Goal: Information Seeking & Learning: Learn about a topic

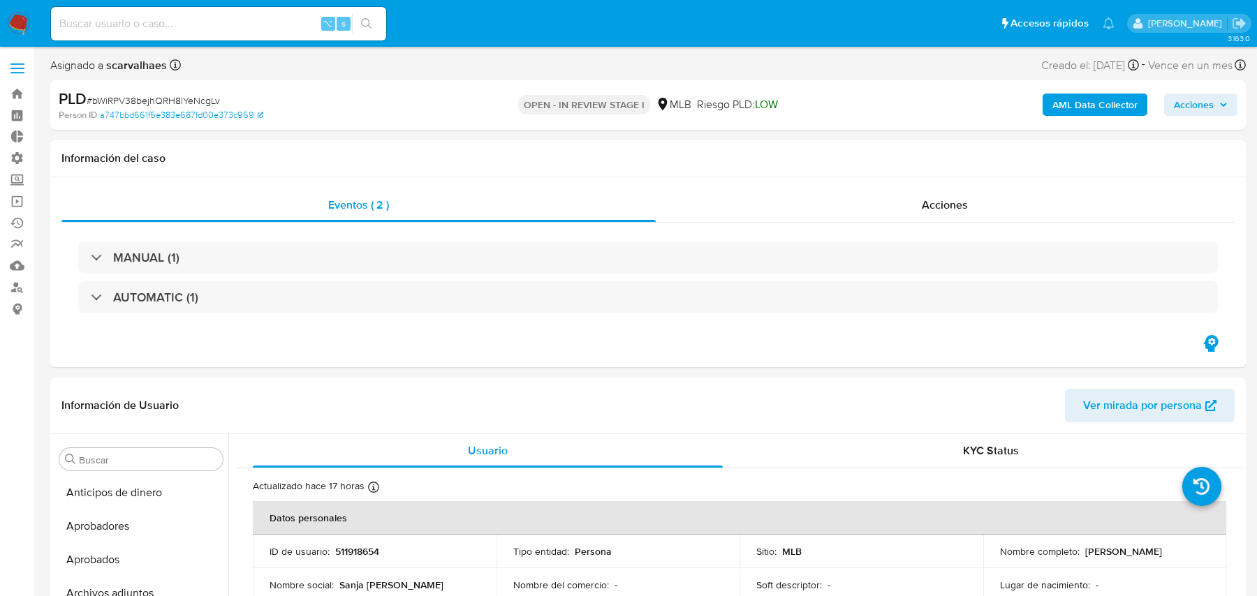
select select "10"
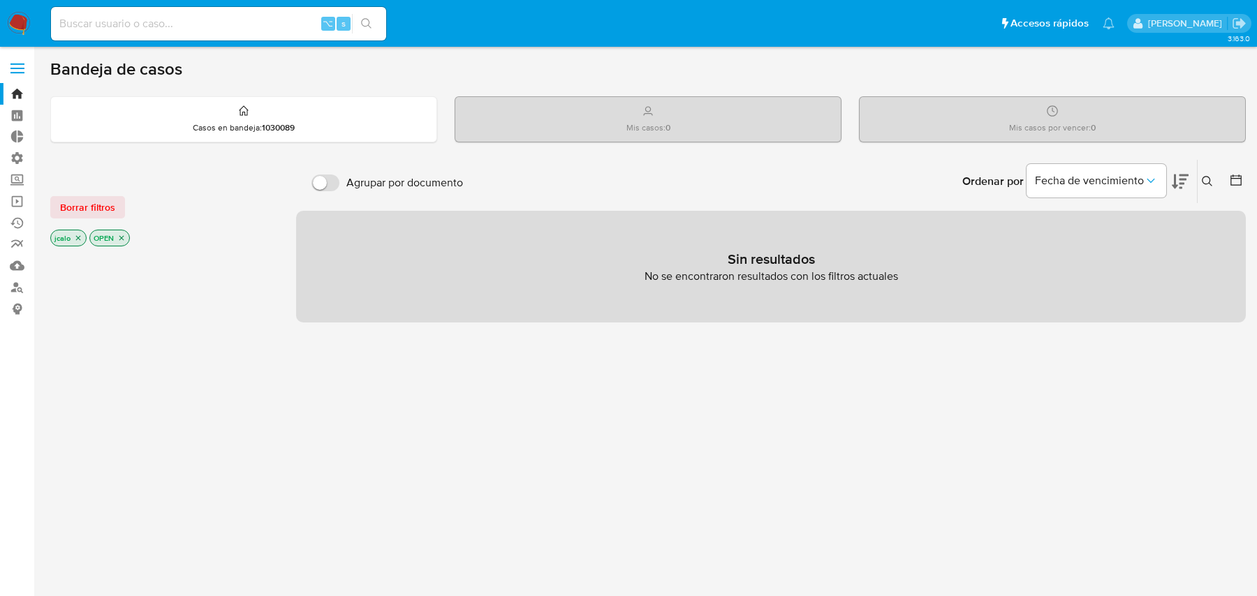
click at [256, 20] on input at bounding box center [218, 24] width 335 height 18
paste input "hxZxoUVfXv5UaBILPEHh3aoD"
type input "hxZxoUVfXv5UaBILPEHh3aoD"
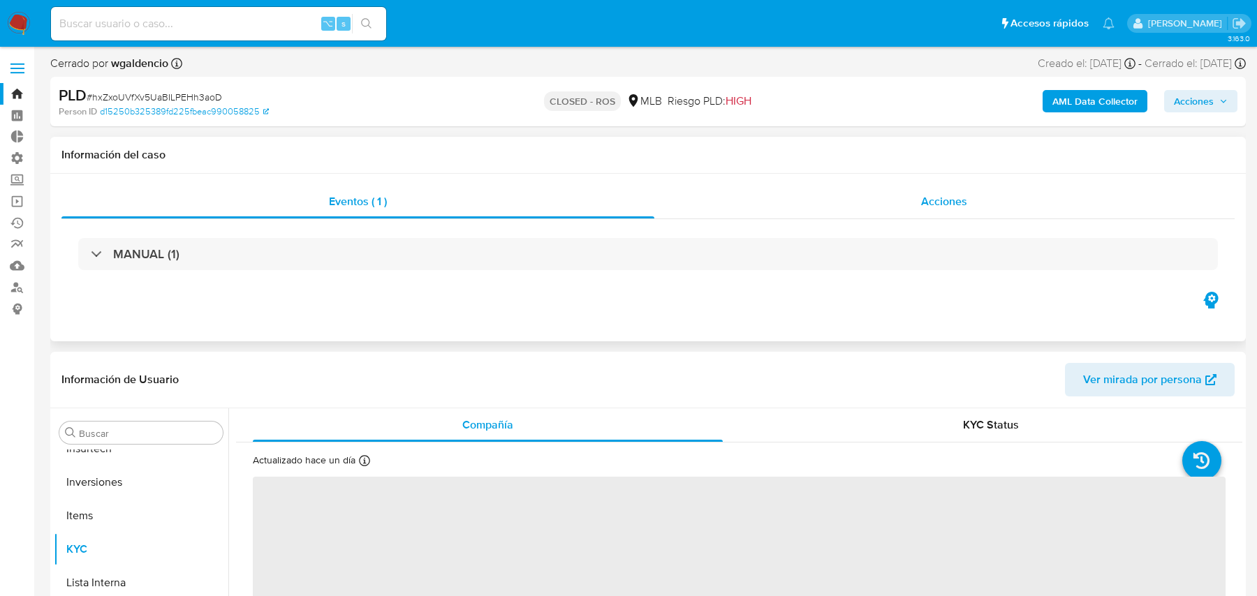
scroll to position [757, 0]
select select "10"
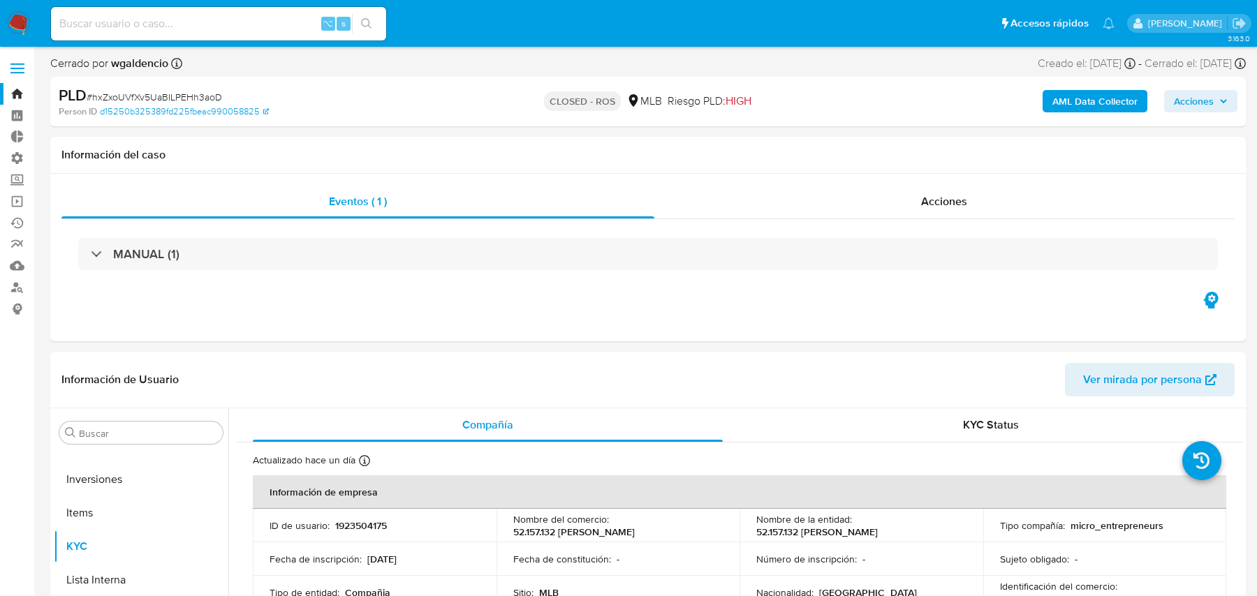
click at [1060, 103] on b "AML Data Collector" at bounding box center [1094, 101] width 85 height 22
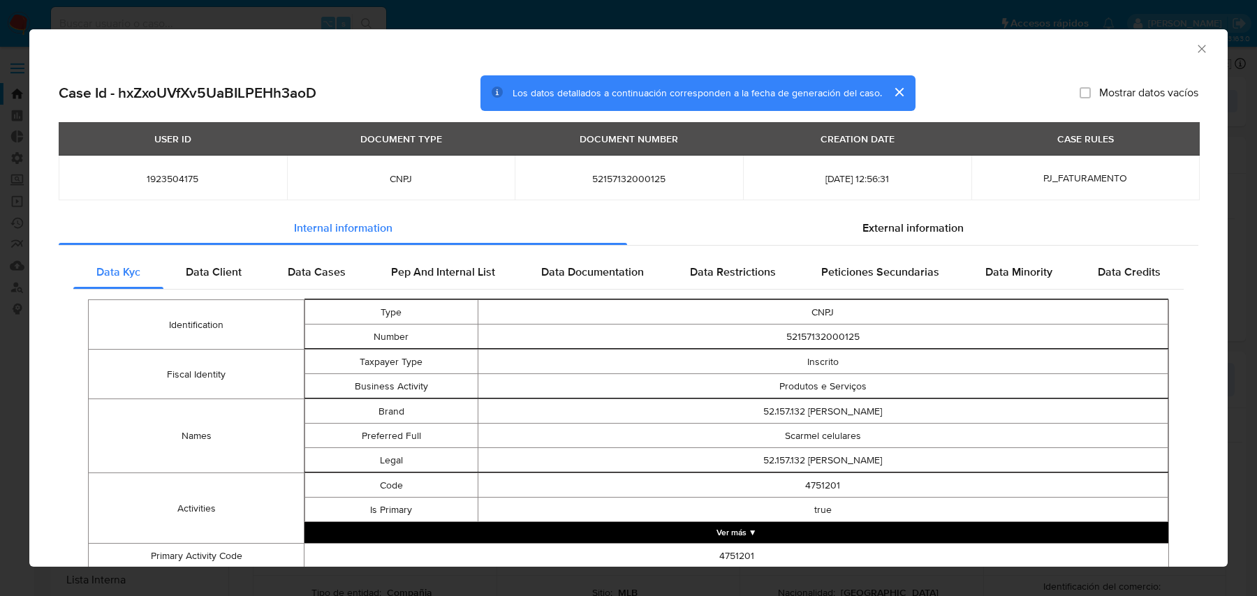
click at [383, 228] on span "Internal information" at bounding box center [343, 228] width 98 height 16
click at [706, 243] on div "External information" at bounding box center [912, 229] width 571 height 34
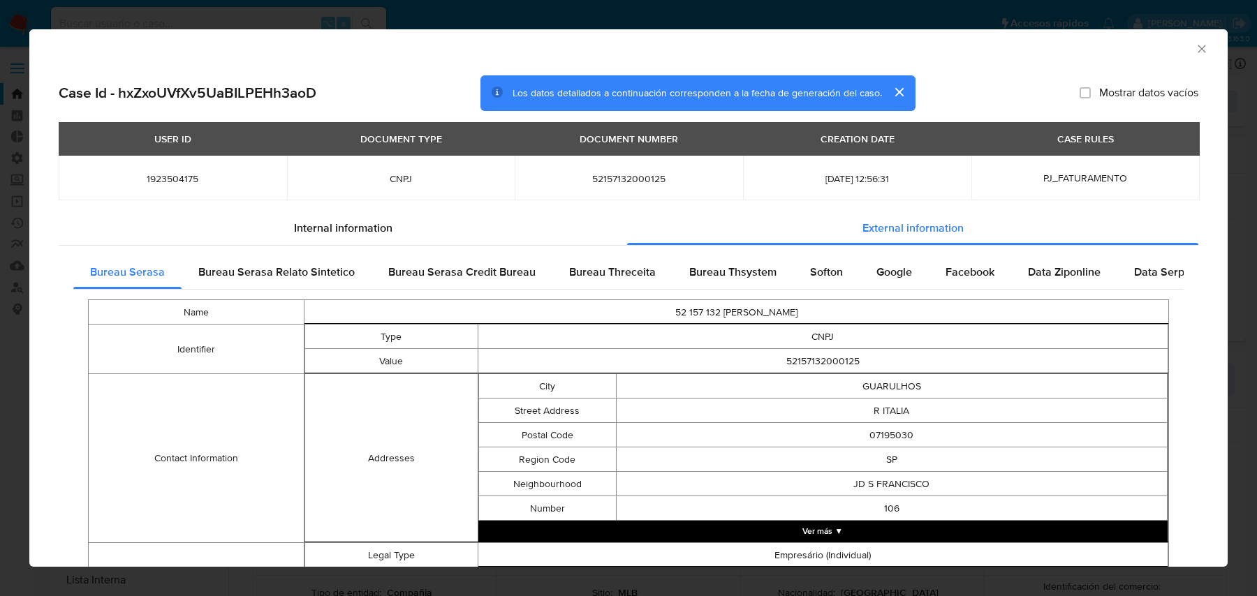
click at [404, 235] on div "Internal information" at bounding box center [343, 229] width 568 height 34
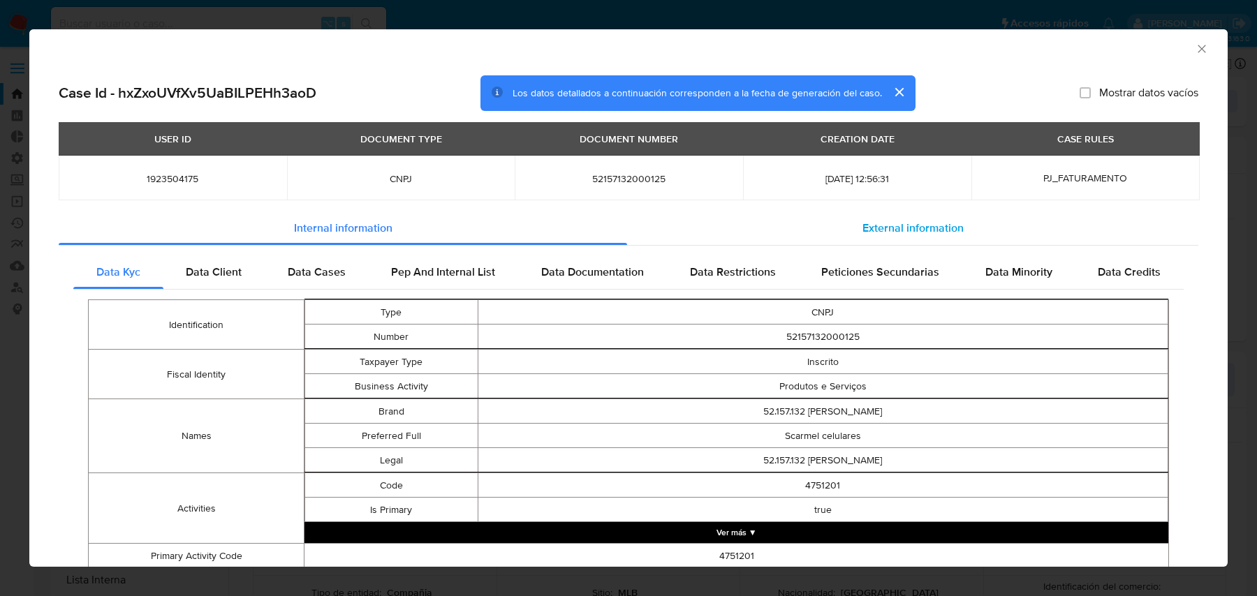
click at [736, 235] on div "External information" at bounding box center [912, 229] width 571 height 34
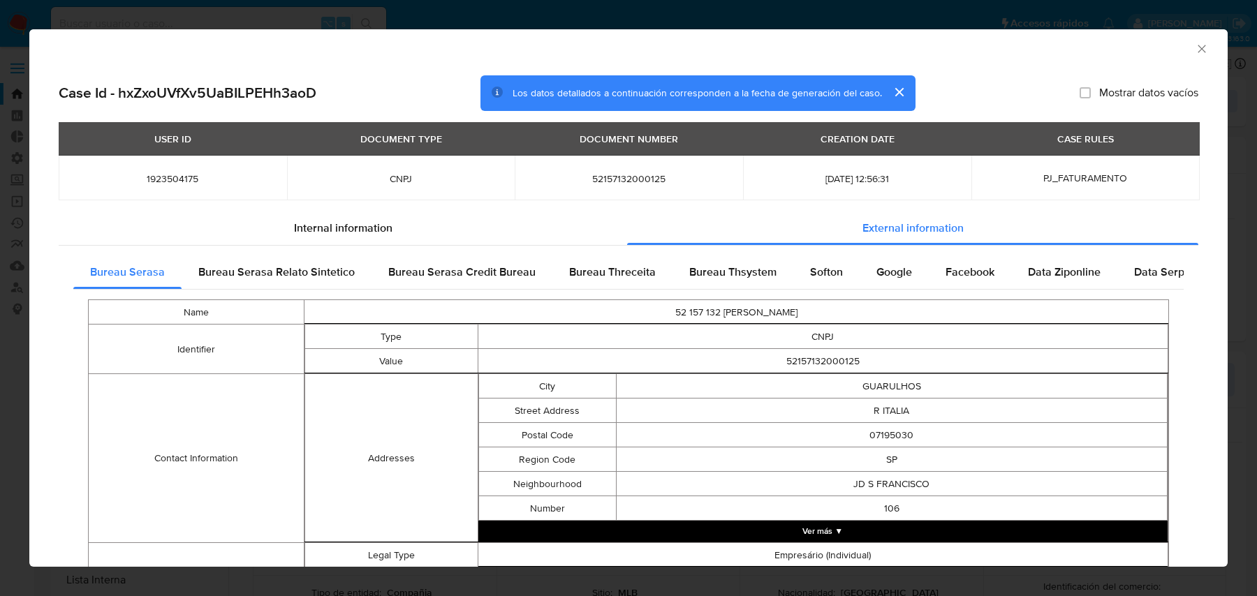
click at [304, 235] on span "Internal information" at bounding box center [343, 228] width 98 height 16
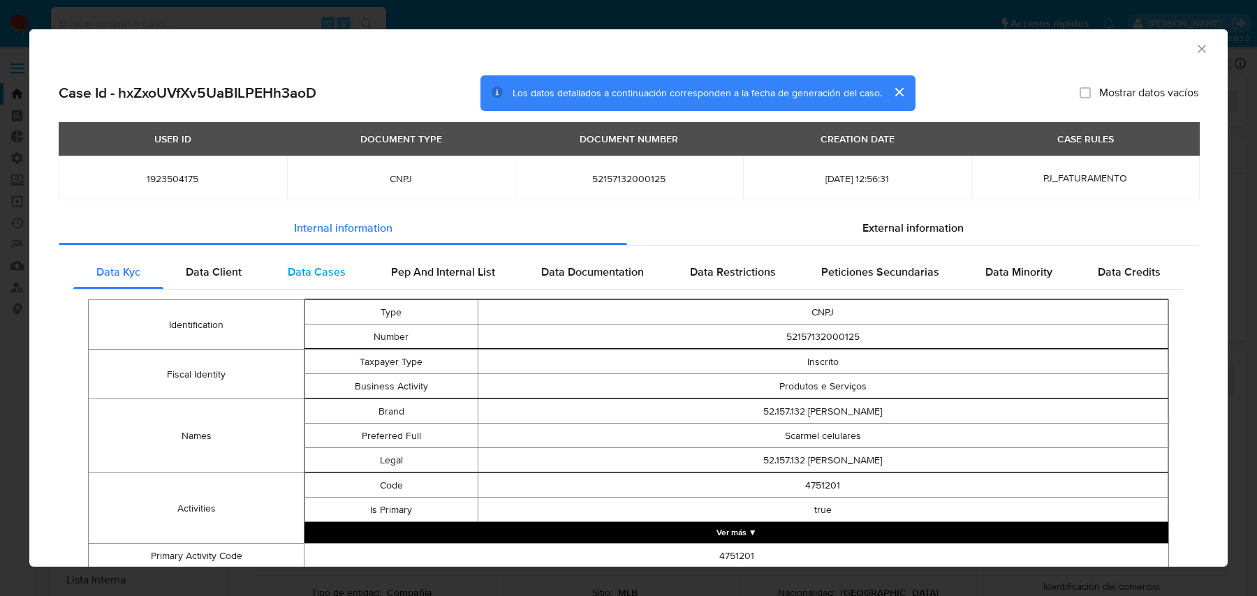
click at [284, 263] on div "Data Cases" at bounding box center [317, 273] width 104 height 34
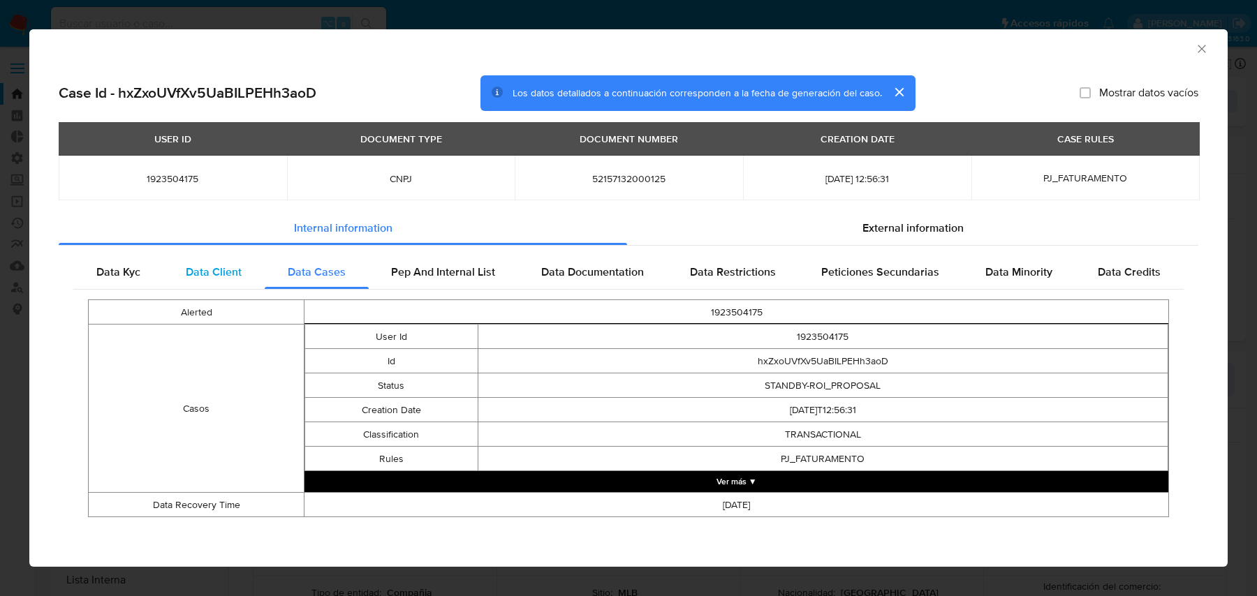
click at [247, 274] on div "Data Client" at bounding box center [214, 273] width 102 height 34
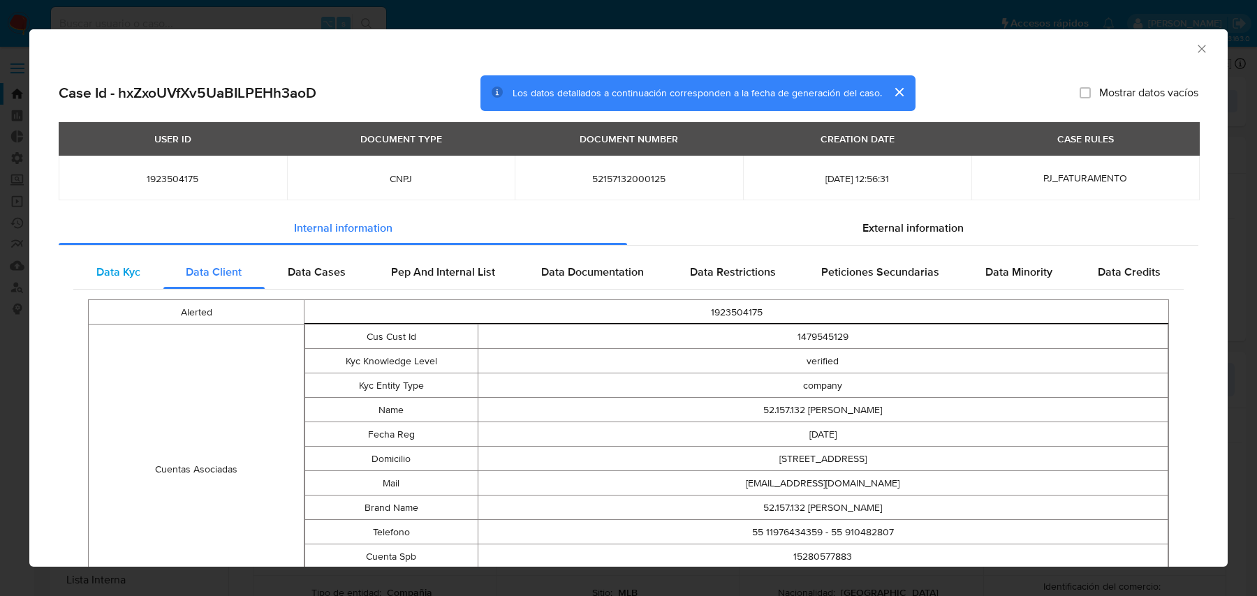
click at [124, 264] on span "Data Kyc" at bounding box center [118, 272] width 44 height 16
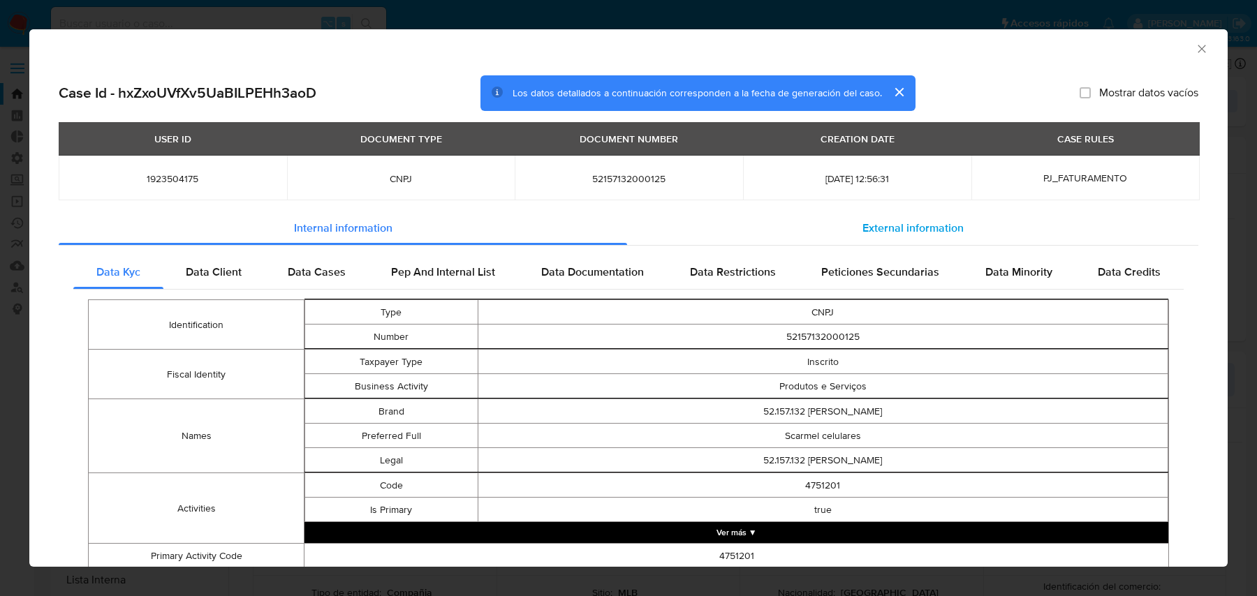
click at [788, 217] on div "External information" at bounding box center [912, 229] width 571 height 34
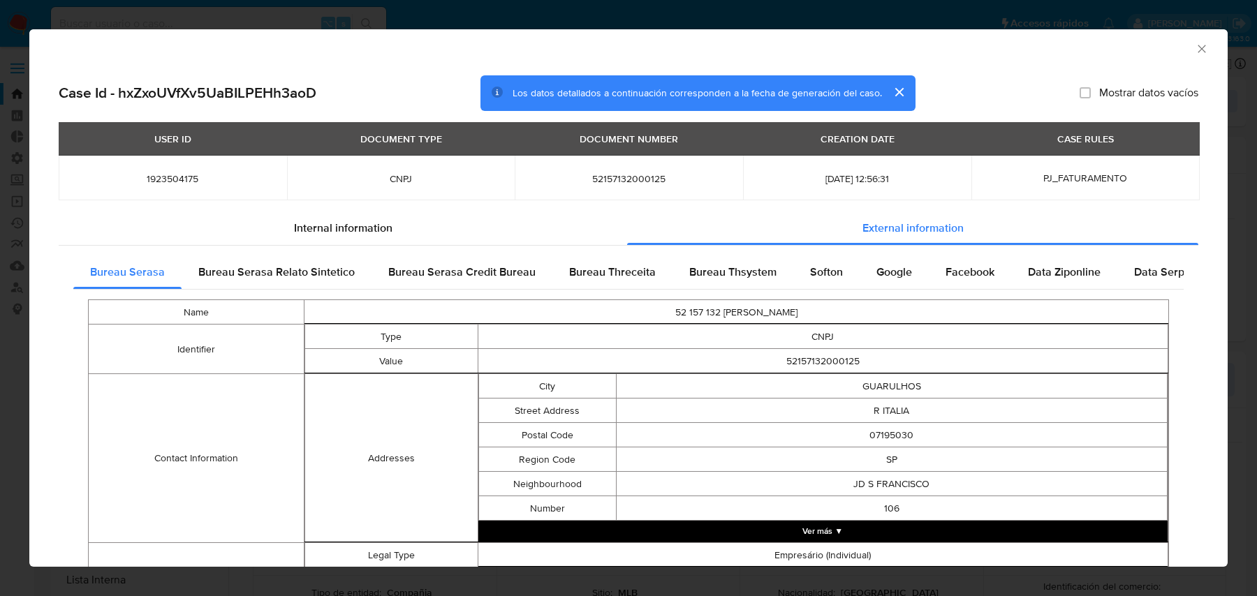
click at [1201, 42] on icon "Cerrar ventana" at bounding box center [1201, 49] width 14 height 14
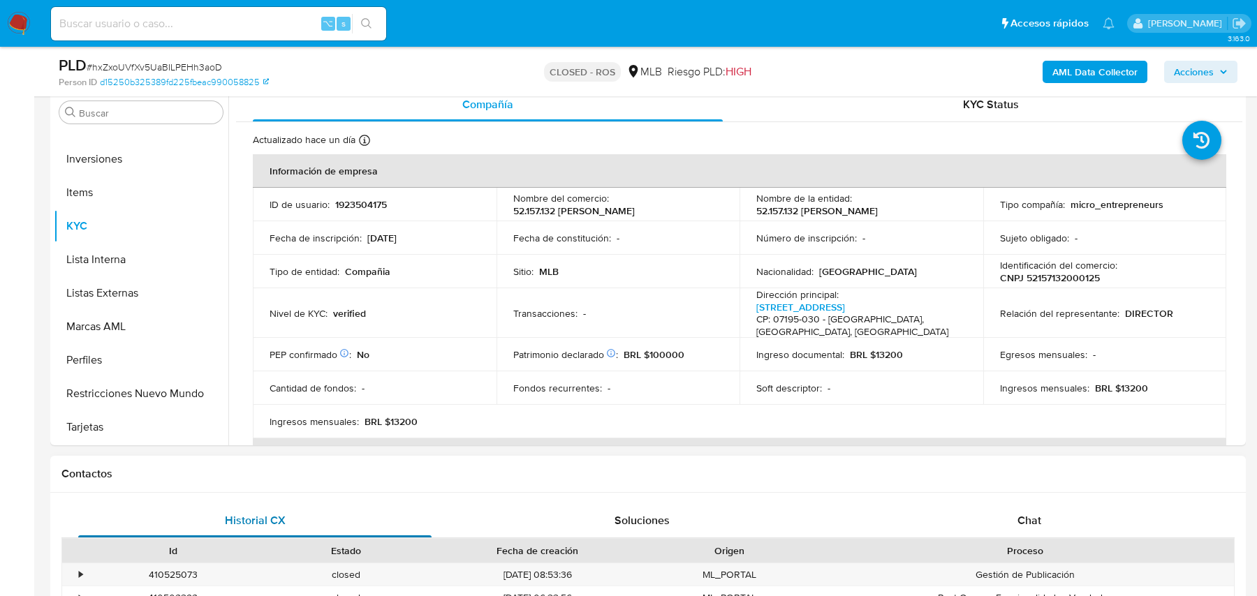
scroll to position [279, 0]
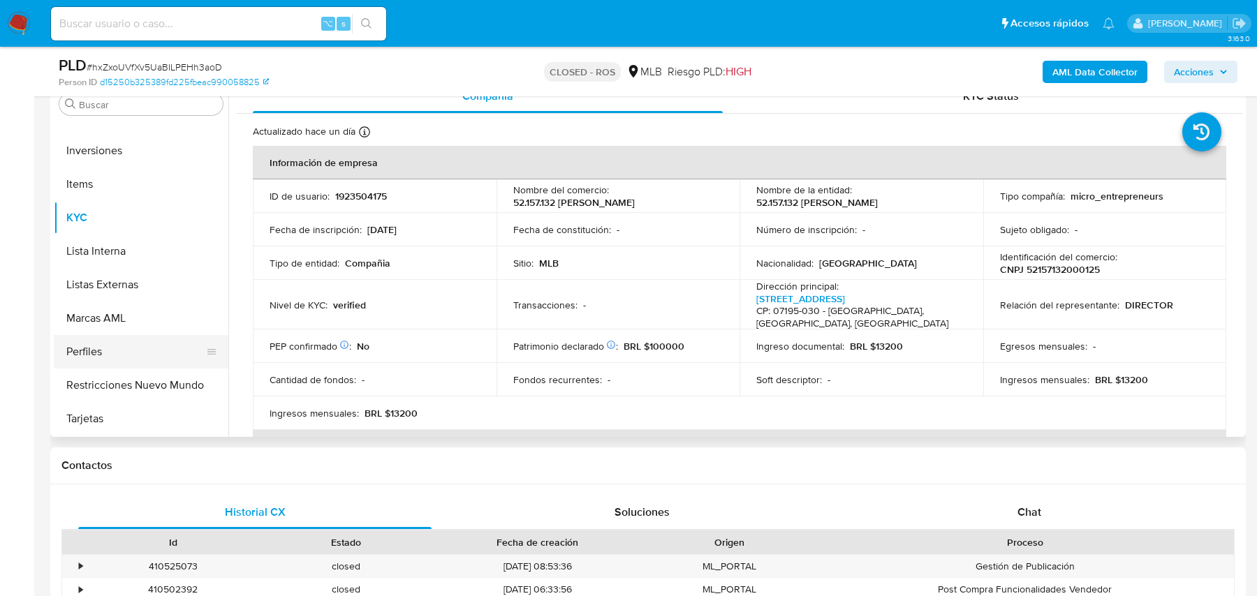
click at [114, 362] on button "Perfiles" at bounding box center [135, 352] width 163 height 34
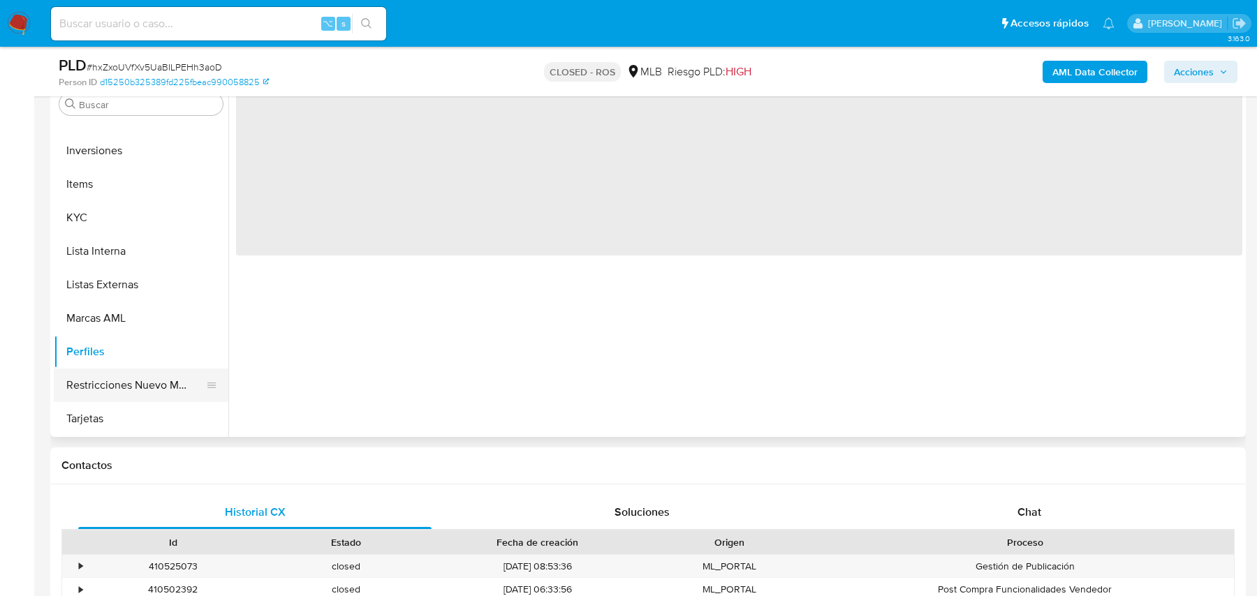
click at [105, 379] on button "Restricciones Nuevo Mundo" at bounding box center [135, 386] width 163 height 34
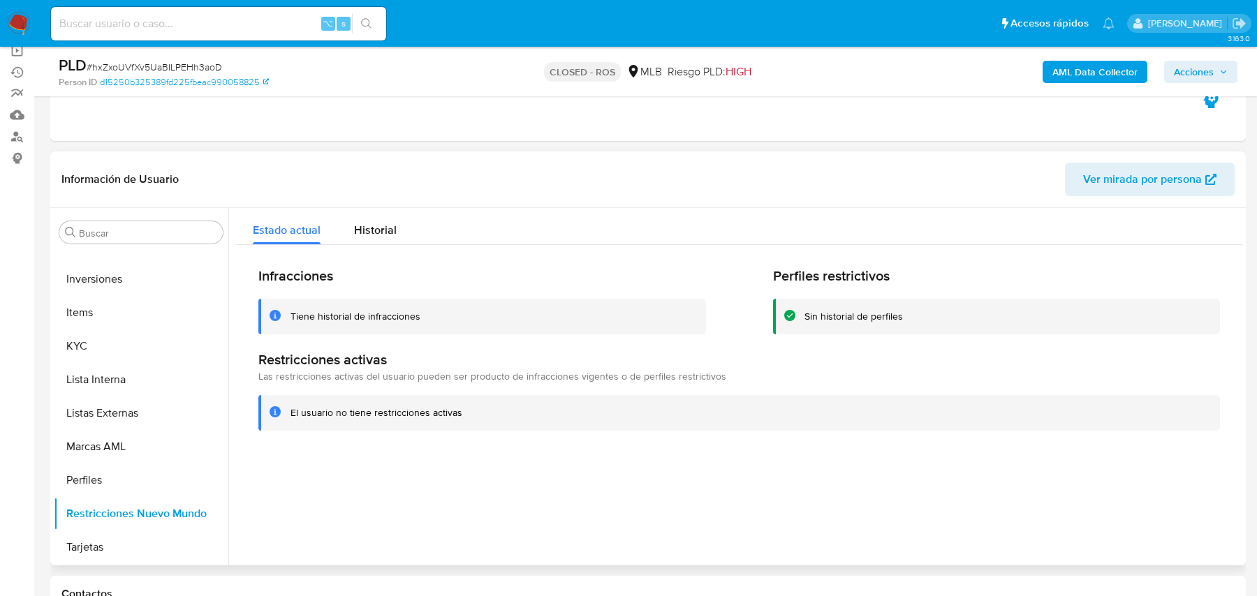
scroll to position [126, 0]
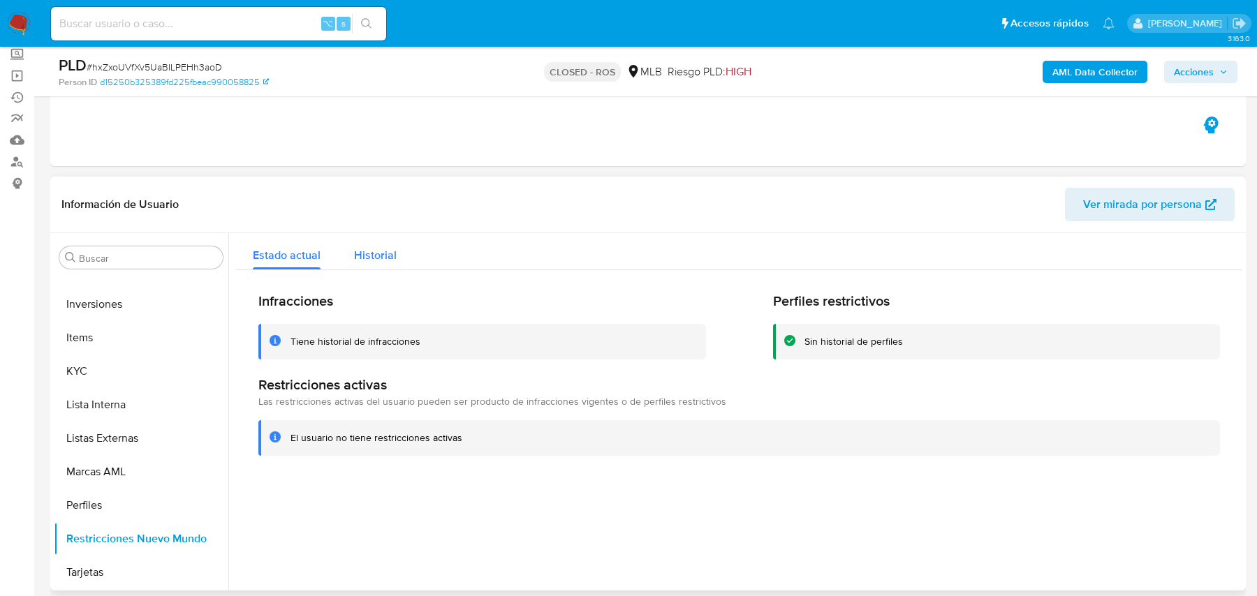
click at [361, 243] on div "Historial" at bounding box center [375, 251] width 43 height 37
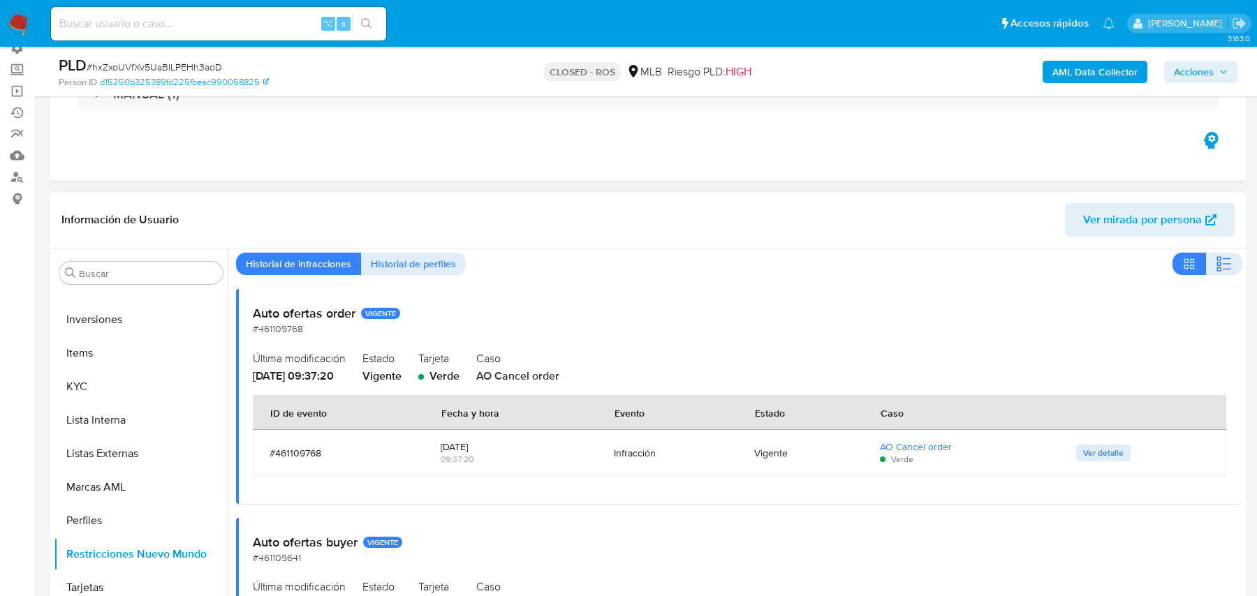
scroll to position [0, 0]
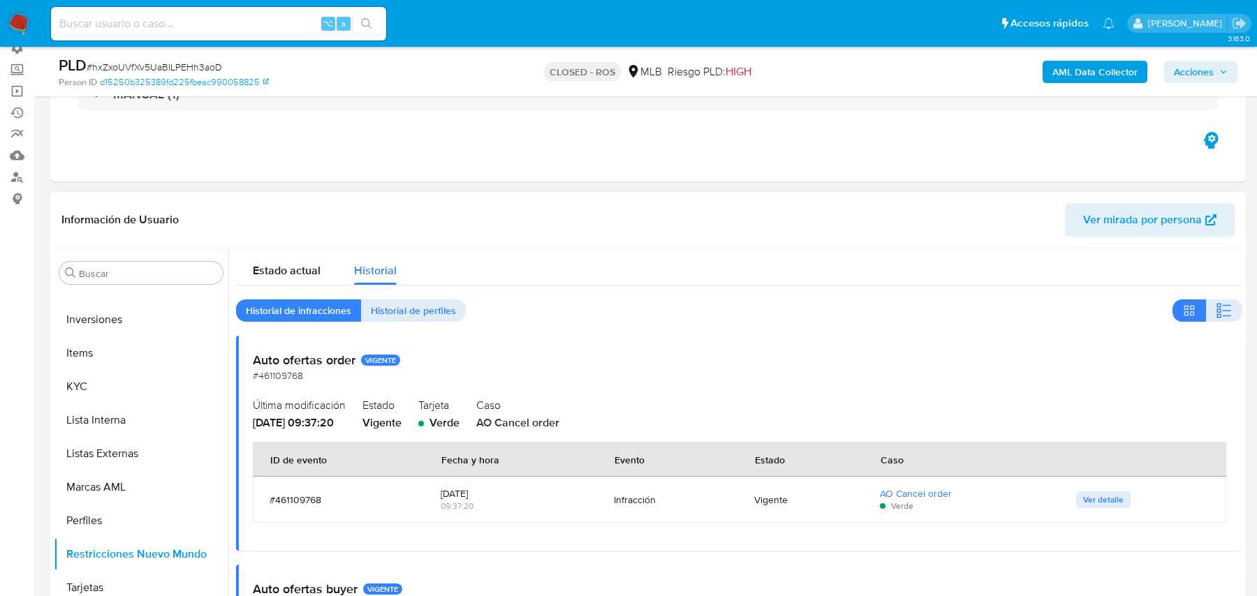
click at [318, 500] on div "#461109768" at bounding box center [338, 500] width 138 height 13
click at [302, 498] on div "#461109768" at bounding box center [338, 500] width 138 height 13
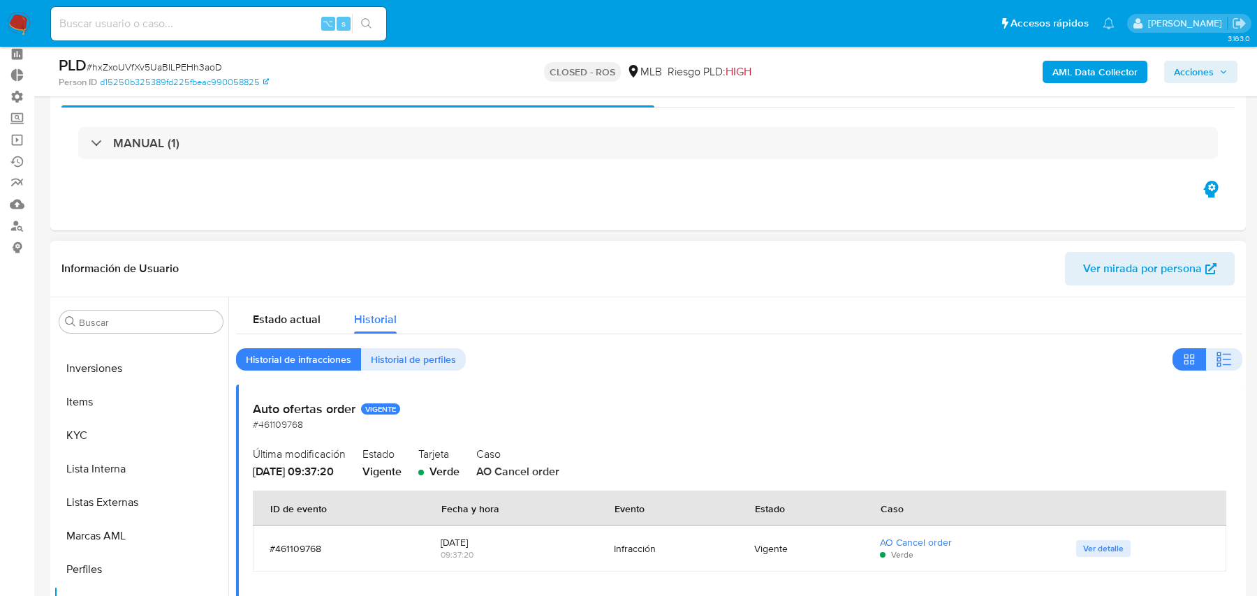
click at [1220, 364] on icon "button" at bounding box center [1223, 359] width 17 height 17
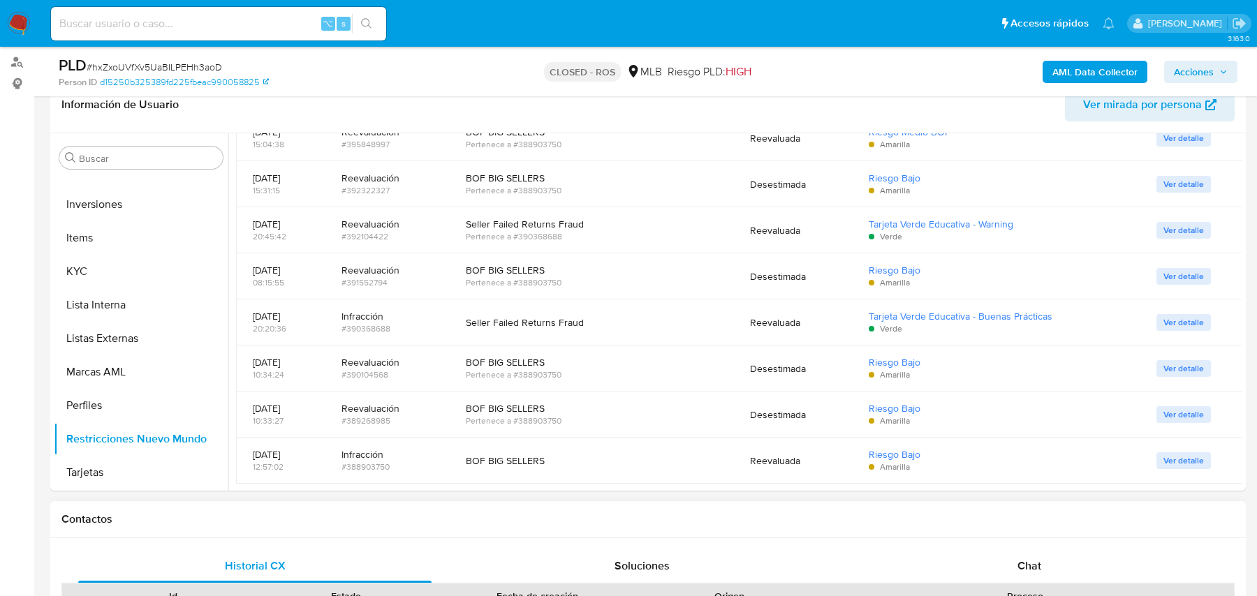
scroll to position [212, 0]
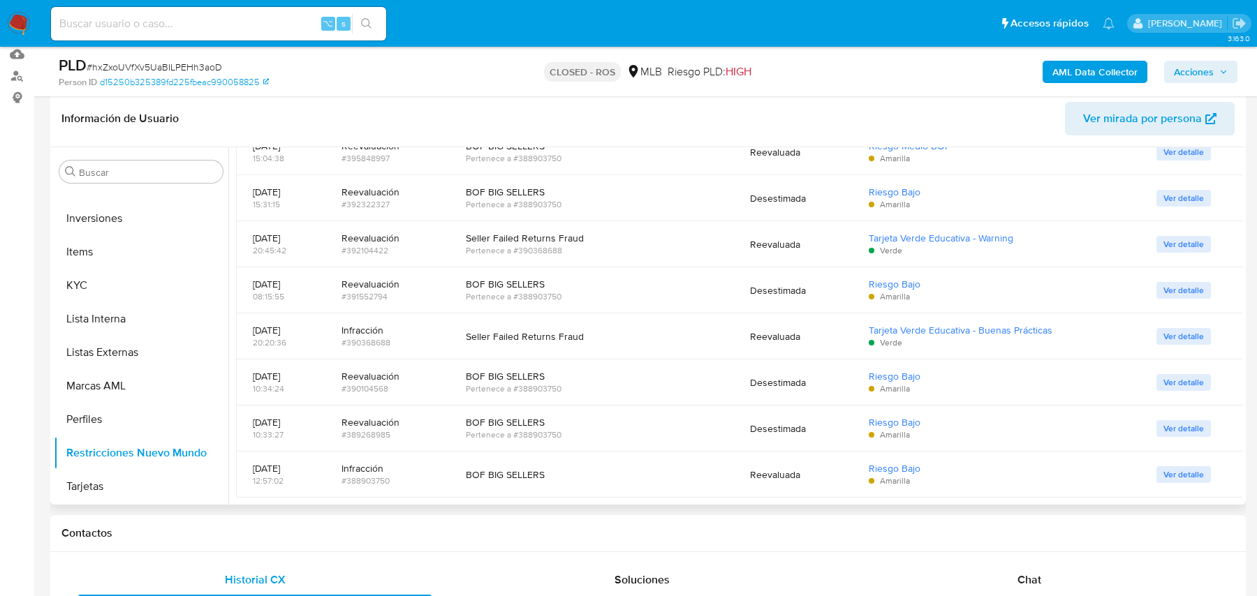
click at [398, 332] on div "Infracción" at bounding box center [386, 330] width 91 height 13
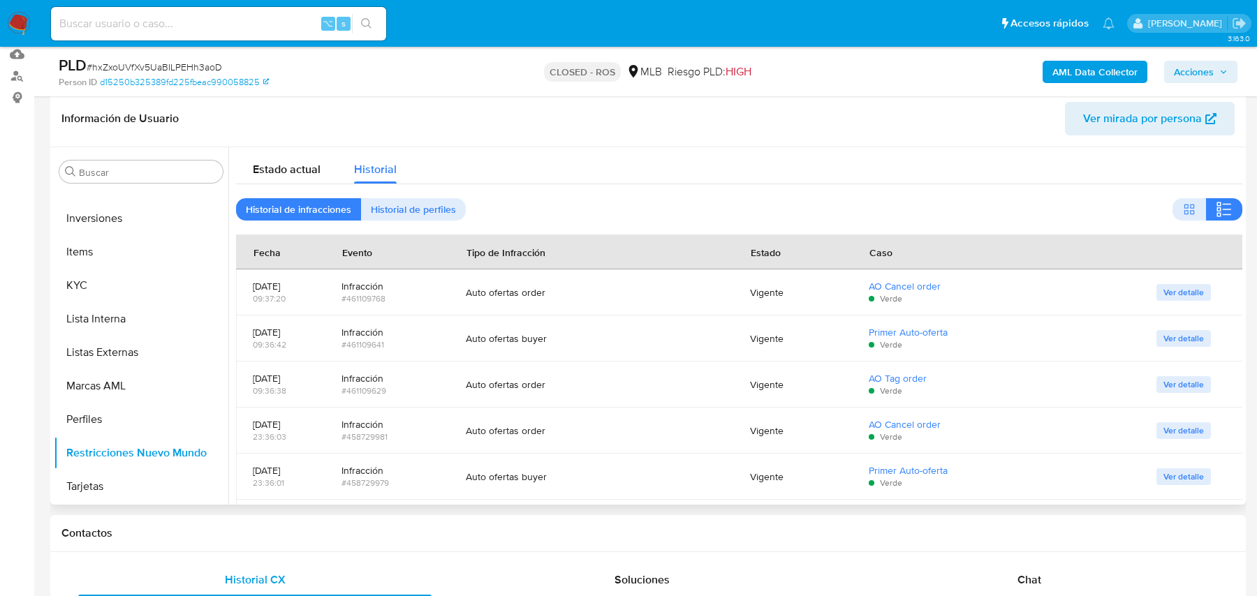
scroll to position [14, 0]
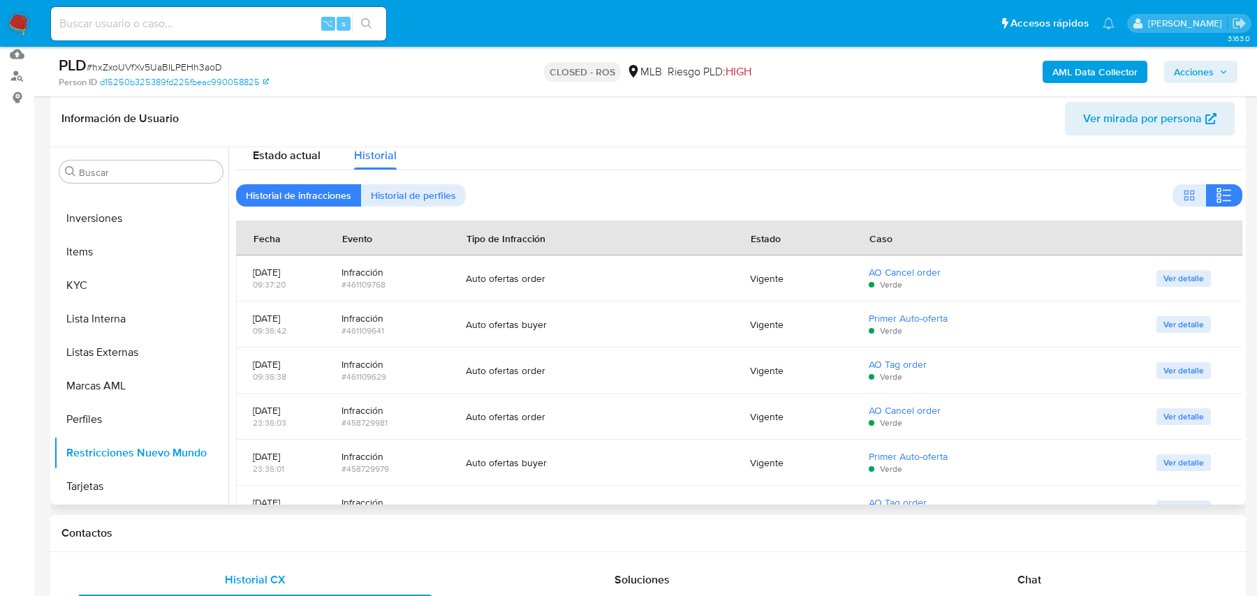
click at [383, 332] on div "#461109641" at bounding box center [386, 331] width 91 height 13
click at [470, 379] on td "Auto ofertas order" at bounding box center [591, 371] width 284 height 46
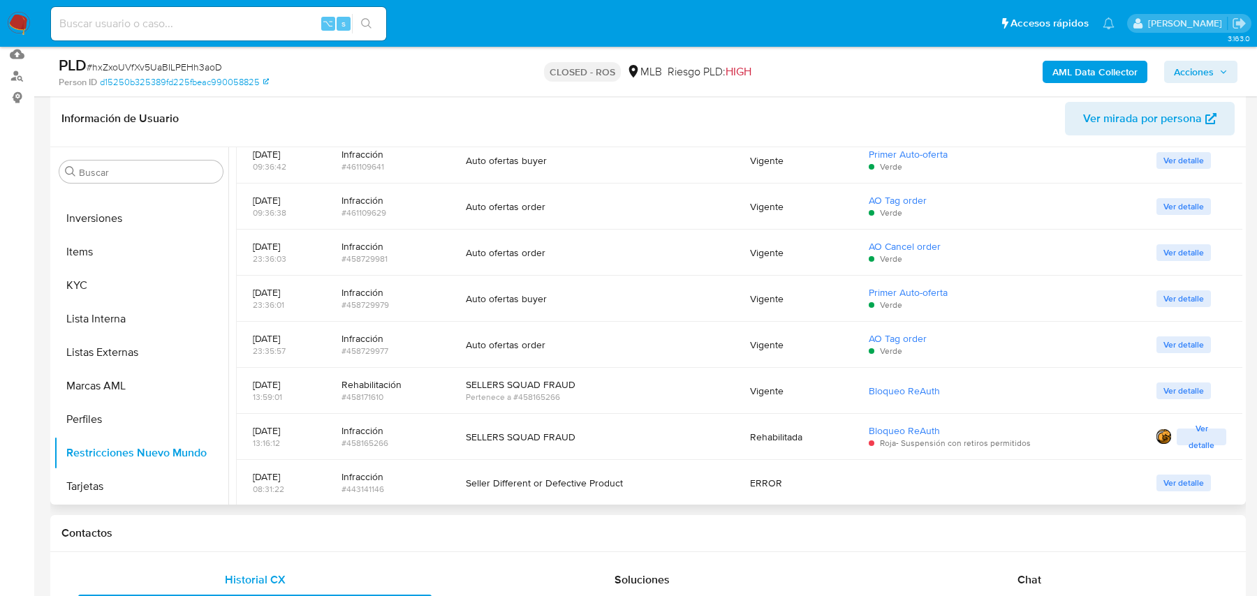
scroll to position [216, 0]
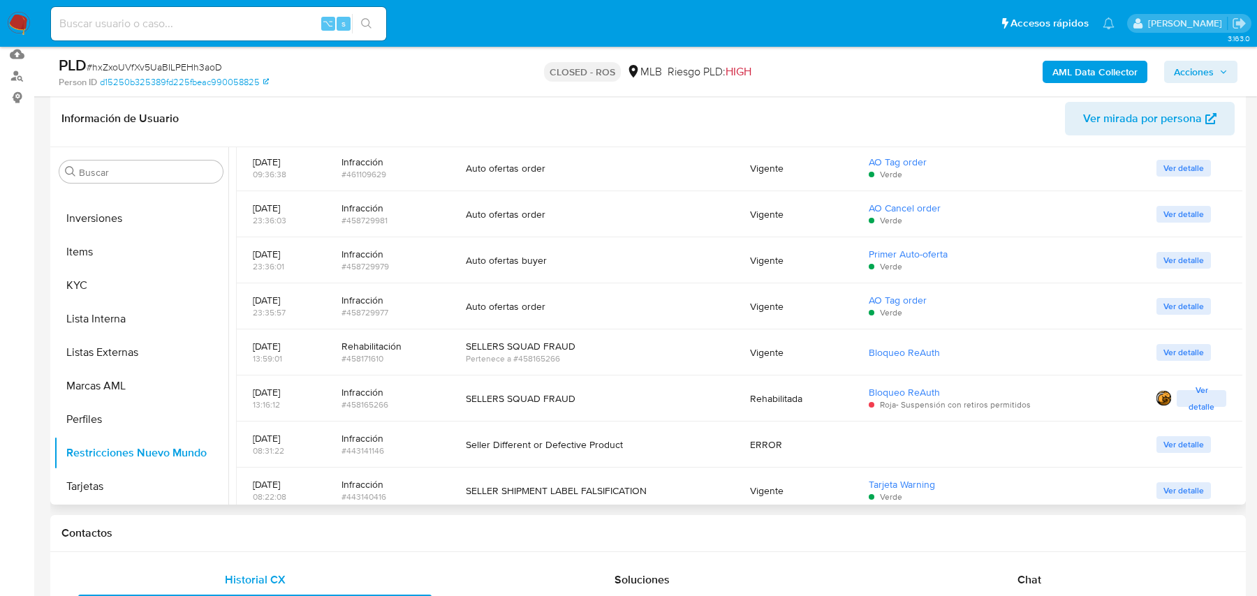
click at [1190, 399] on span "Ver detalle" at bounding box center [1201, 399] width 36 height 14
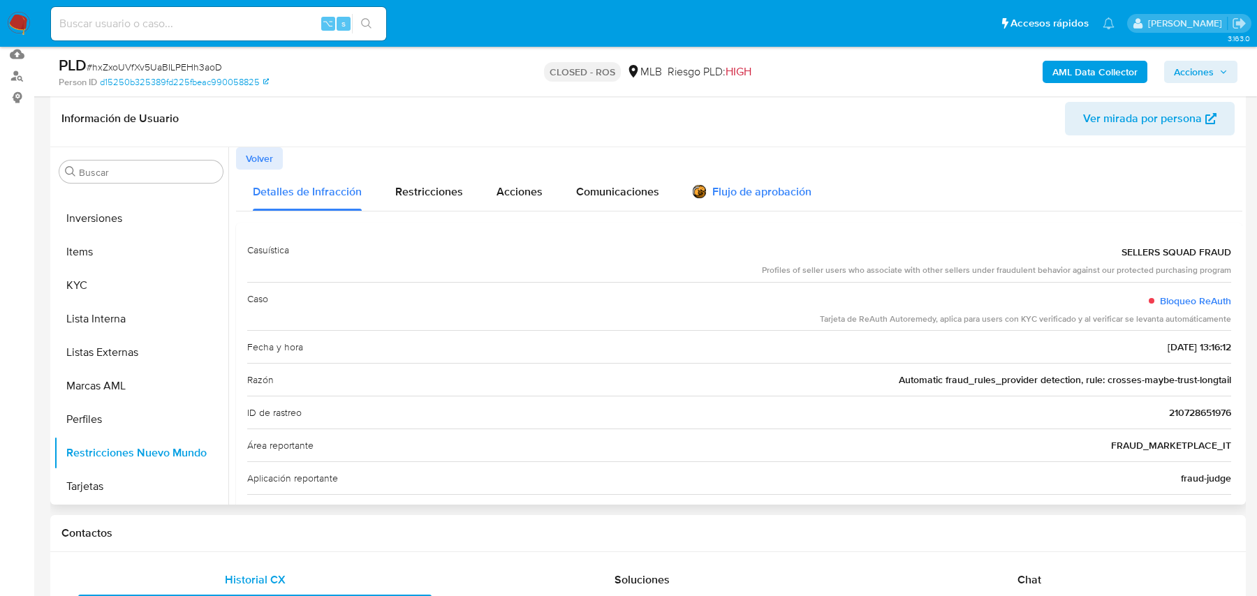
click at [746, 190] on div "Flujo de aprobación" at bounding box center [752, 193] width 119 height 15
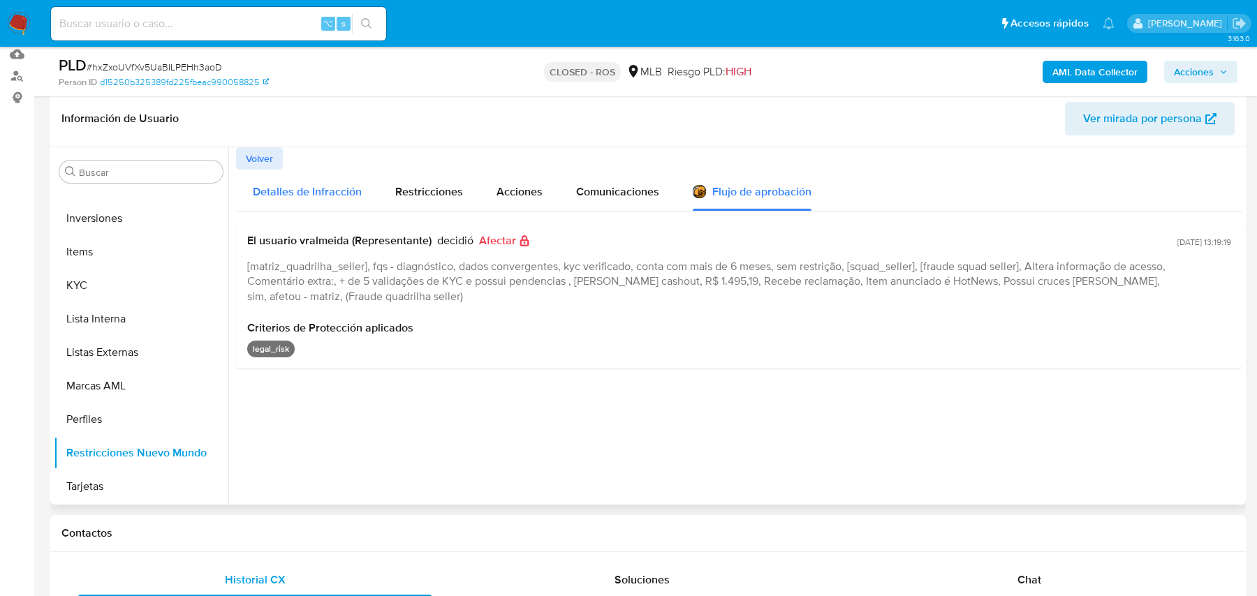
click at [294, 184] on span "Detalles de Infracción" at bounding box center [307, 192] width 109 height 16
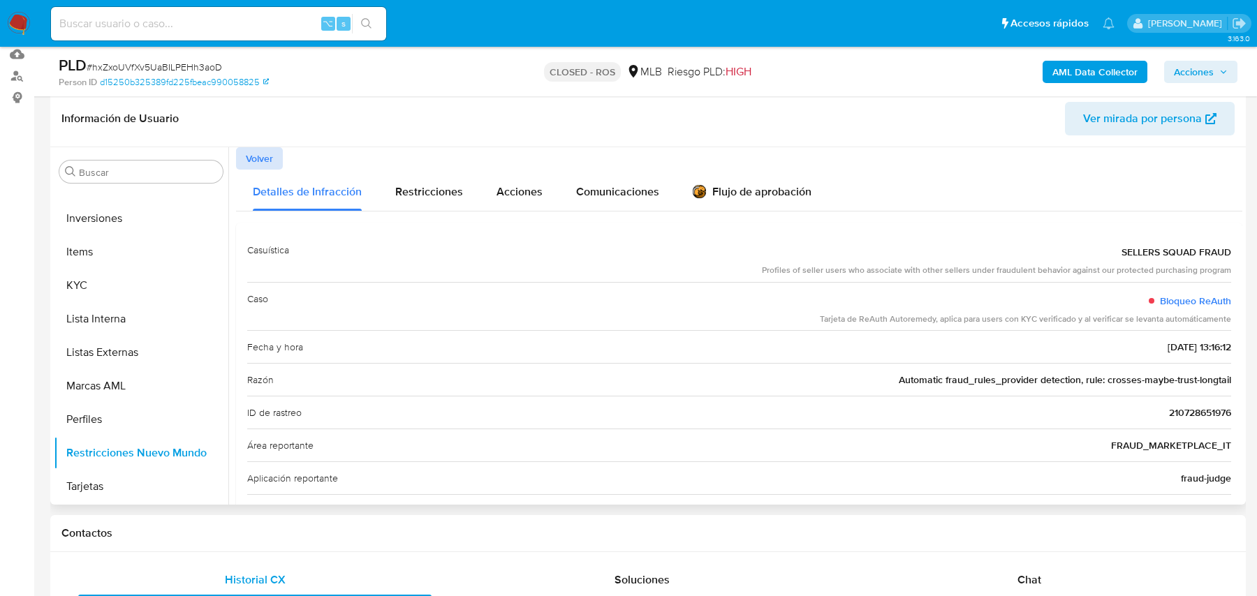
click at [265, 165] on span "Volver" at bounding box center [259, 159] width 27 height 20
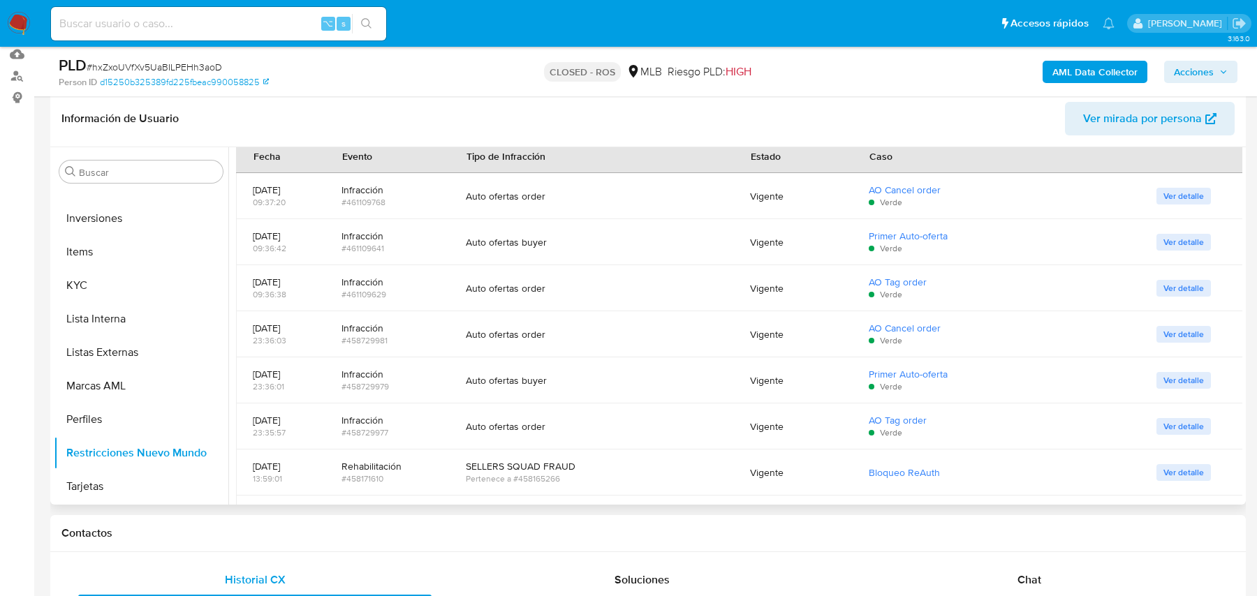
scroll to position [98, 0]
click at [538, 239] on div "Auto ofertas buyer" at bounding box center [591, 240] width 251 height 13
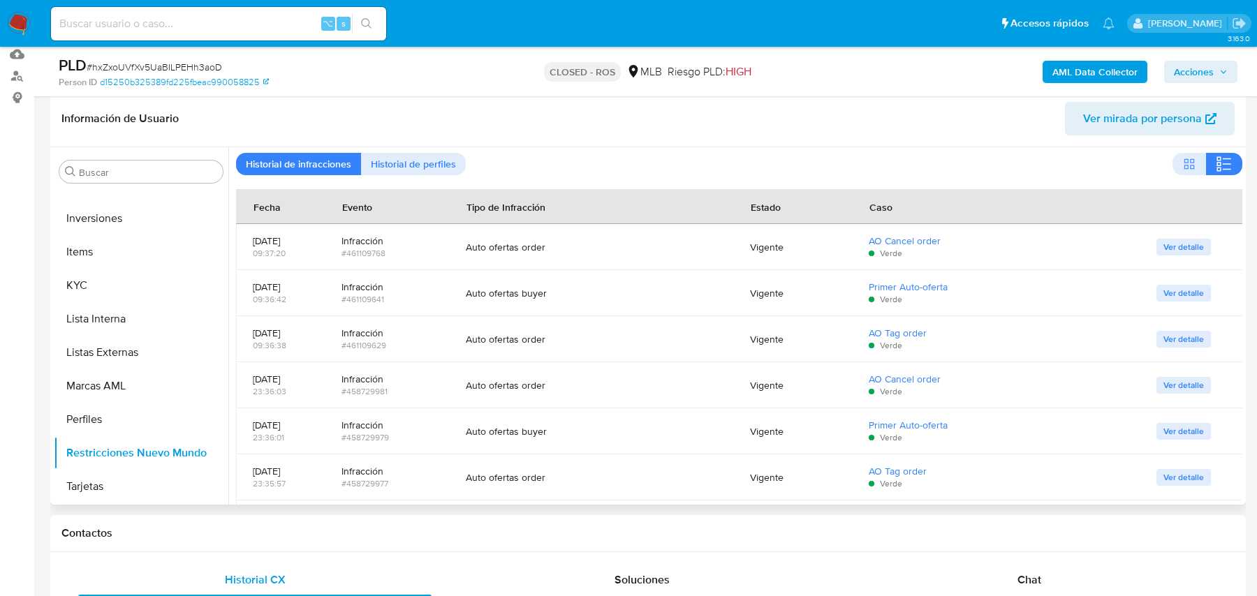
scroll to position [36, 0]
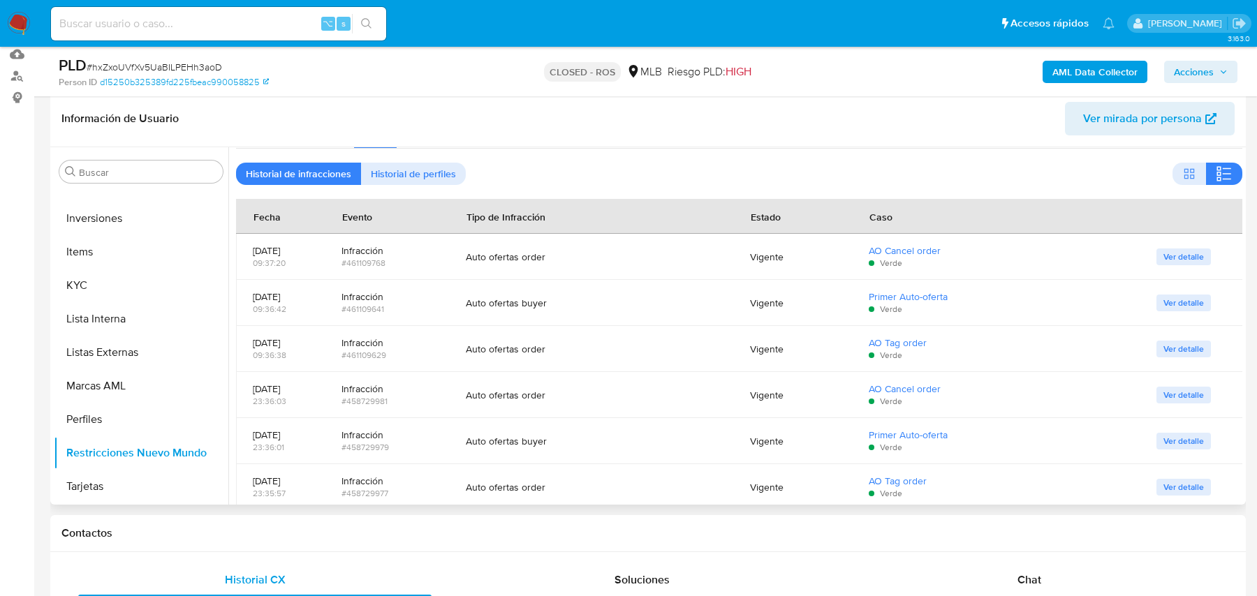
click at [395, 181] on span "Historial de perfiles" at bounding box center [413, 174] width 85 height 20
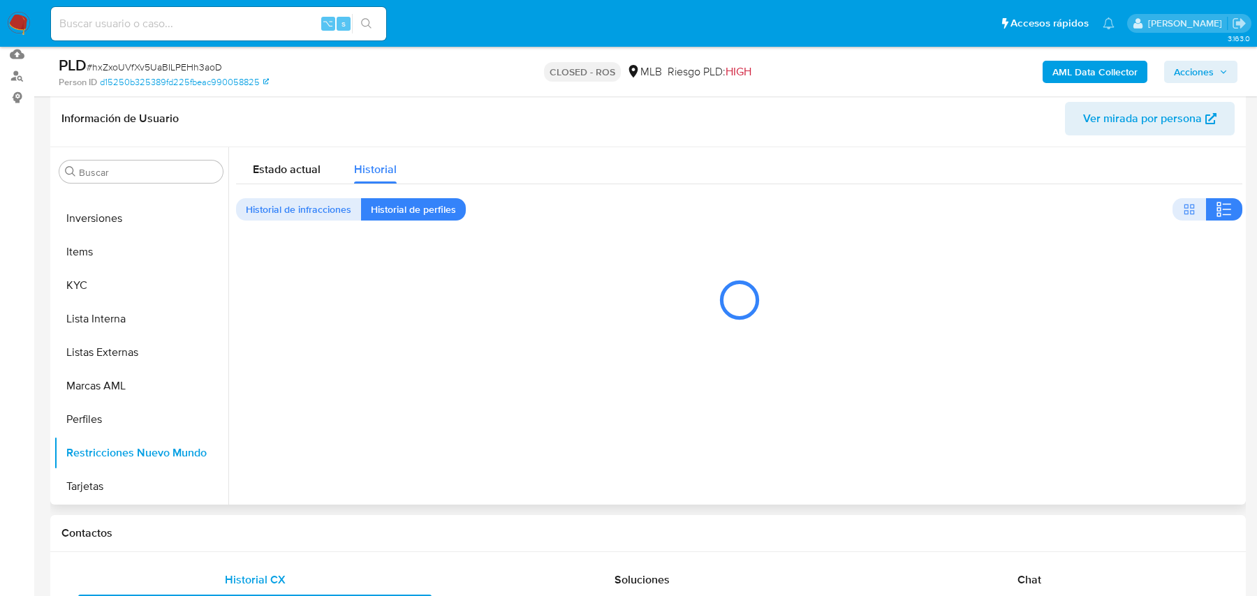
scroll to position [0, 0]
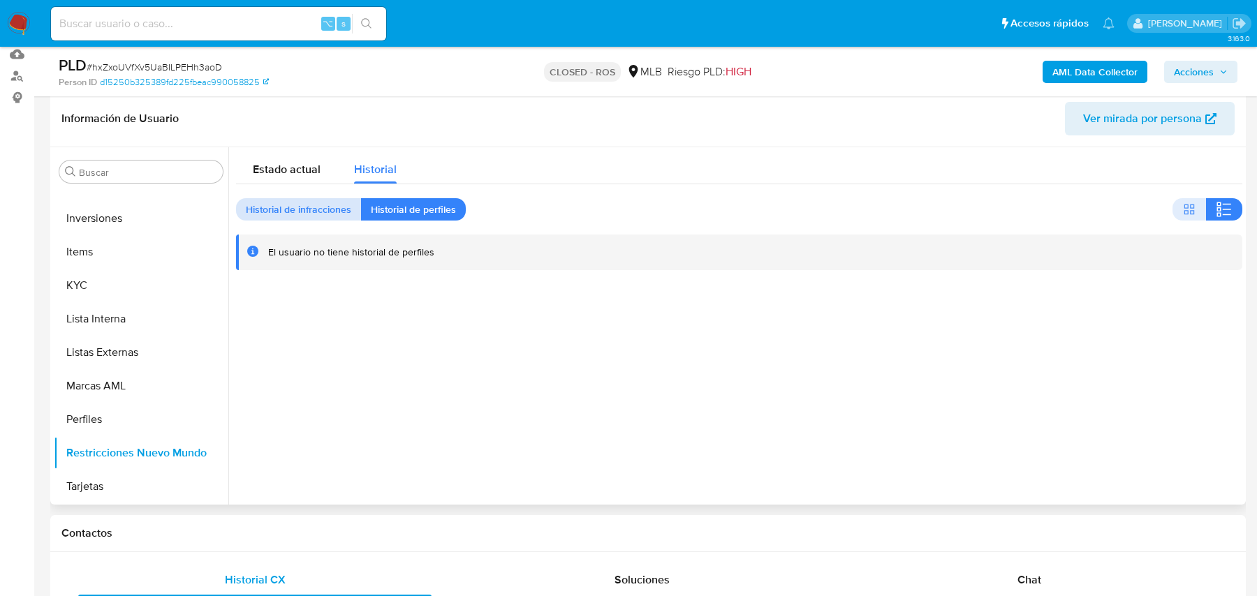
click at [315, 209] on span "Historial de infracciones" at bounding box center [298, 210] width 105 height 20
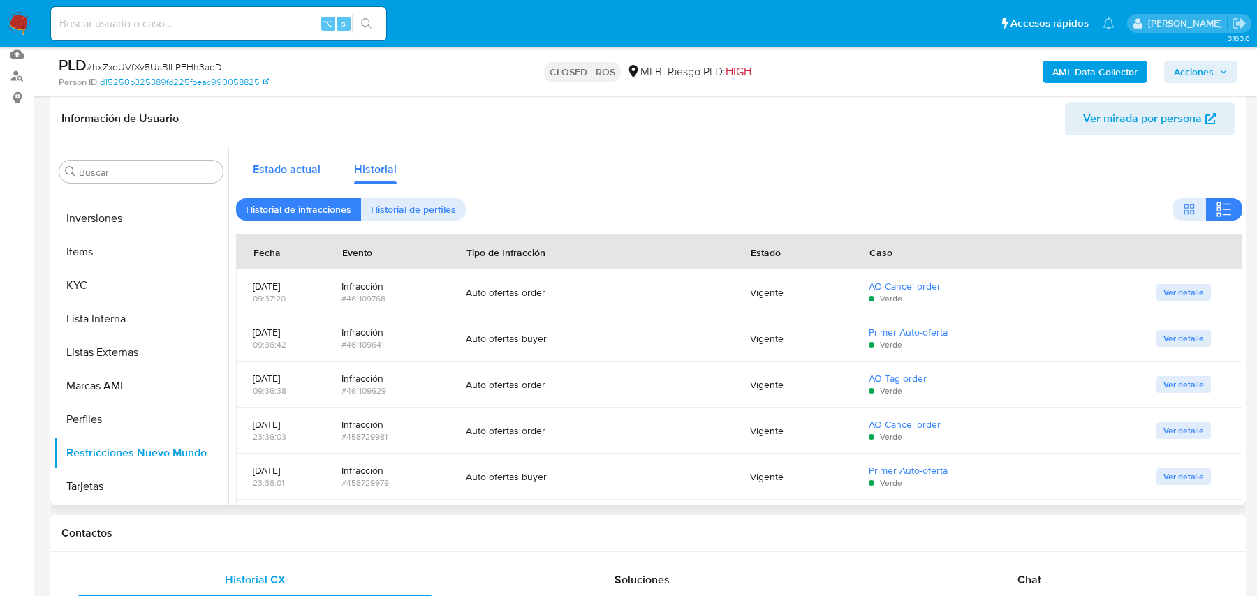
click at [309, 165] on span "Estado actual" at bounding box center [287, 169] width 68 height 16
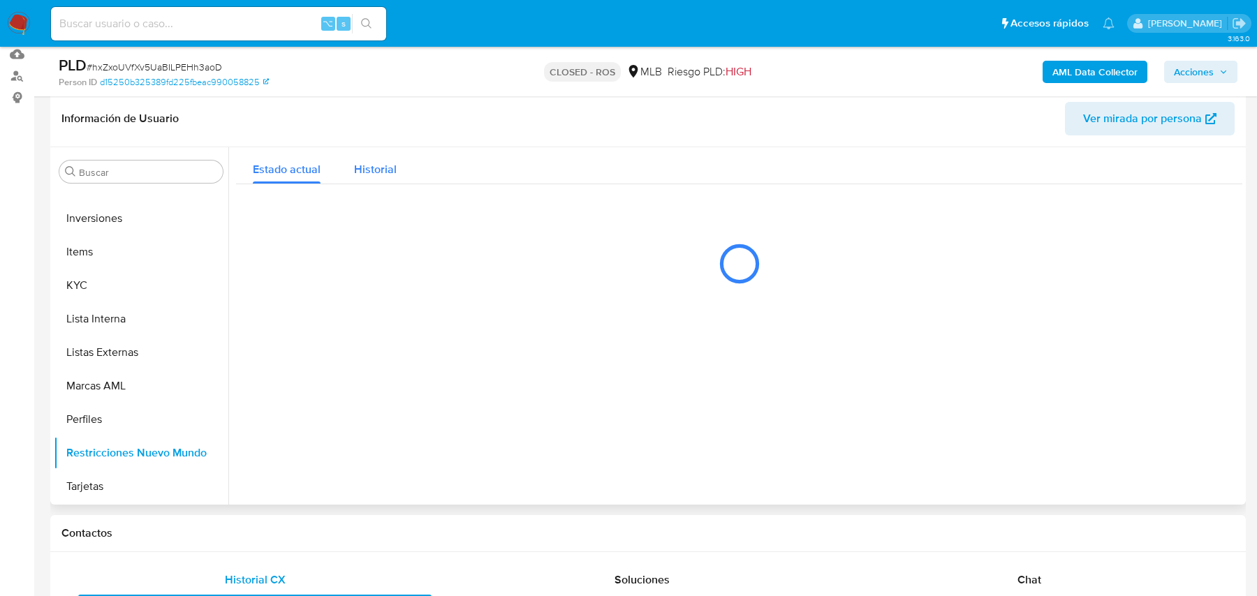
click at [404, 168] on button "Historial" at bounding box center [375, 165] width 76 height 37
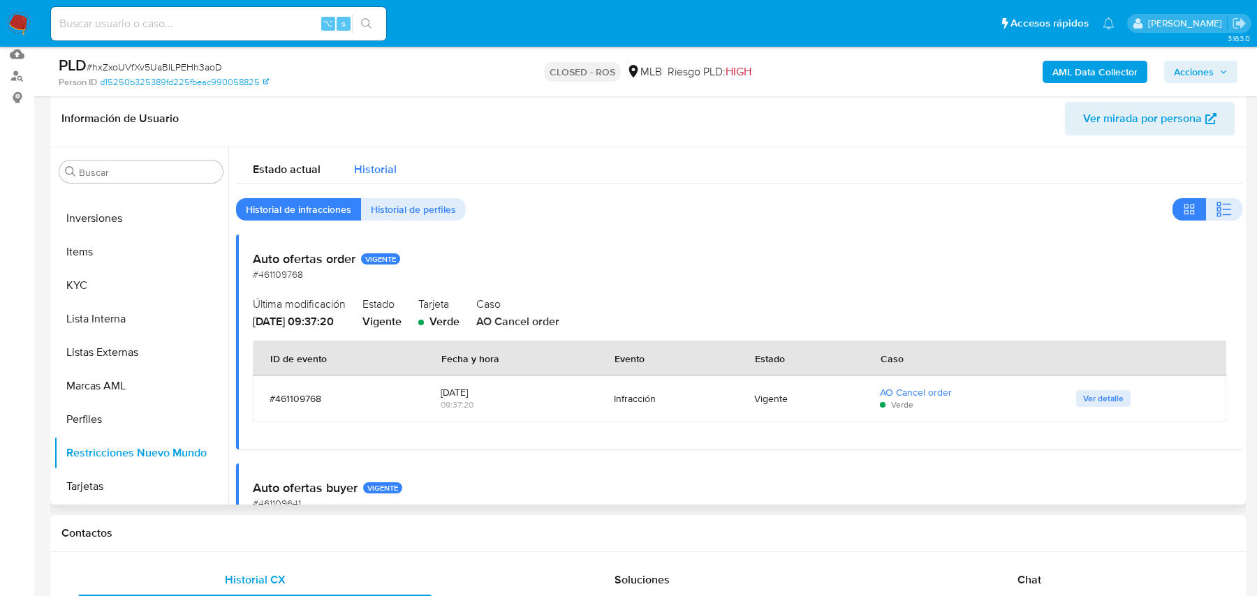
click at [363, 179] on div "Historial" at bounding box center [375, 165] width 43 height 37
click at [311, 261] on h2 "Auto ofertas order VIGENTE" at bounding box center [739, 258] width 972 height 15
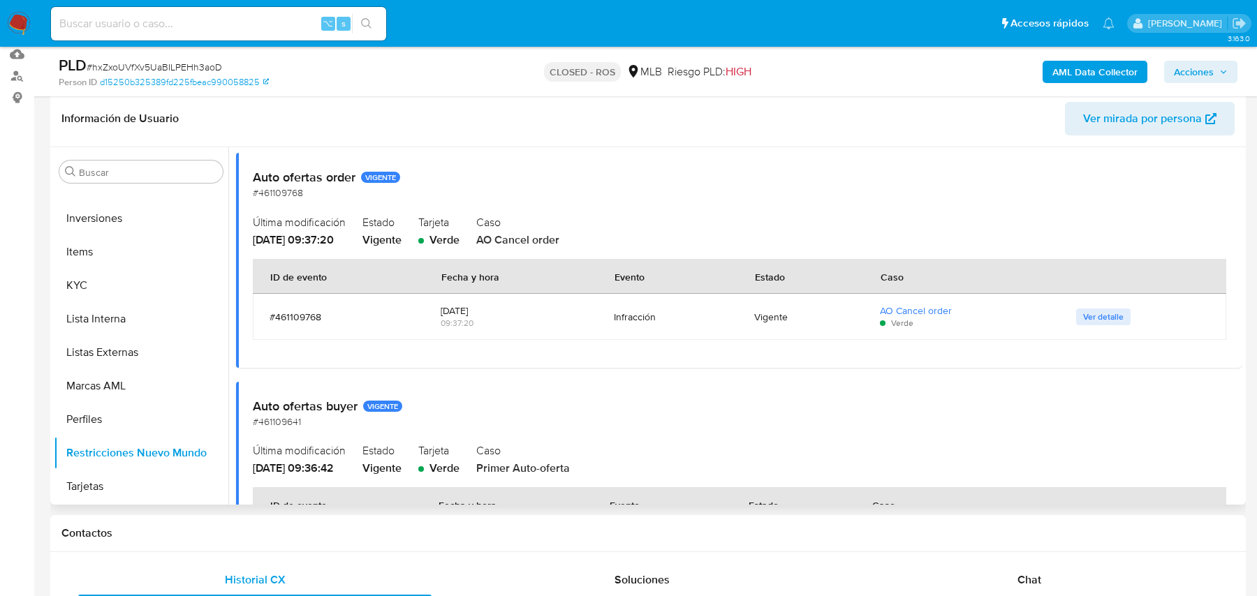
click at [311, 261] on div "ID de evento" at bounding box center [298, 277] width 90 height 34
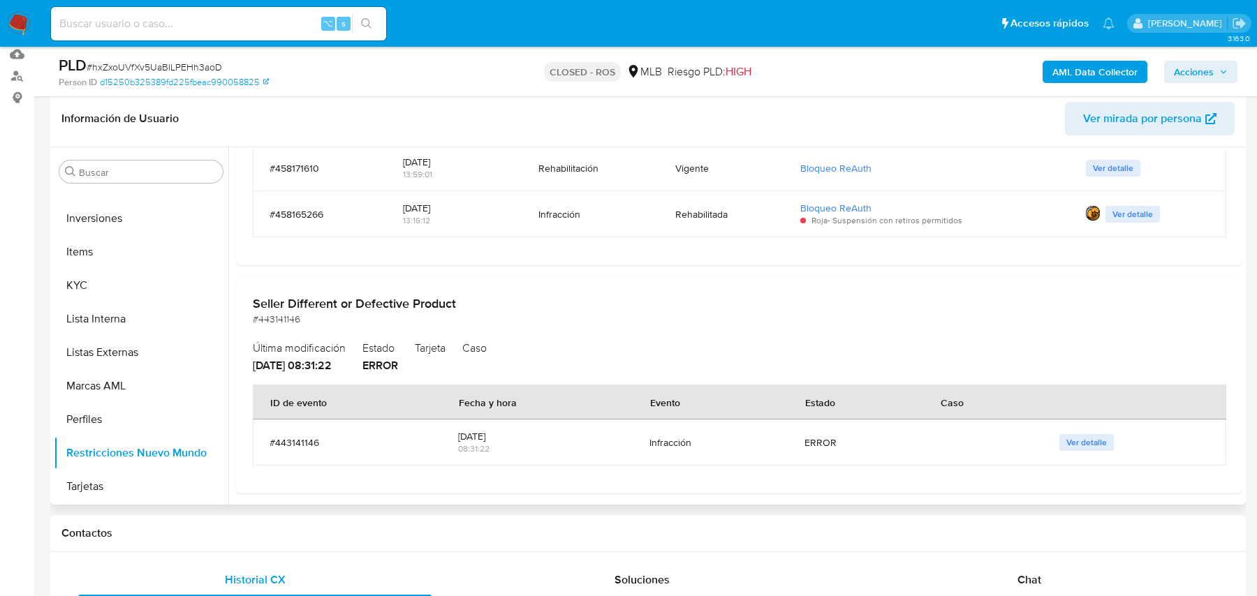
scroll to position [1681, 0]
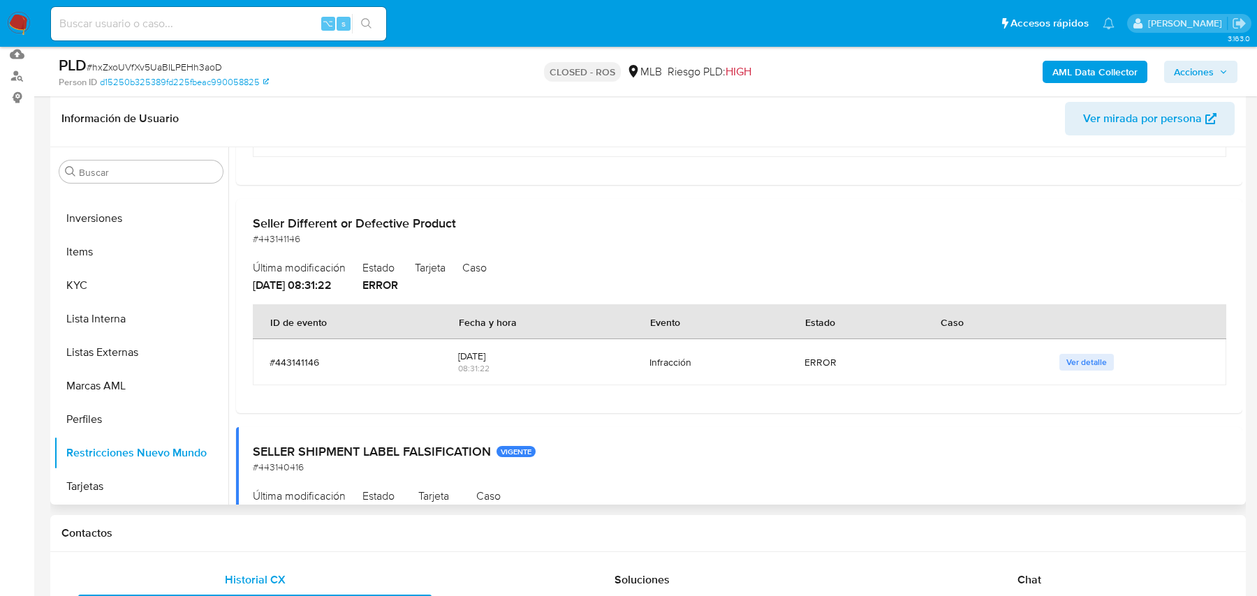
click at [1121, 109] on span "Ver mirada por persona" at bounding box center [1142, 119] width 119 height 34
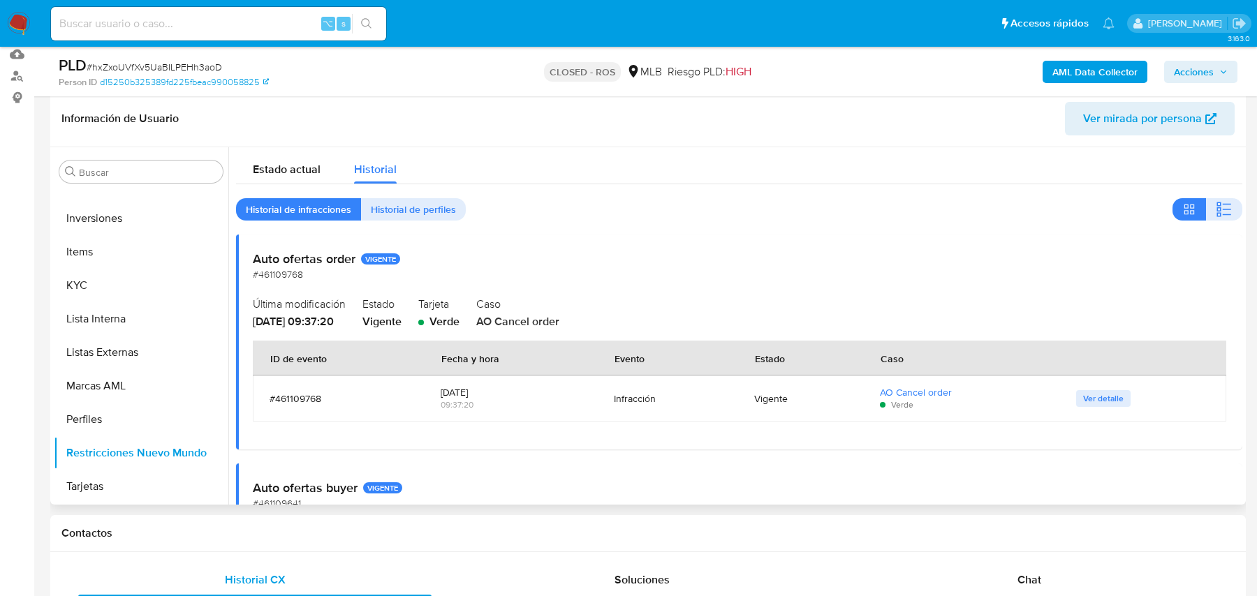
scroll to position [0, 0]
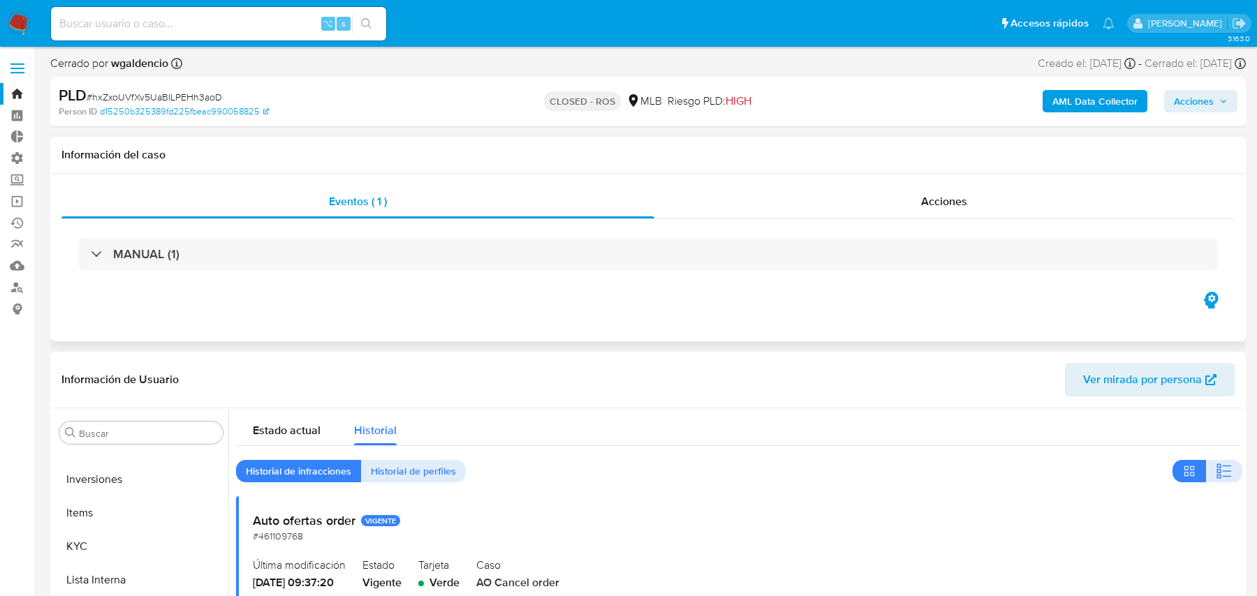
click at [158, 228] on div "MANUAL (1)" at bounding box center [647, 254] width 1173 height 70
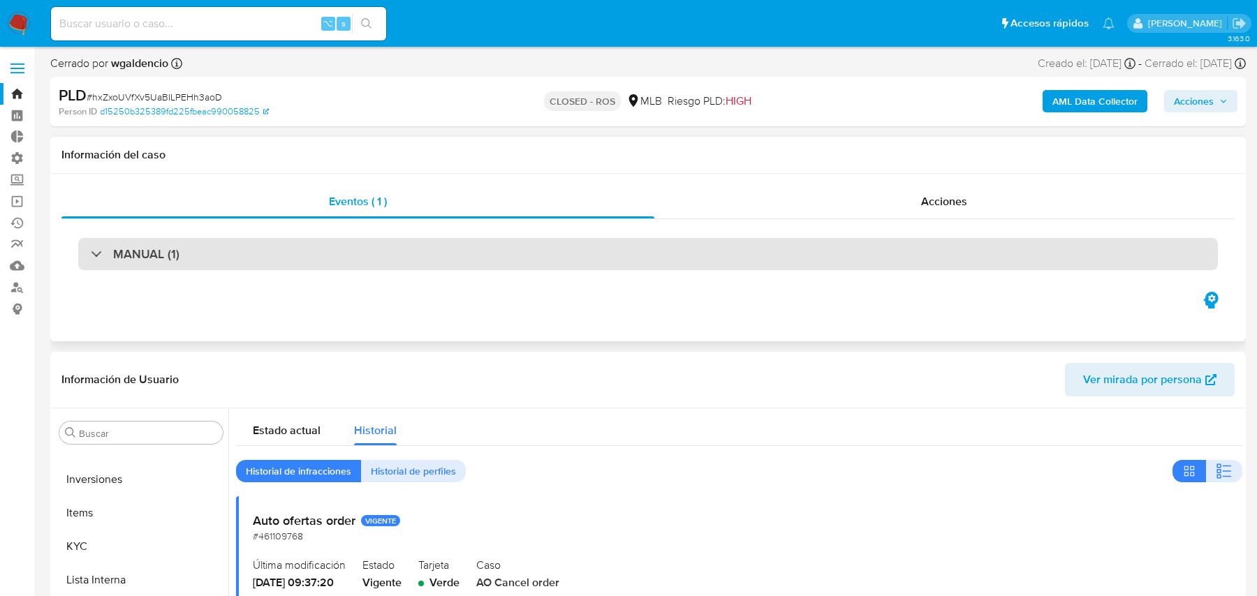
click at [151, 260] on h3 "MANUAL (1)" at bounding box center [146, 253] width 66 height 15
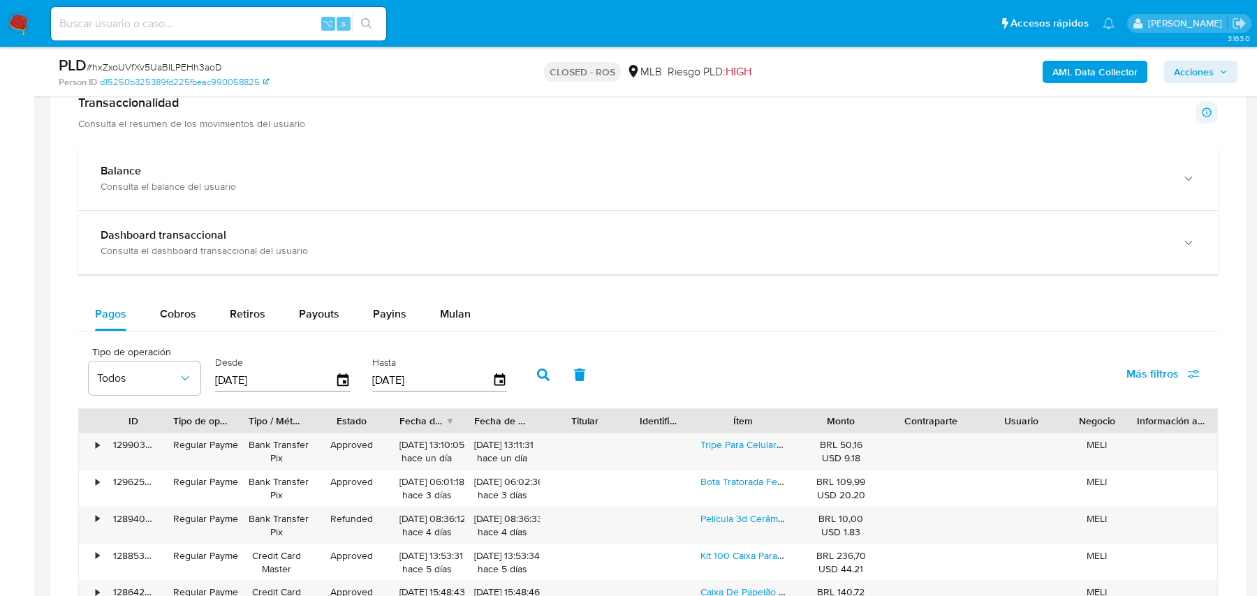
scroll to position [1608, 0]
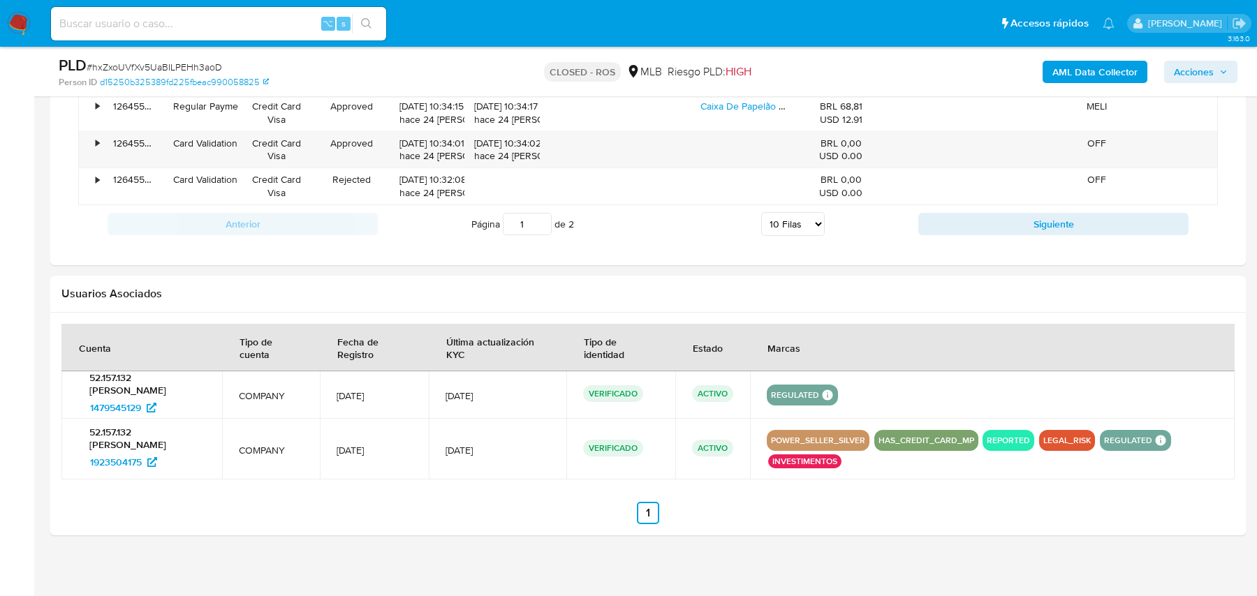
drag, startPoint x: 54, startPoint y: 460, endPoint x: 172, endPoint y: 443, distance: 119.2
click at [172, 443] on div at bounding box center [647, 424] width 1195 height 223
click at [151, 525] on div at bounding box center [647, 424] width 1195 height 223
click at [213, 27] on input at bounding box center [218, 24] width 335 height 18
paste input "TtC37h1wbMLvewxq6DuppsYR"
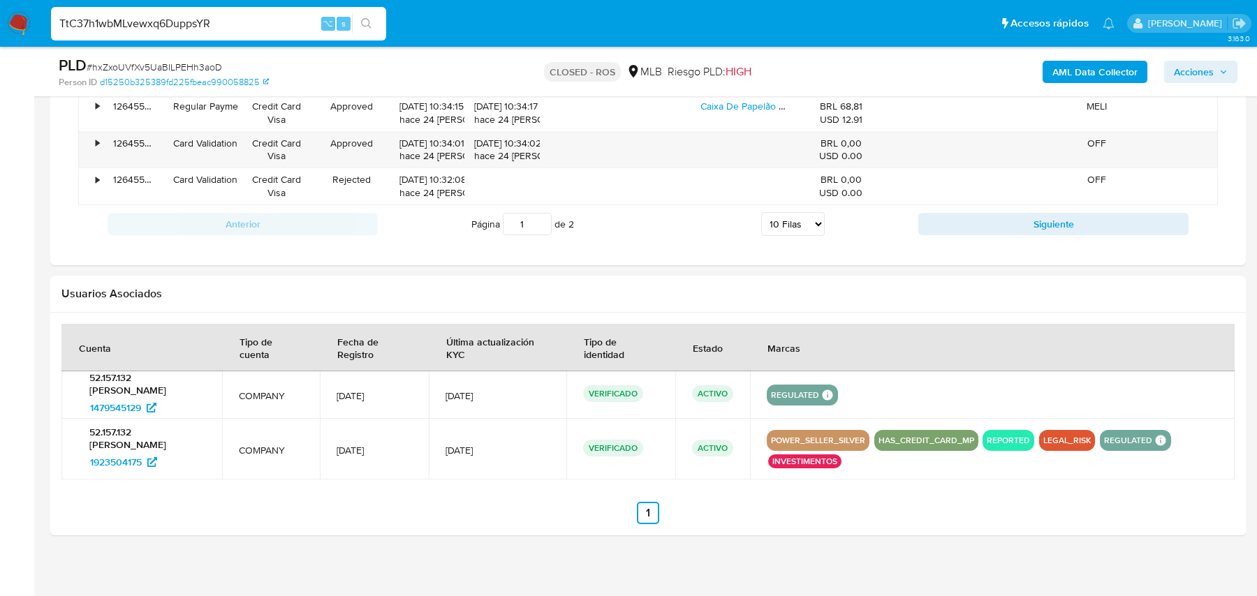
type input "TtC37h1wbMLvewxq6DuppsYR"
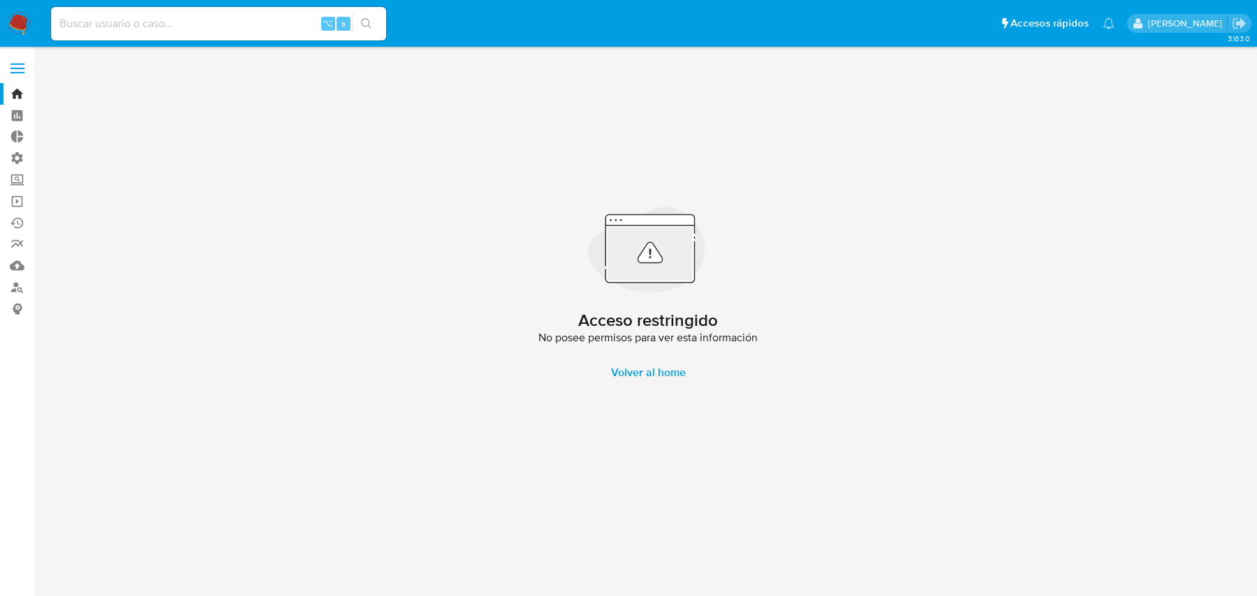
click at [196, 13] on div "⌥ s" at bounding box center [218, 24] width 335 height 34
click at [159, 29] on input at bounding box center [218, 24] width 335 height 18
paste input "TtC37h1wbMLvewxq6DuppsYR"
click at [175, 23] on input "TtC37h1wbMLvewxq6DuppsYR" at bounding box center [218, 24] width 335 height 18
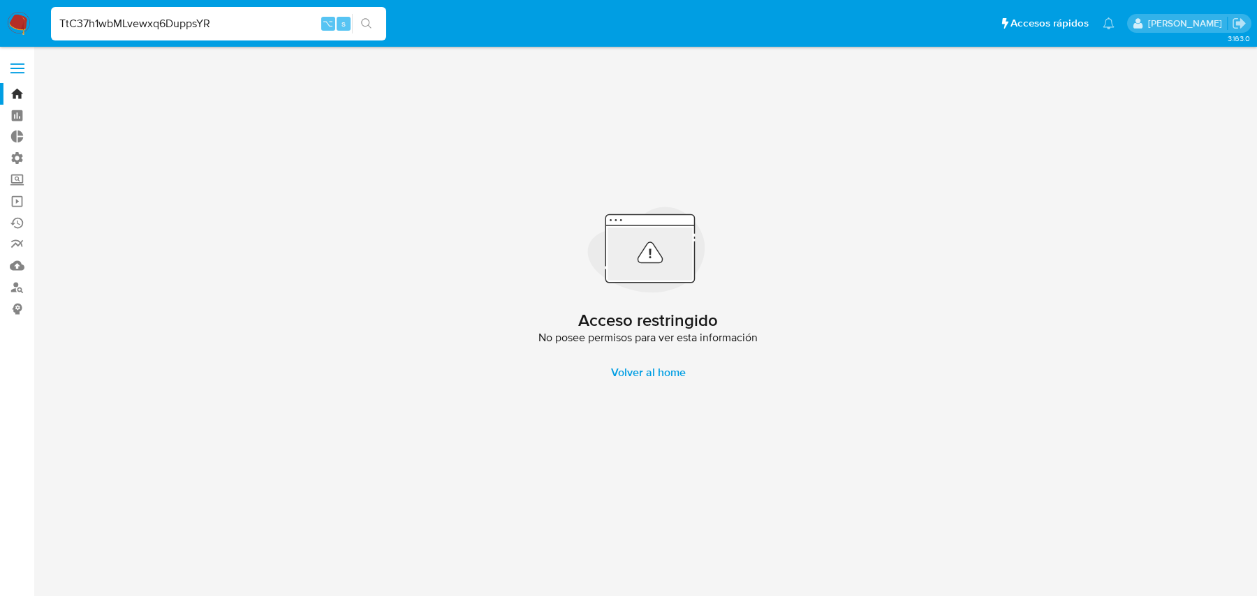
paste input "3nUgy4gW0nW4MjSPByOWzFl3"
type input "3nUgy4gW0nW4MjSPByOWzFl3"
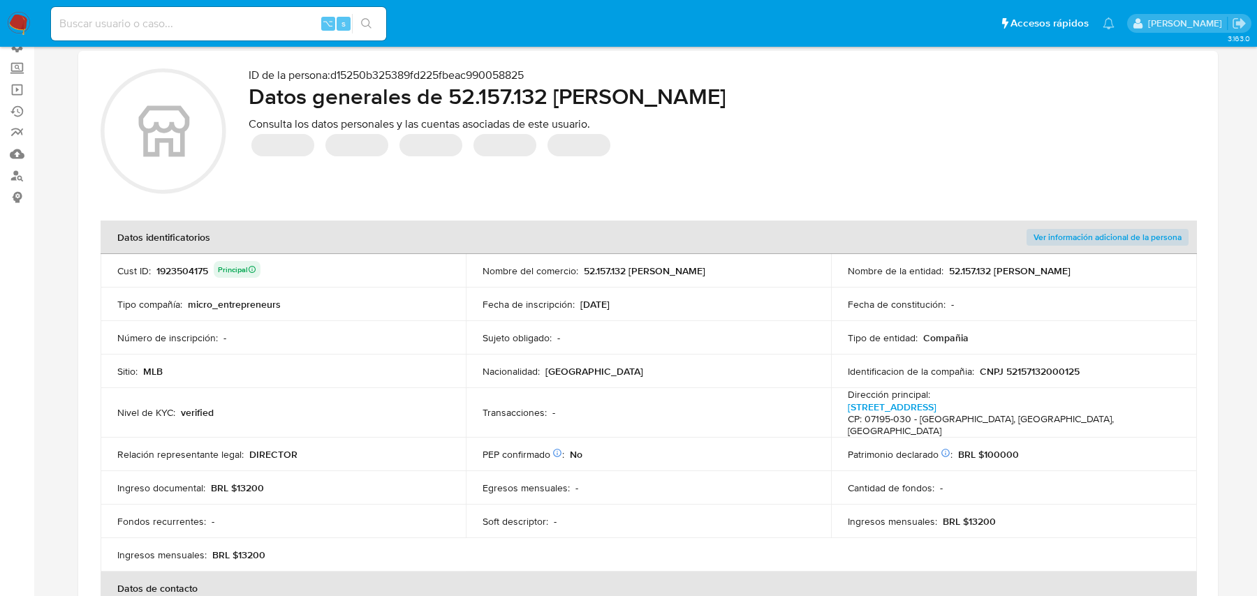
scroll to position [288, 0]
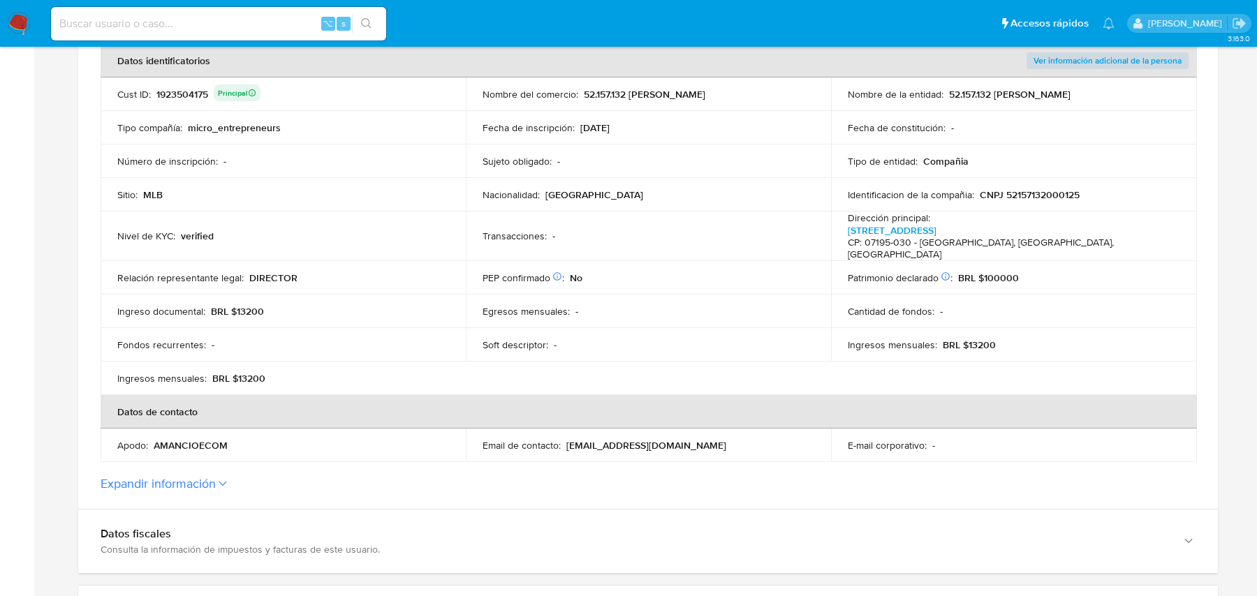
click at [243, 29] on input at bounding box center [218, 24] width 335 height 18
paste input "AUTO_OFERTAS_ORDER"
type input "AUTO_OFERTAS_ORDER"
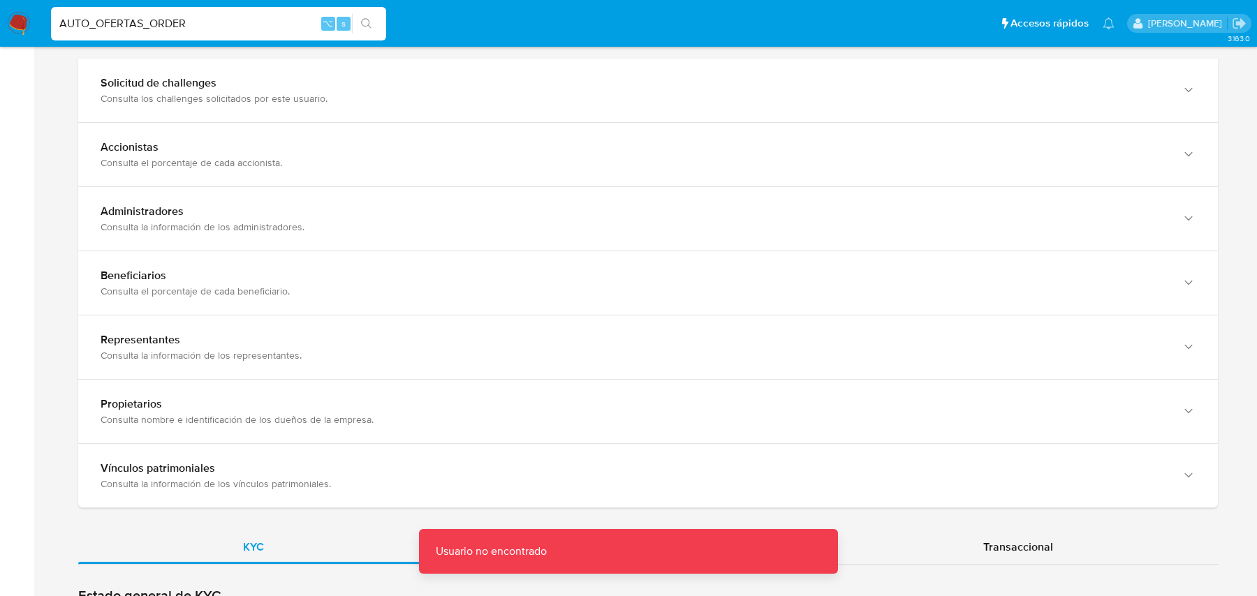
scroll to position [1021, 0]
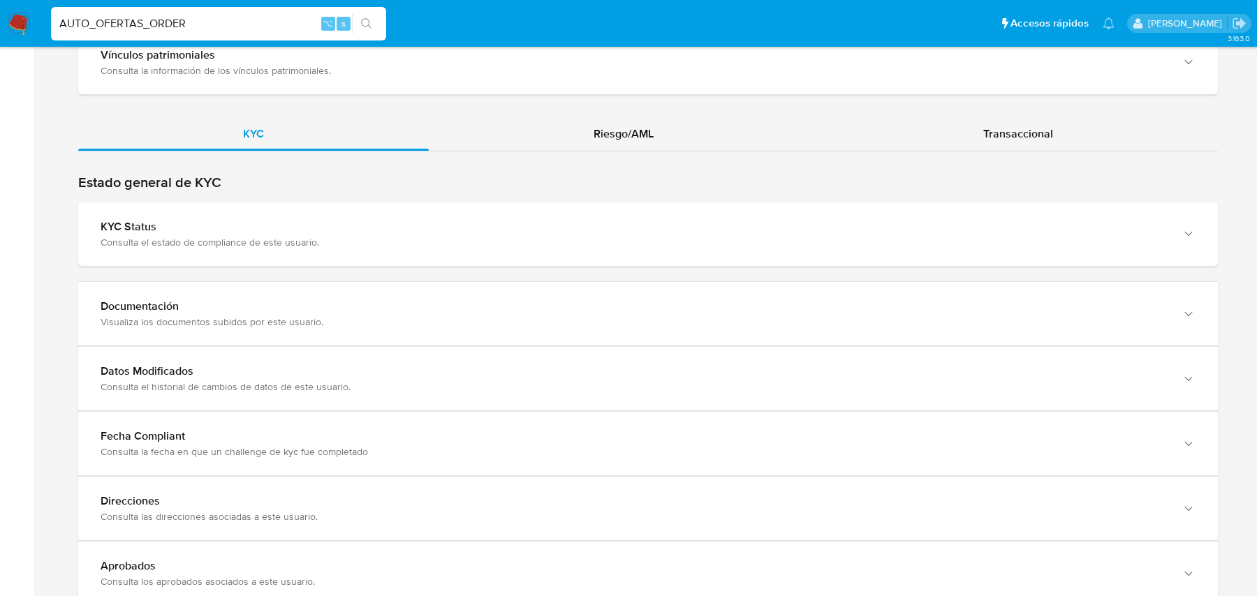
scroll to position [1341, 0]
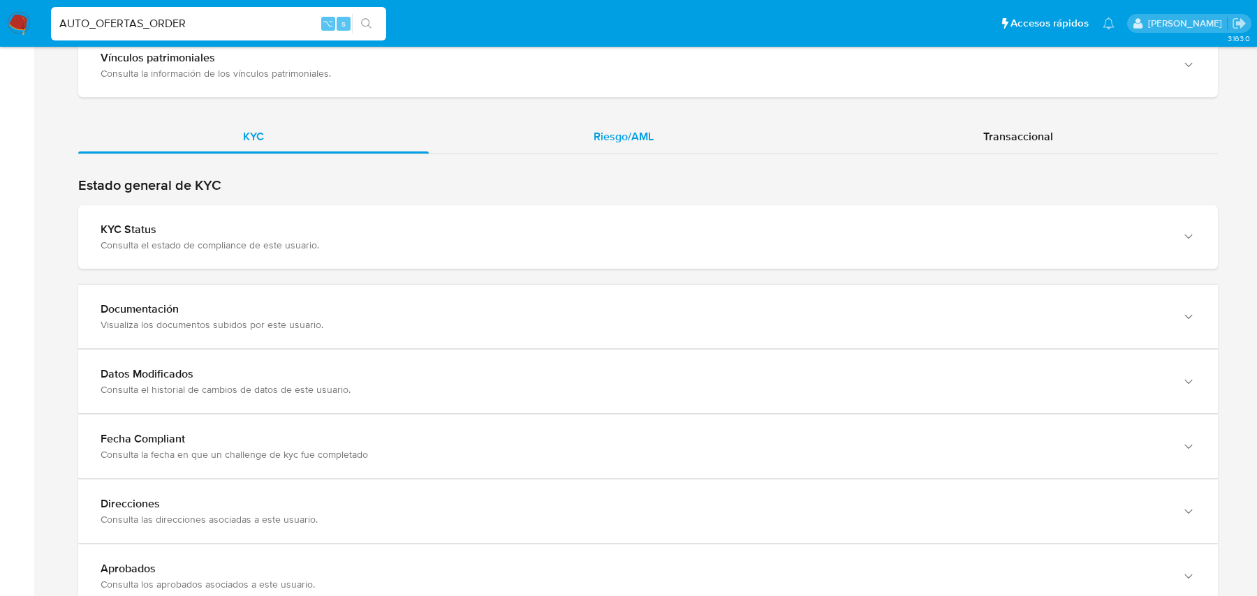
click at [604, 125] on div "Riesgo/AML" at bounding box center [624, 137] width 390 height 34
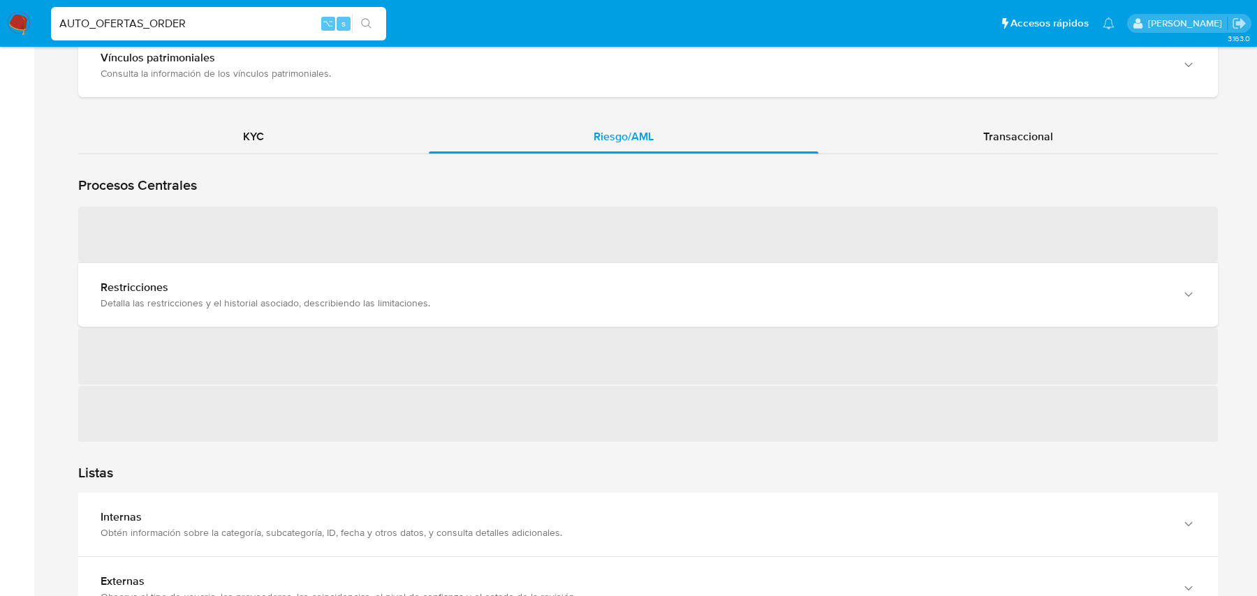
click at [498, 233] on span "‌" at bounding box center [647, 235] width 1139 height 56
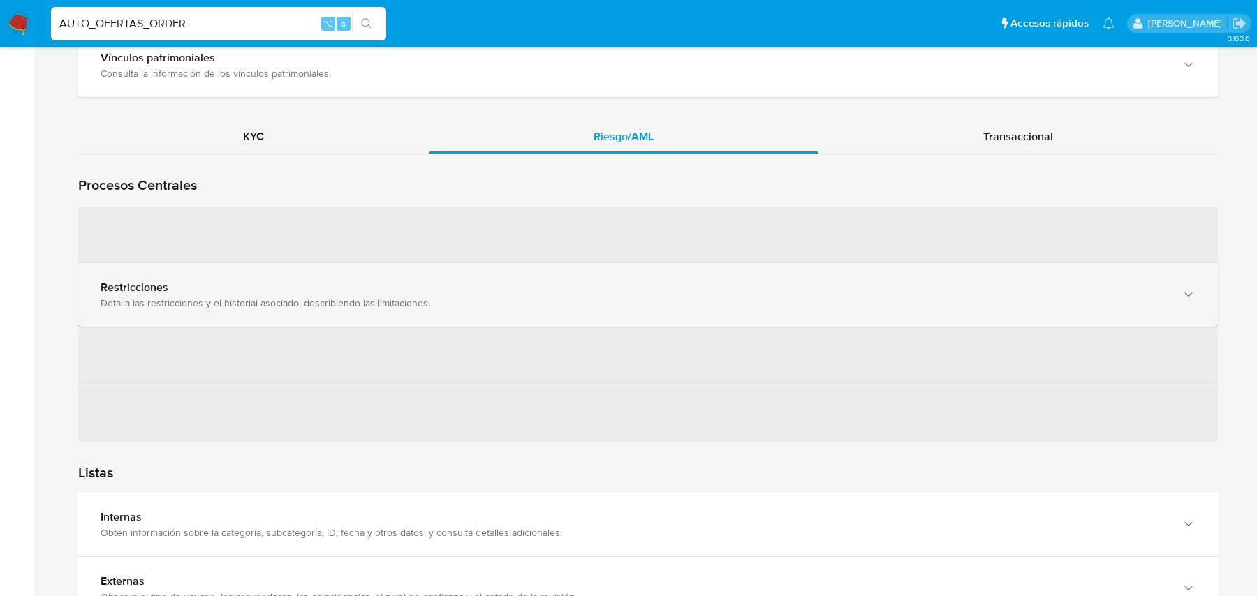
click at [478, 281] on div "Restricciones" at bounding box center [634, 288] width 1067 height 14
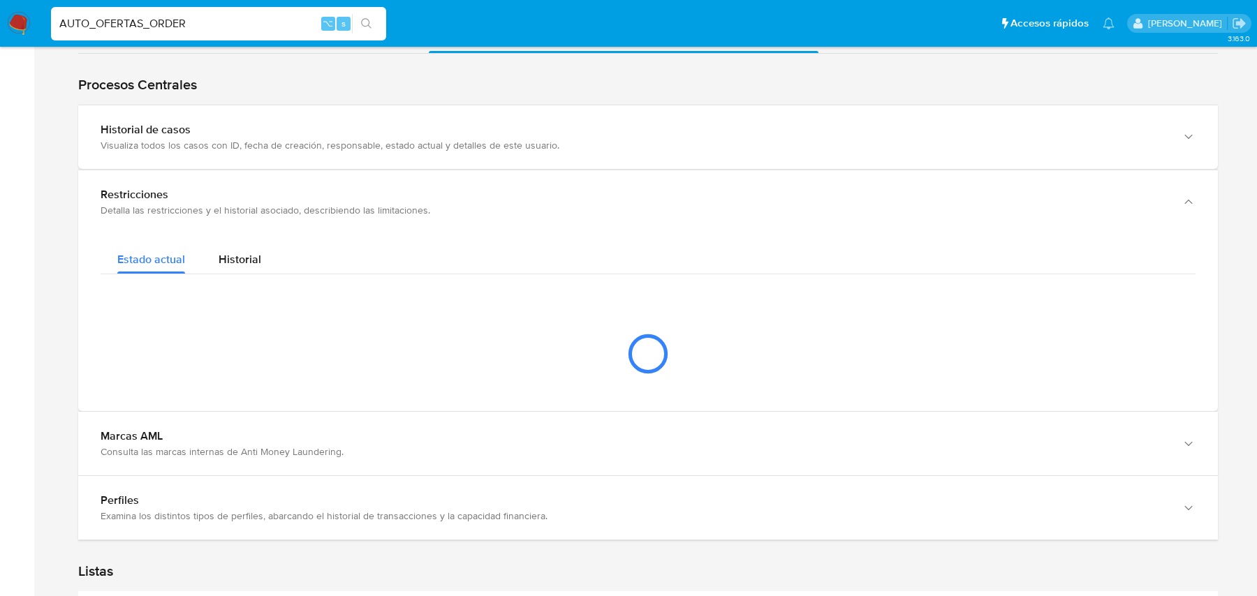
scroll to position [1481, 0]
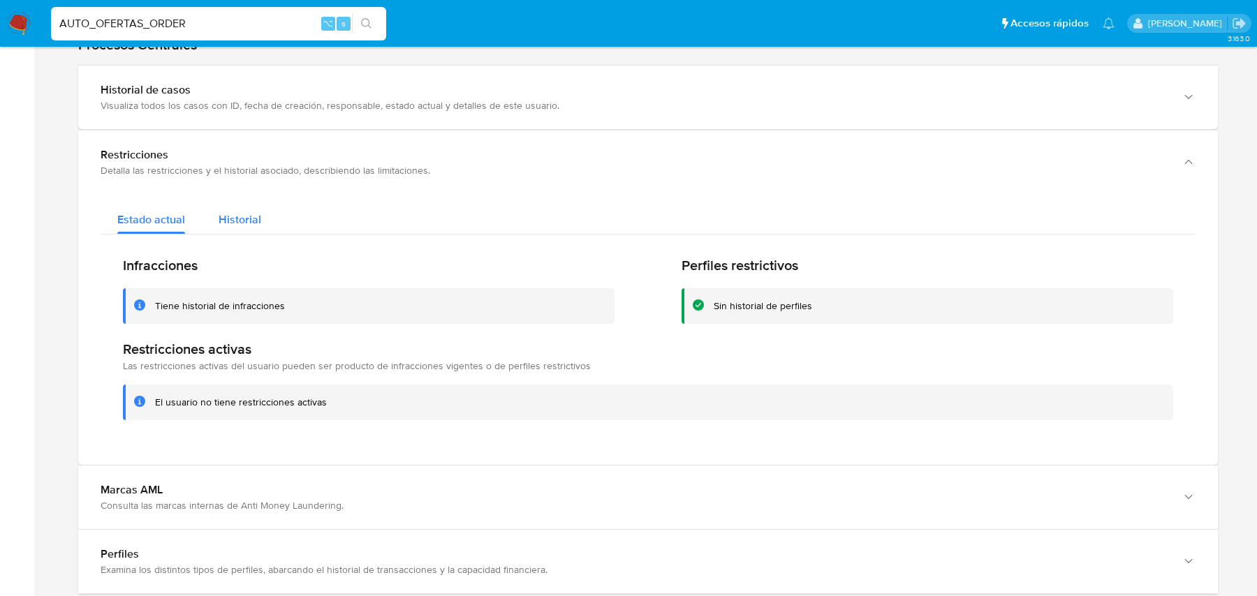
click at [251, 207] on div "Historial" at bounding box center [240, 216] width 43 height 37
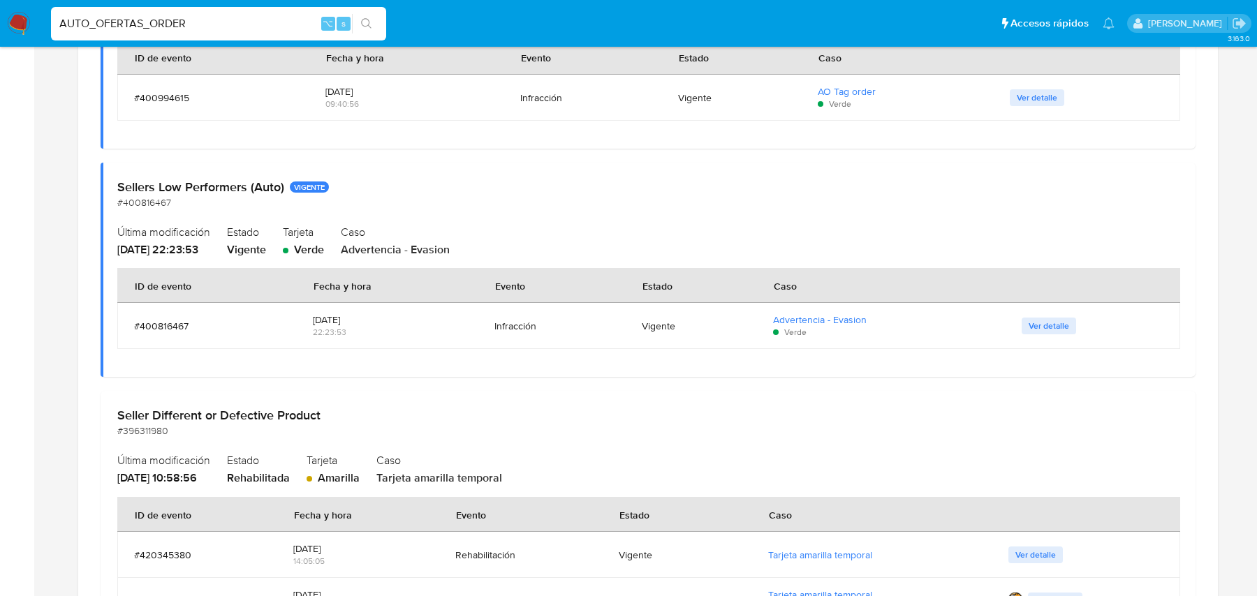
scroll to position [5119, 0]
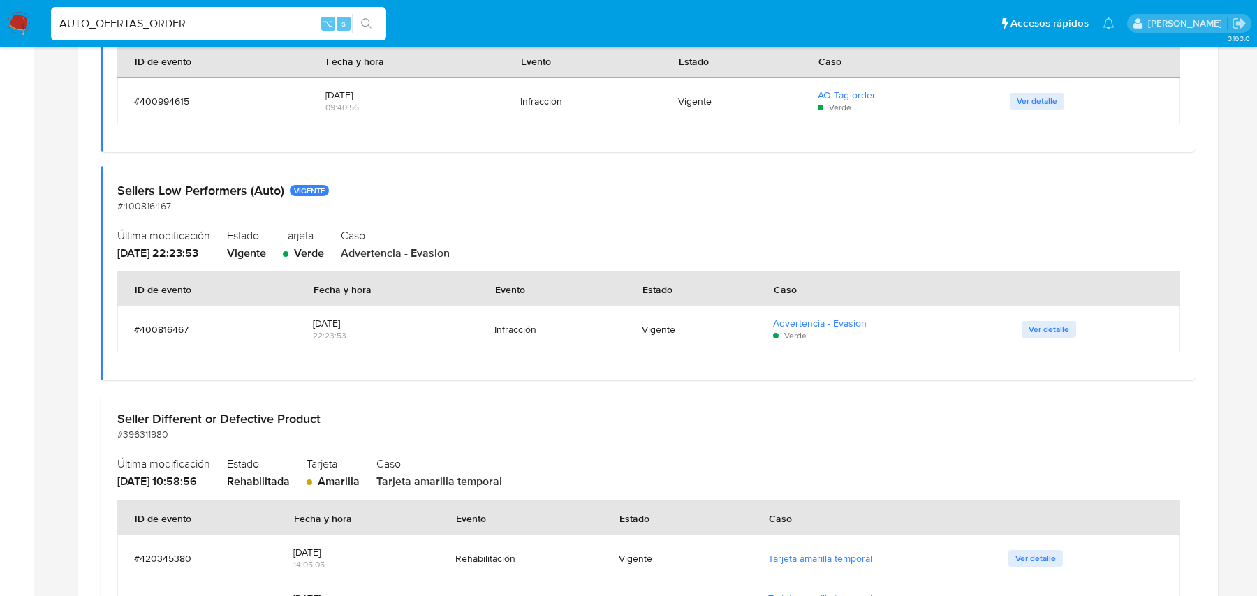
click at [205, 183] on h2 "Sellers Low Performers (Auto) VIGENTE" at bounding box center [647, 190] width 1061 height 15
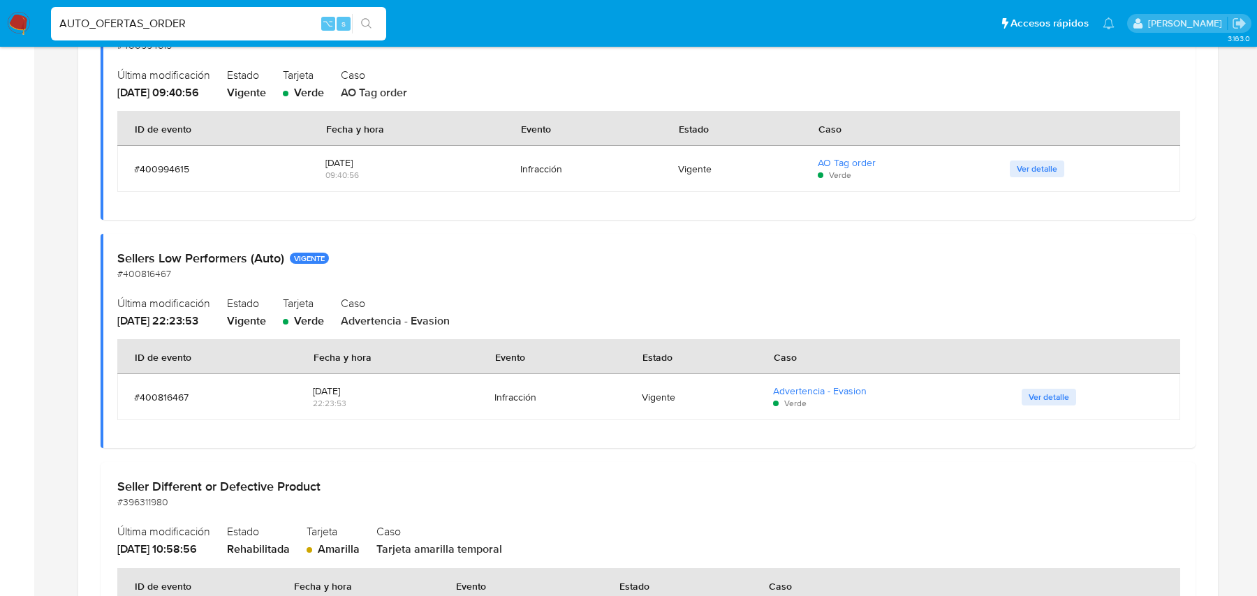
click at [450, 313] on span "Advertencia - Evasion" at bounding box center [395, 321] width 109 height 16
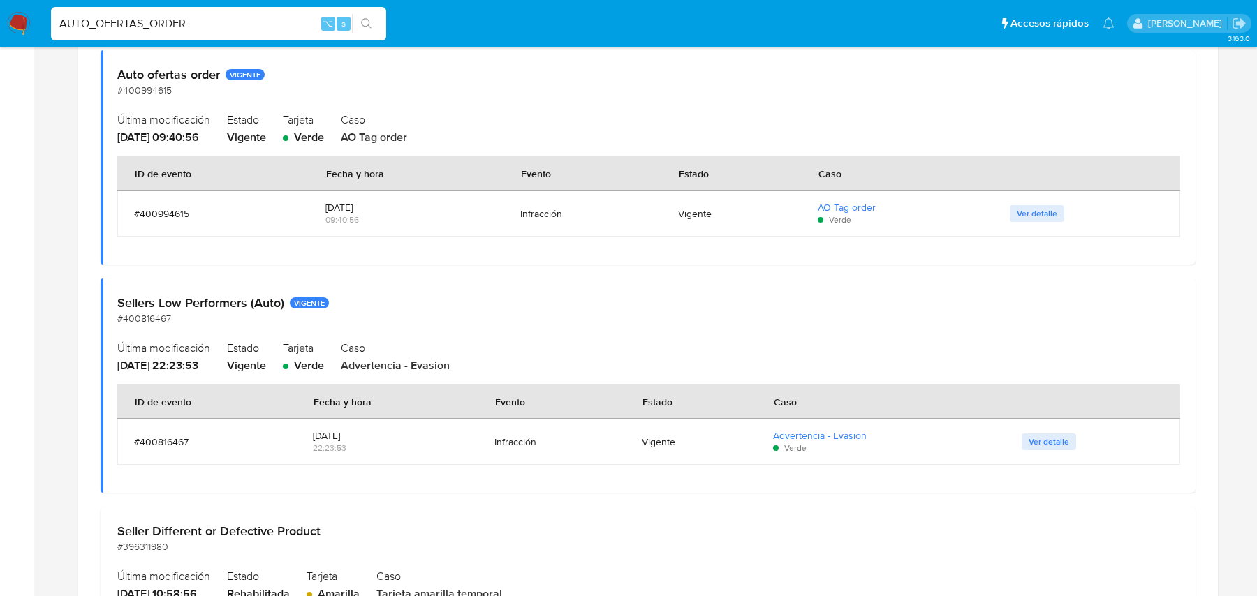
scroll to position [5021, 0]
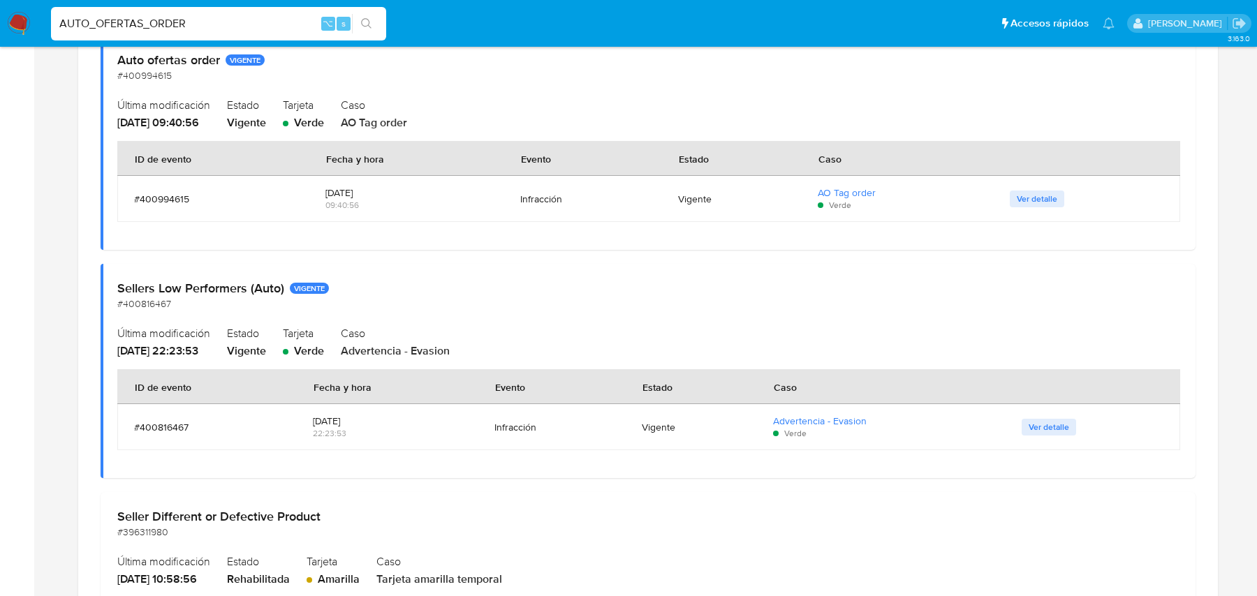
click at [354, 370] on div "Fecha y hora" at bounding box center [342, 387] width 91 height 34
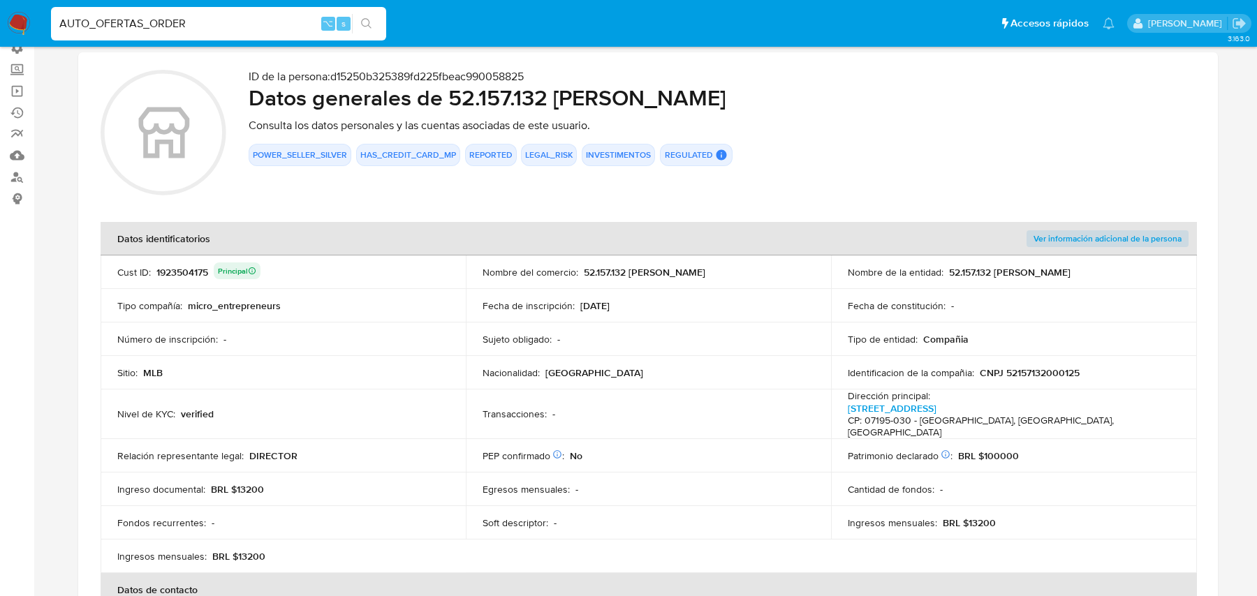
scroll to position [138, 0]
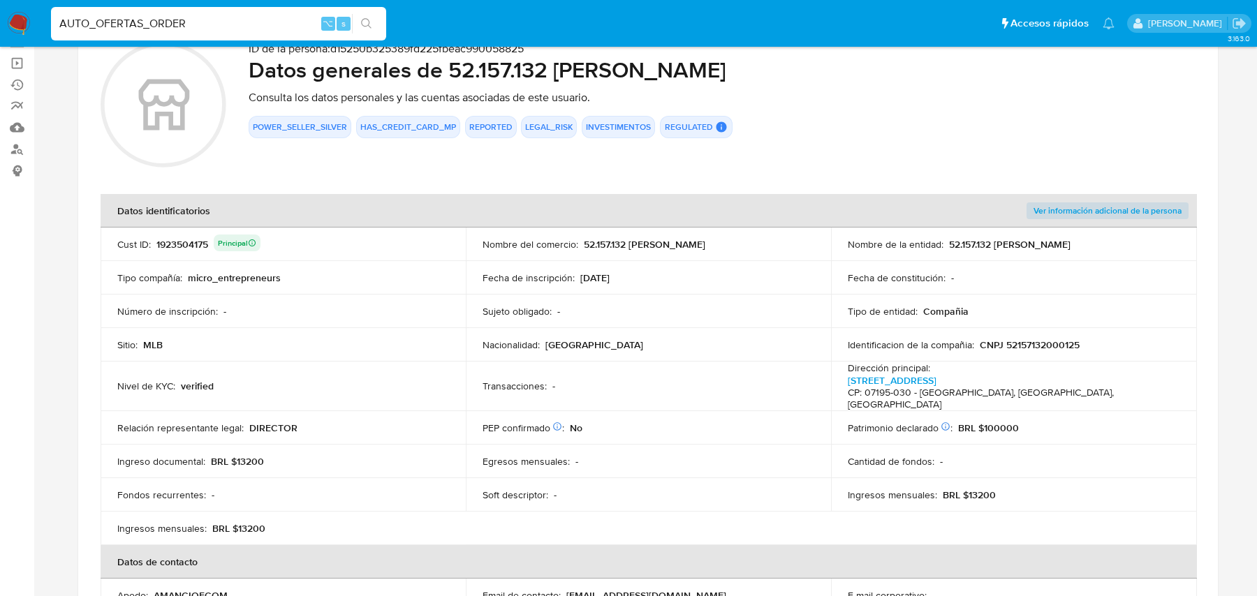
click at [179, 244] on div "1923504175 Principal" at bounding box center [208, 245] width 104 height 20
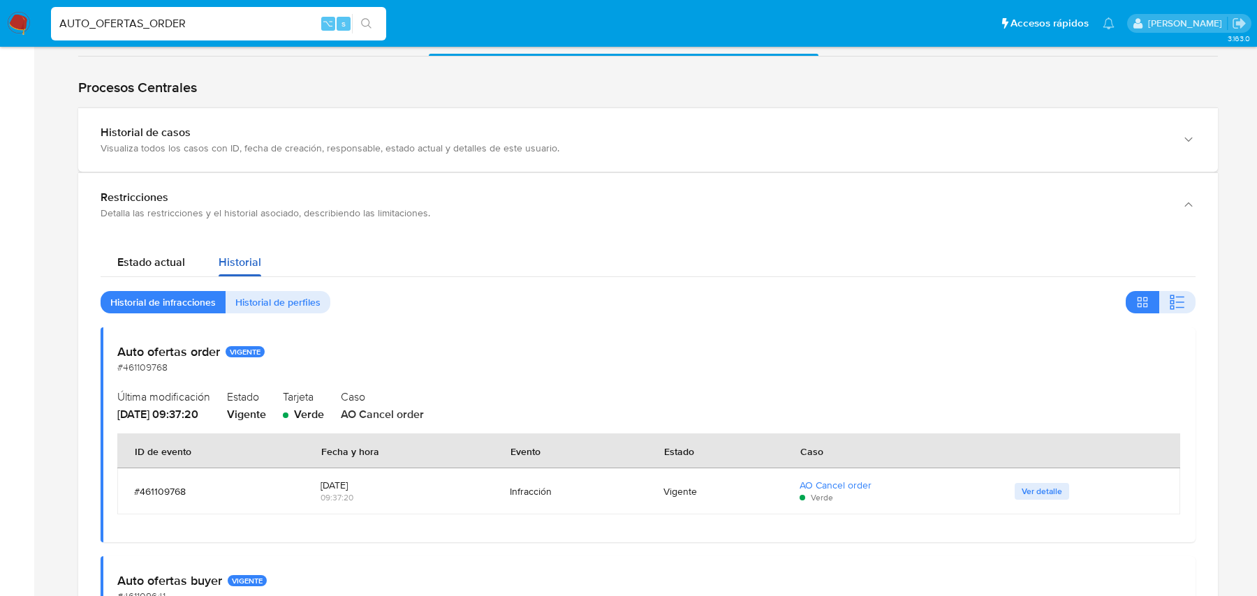
scroll to position [1604, 0]
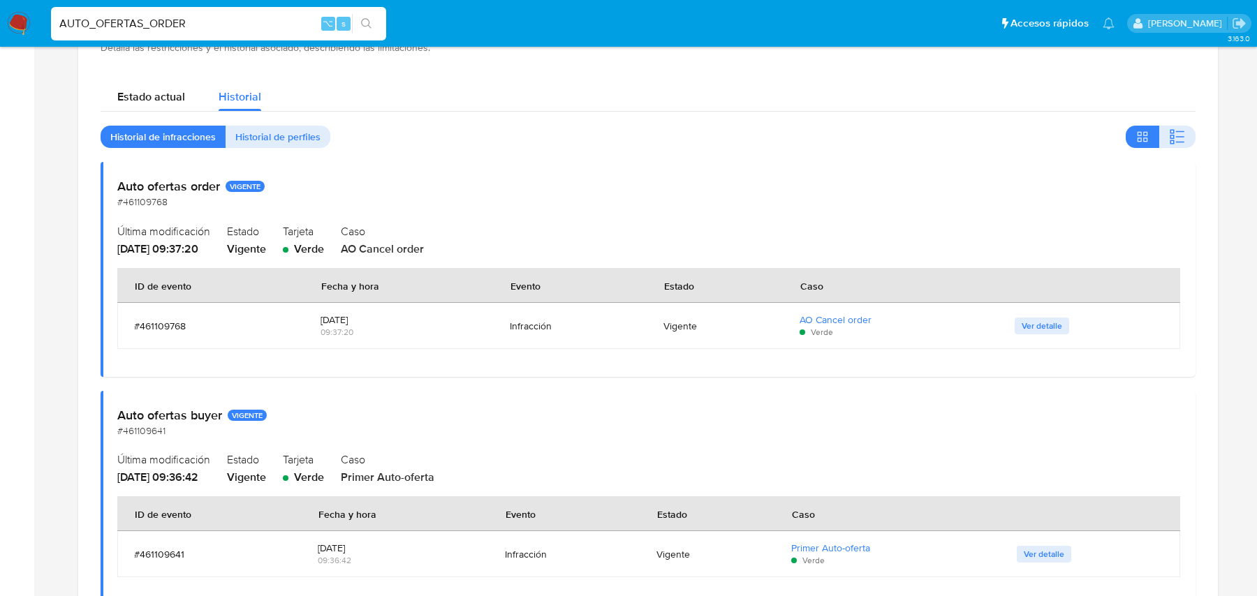
click at [1181, 142] on icon "button" at bounding box center [1180, 142] width 8 height 1
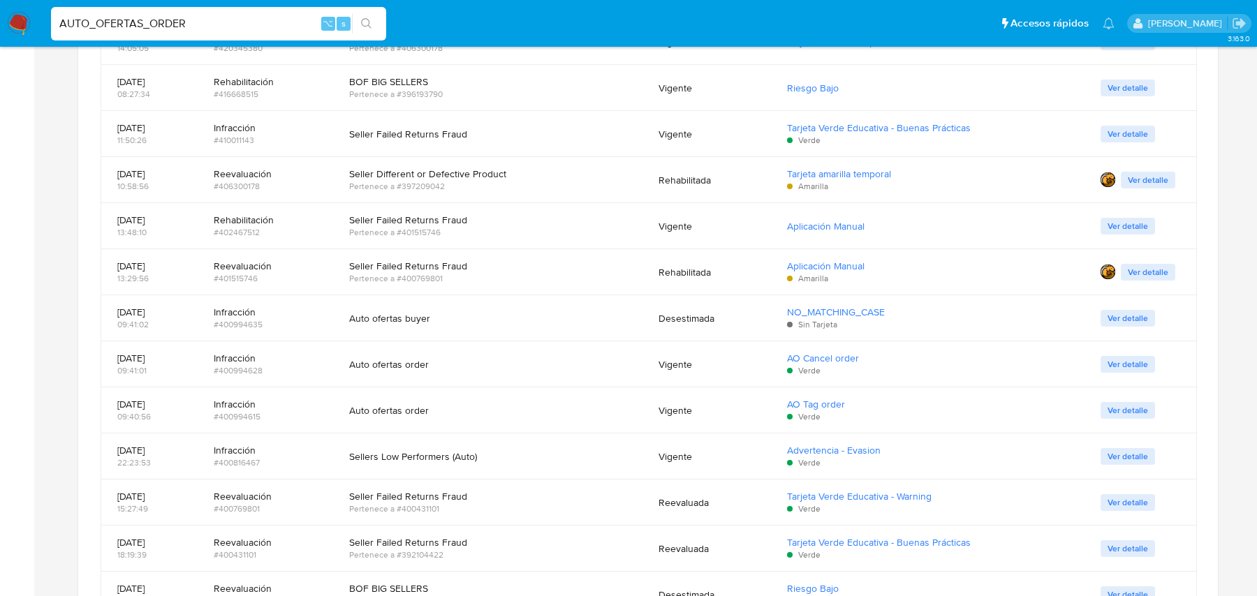
scroll to position [2383, 0]
click at [156, 24] on input "AUTO_OFERTAS_ORDER" at bounding box center [218, 24] width 335 height 18
paste input "2471696451"
type input "2471696451"
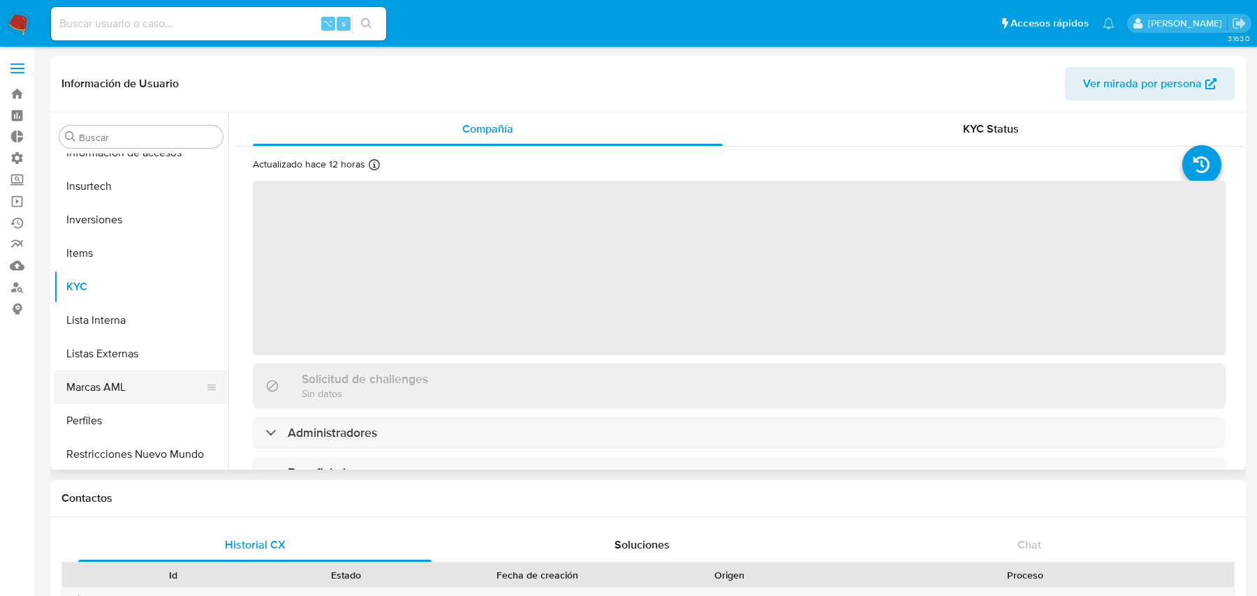
scroll to position [757, 0]
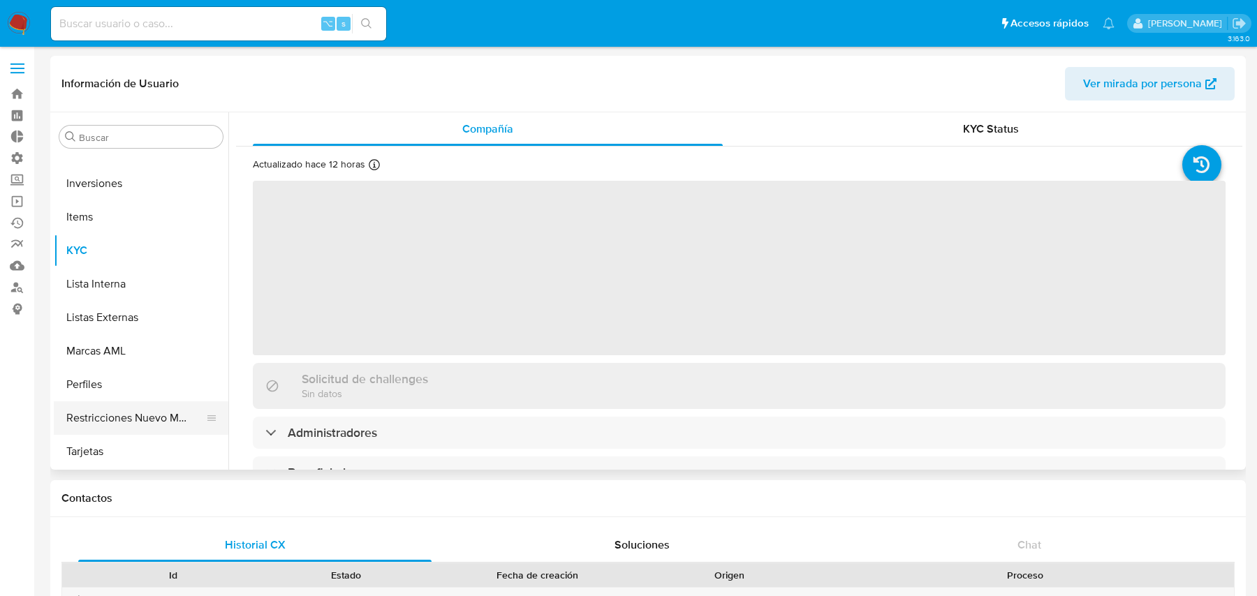
click at [117, 412] on button "Restricciones Nuevo Mundo" at bounding box center [135, 418] width 163 height 34
select select "10"
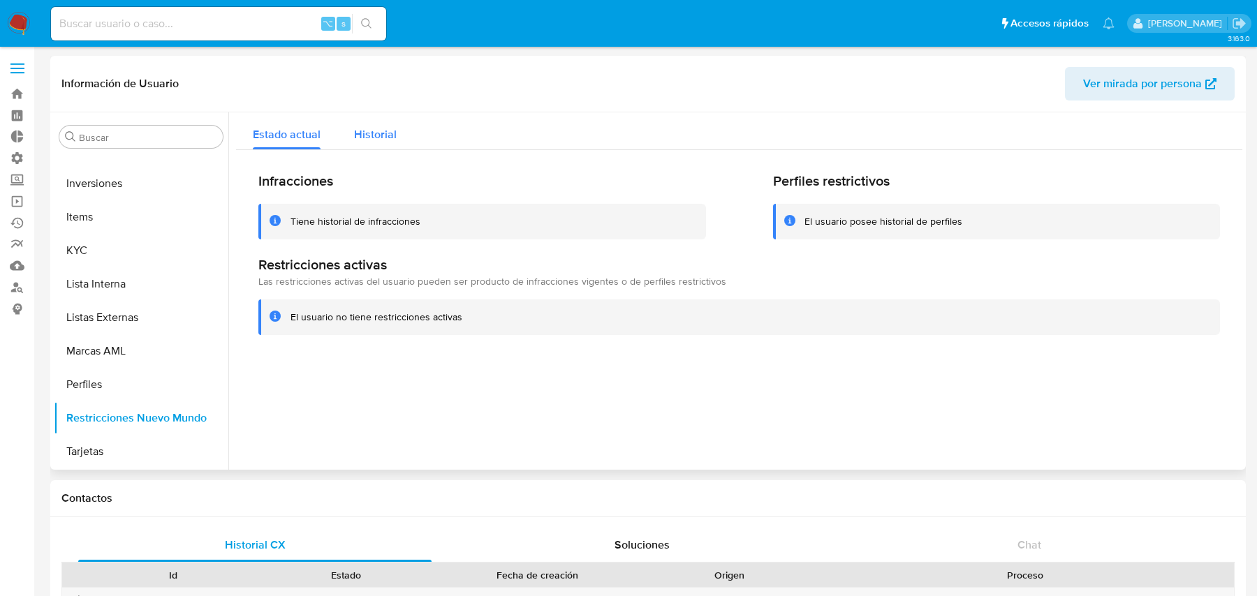
click at [388, 127] on span "Historial" at bounding box center [375, 134] width 43 height 16
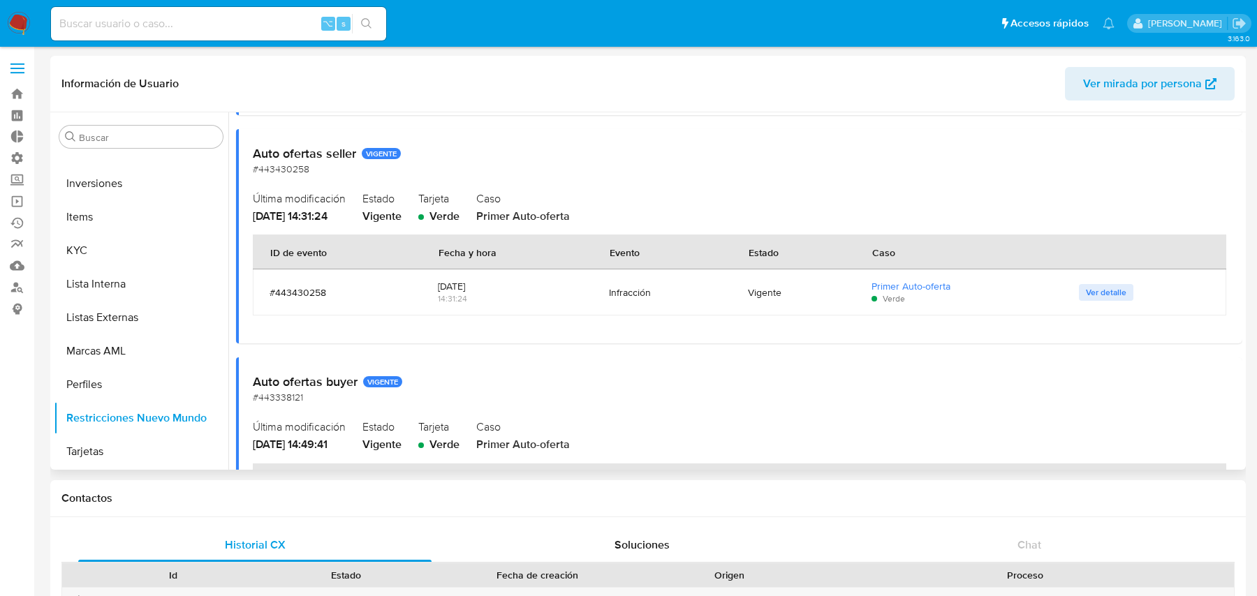
scroll to position [0, 0]
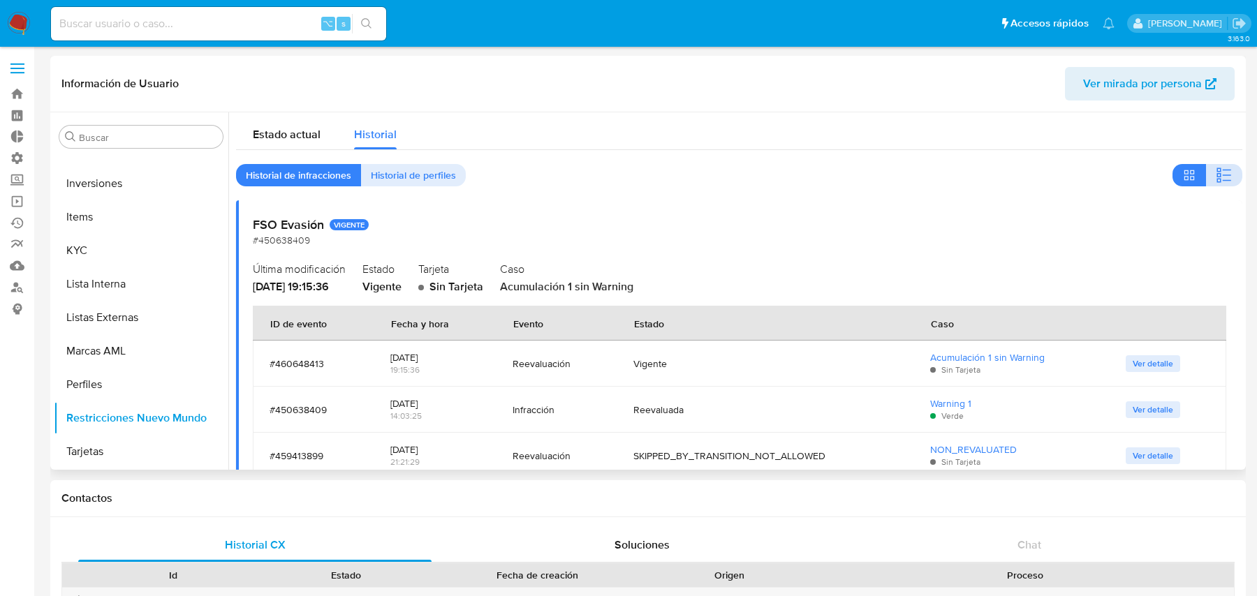
click at [1206, 182] on button "button" at bounding box center [1224, 175] width 36 height 22
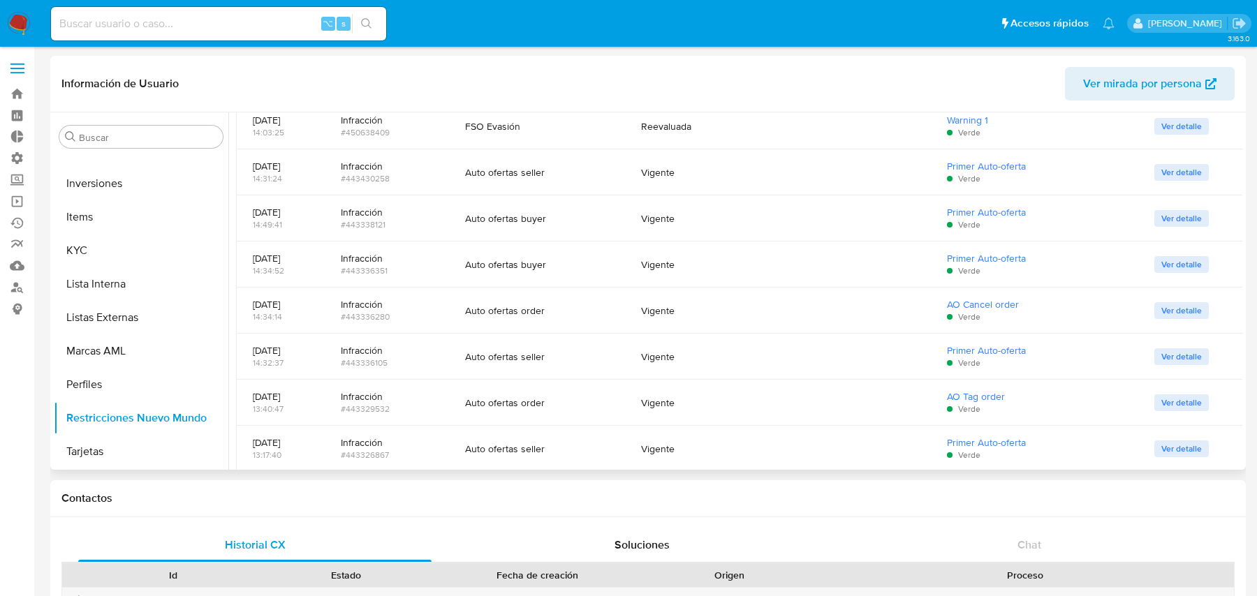
scroll to position [279, 0]
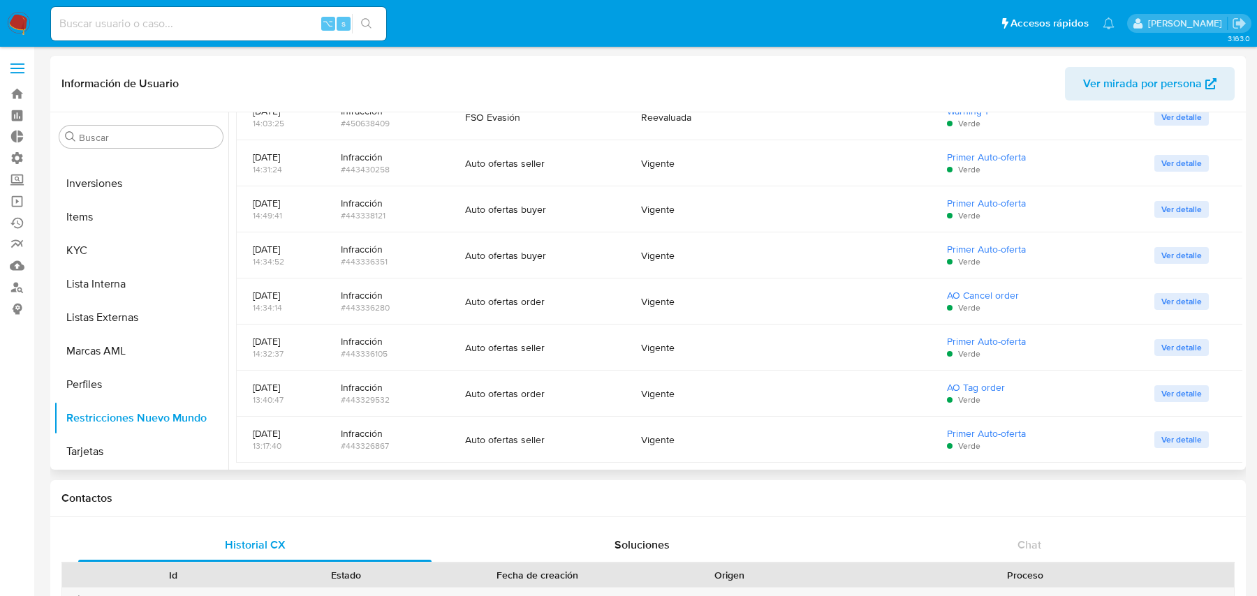
click at [394, 443] on div "#443326867" at bounding box center [386, 446] width 91 height 13
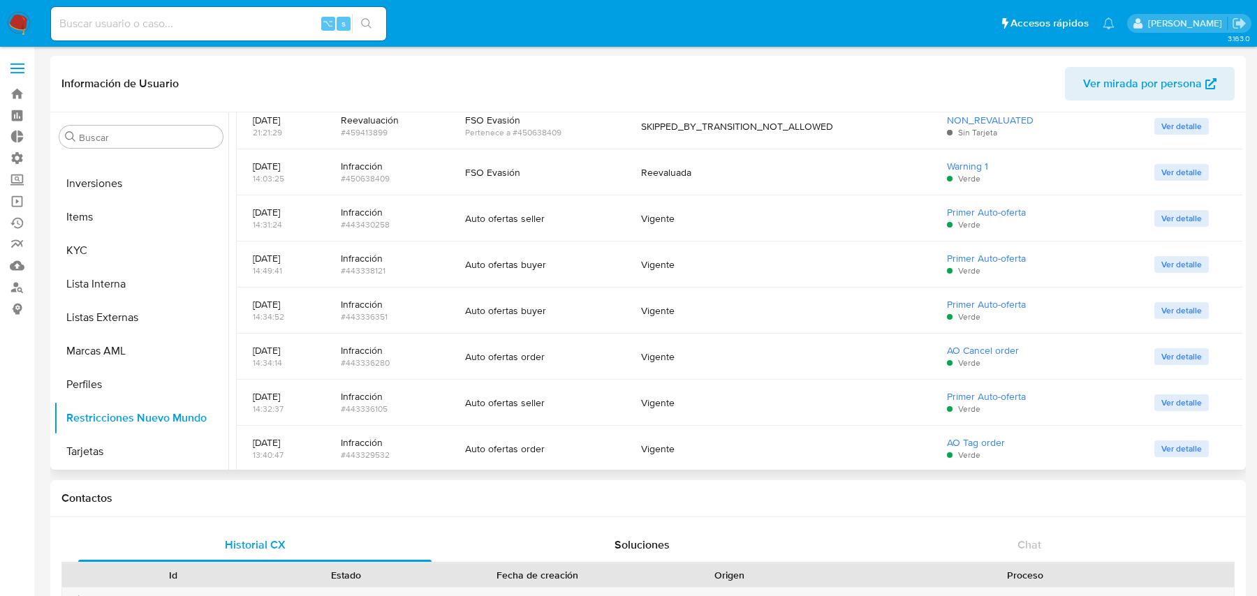
scroll to position [200, 0]
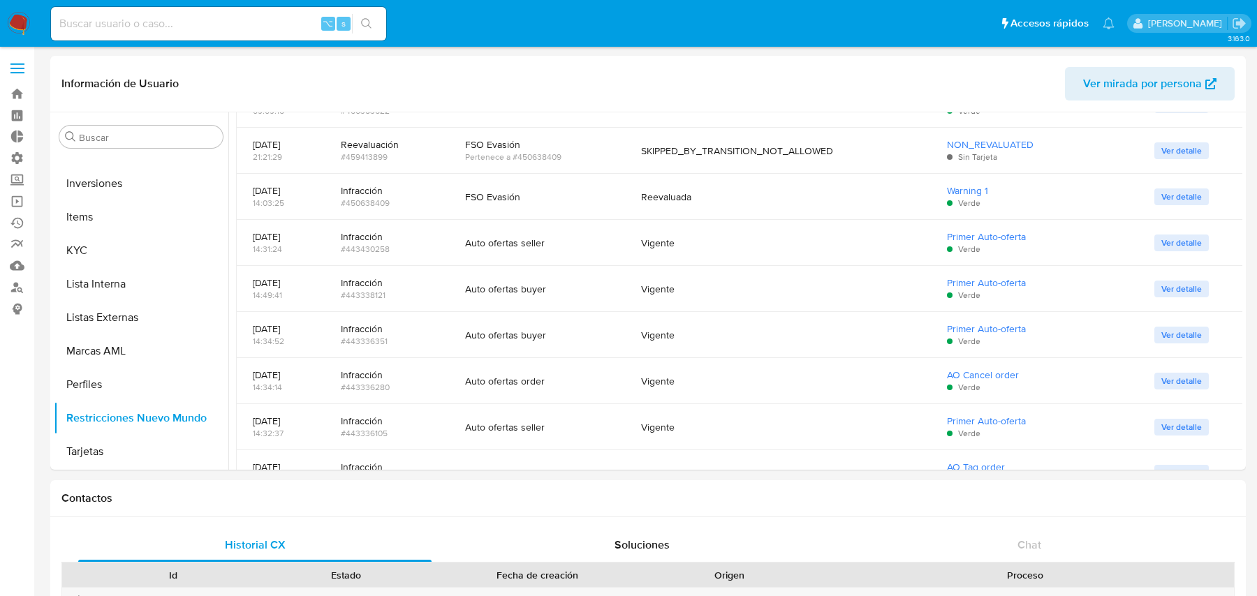
click at [117, 27] on input at bounding box center [218, 24] width 335 height 18
paste input "1923504175"
type input "1923504175"
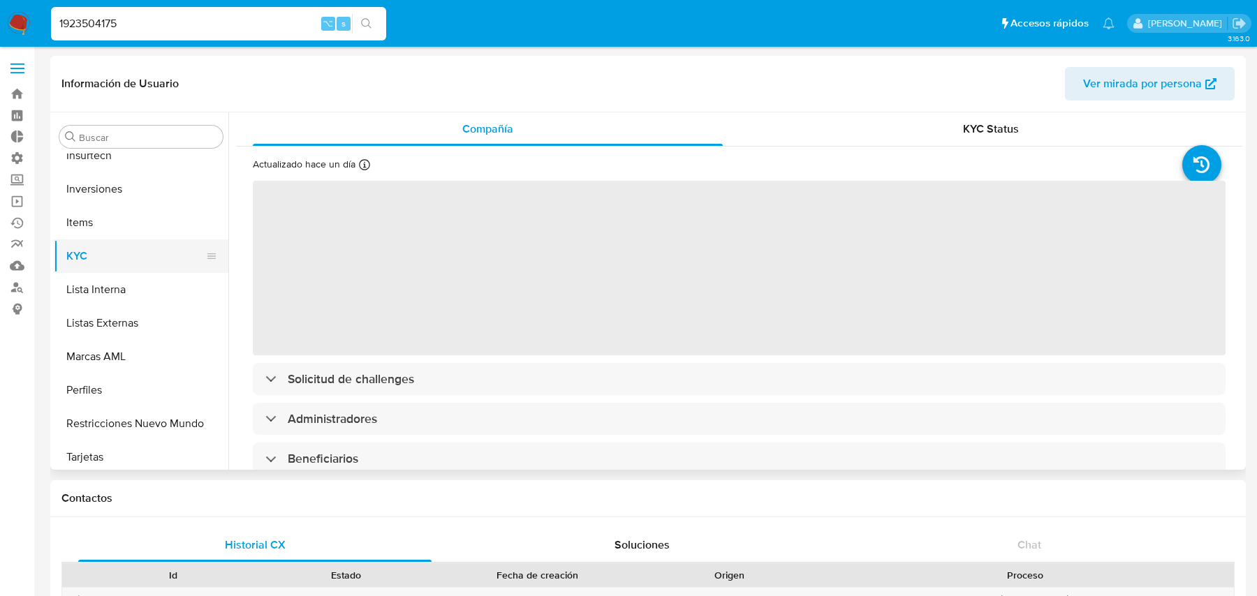
scroll to position [757, 0]
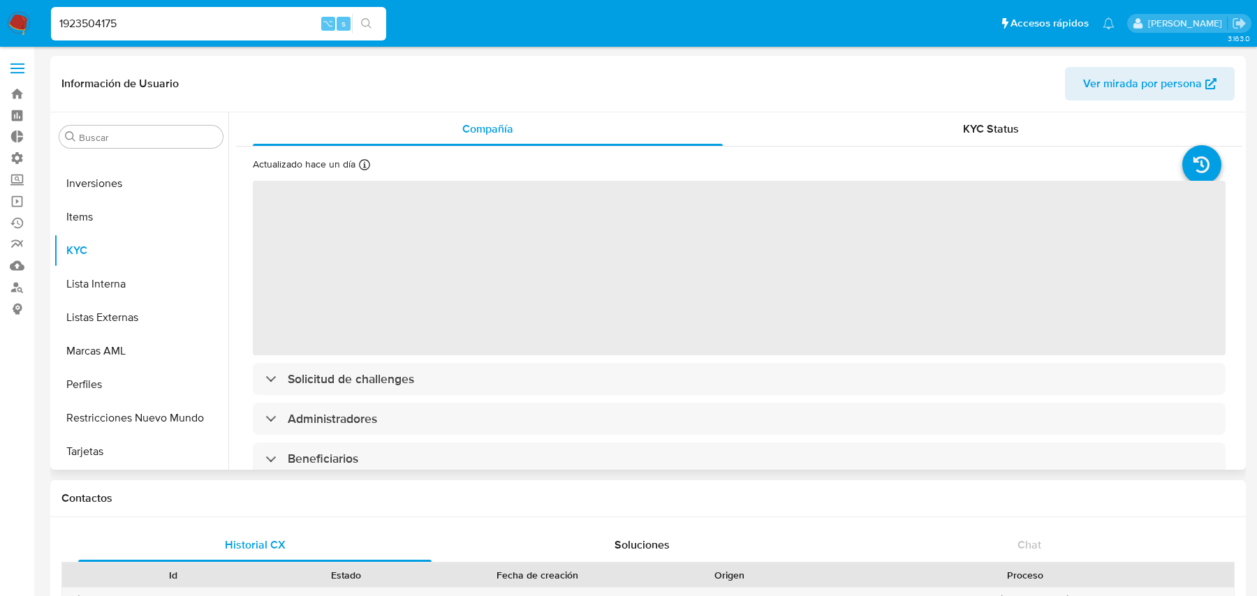
select select "10"
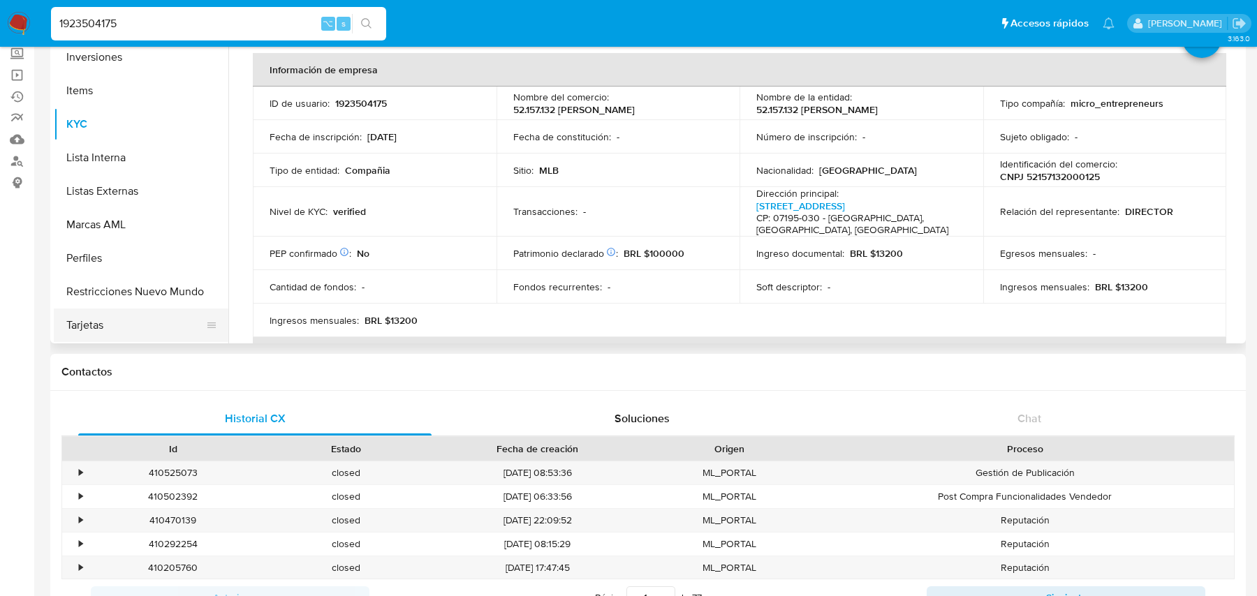
scroll to position [140, 0]
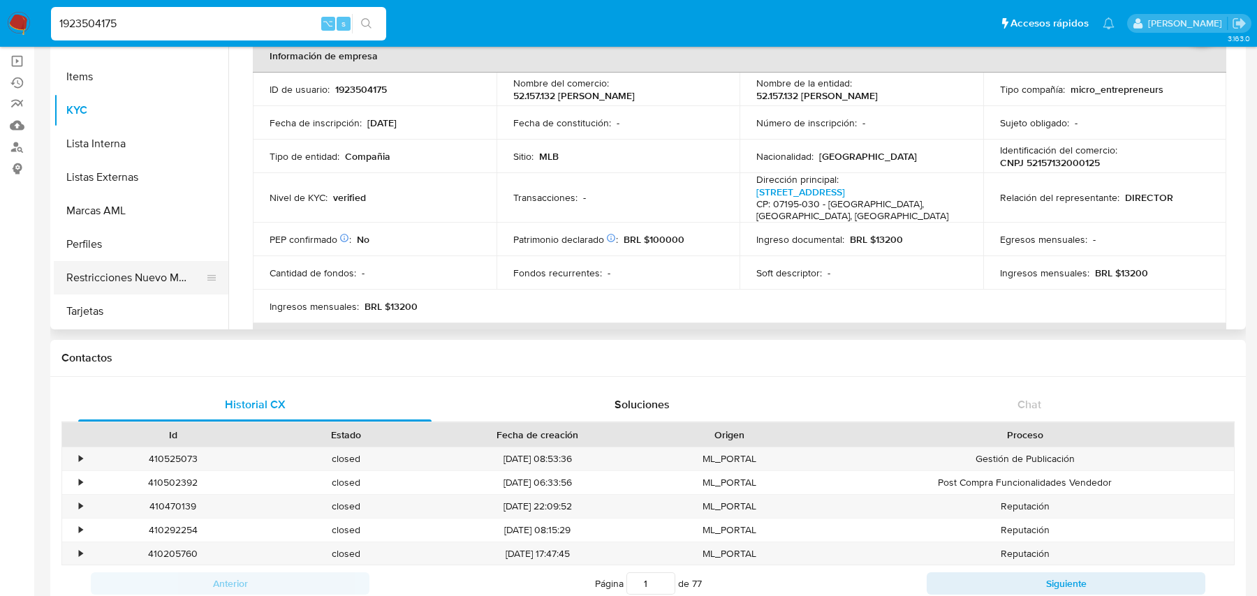
click at [97, 274] on button "Restricciones Nuevo Mundo" at bounding box center [135, 278] width 163 height 34
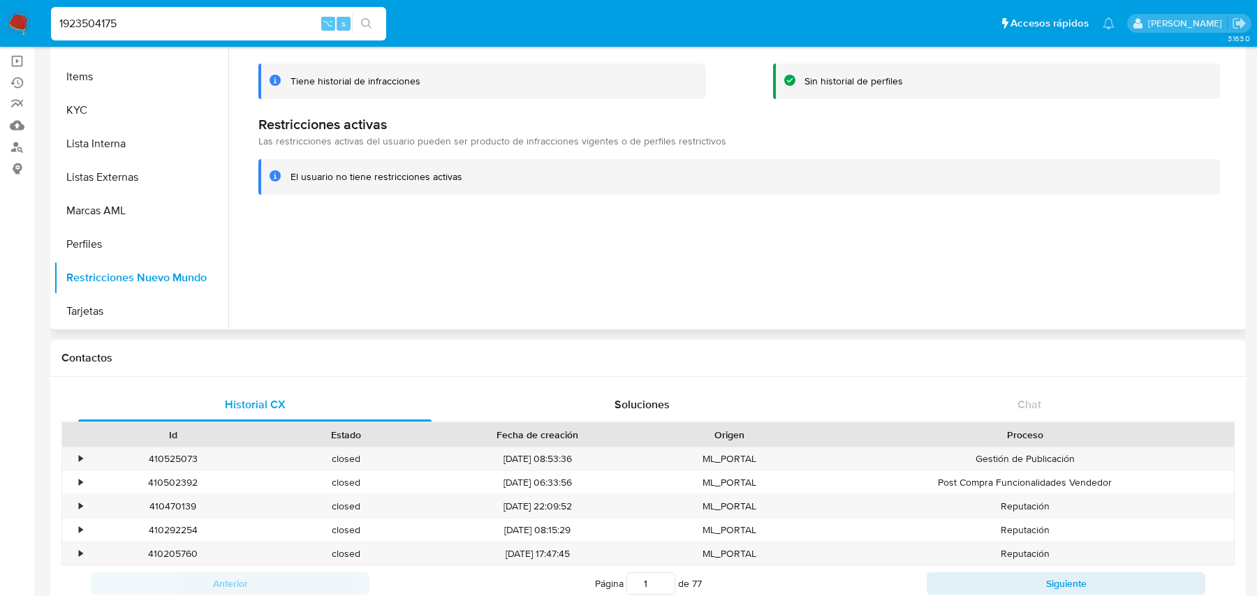
scroll to position [0, 0]
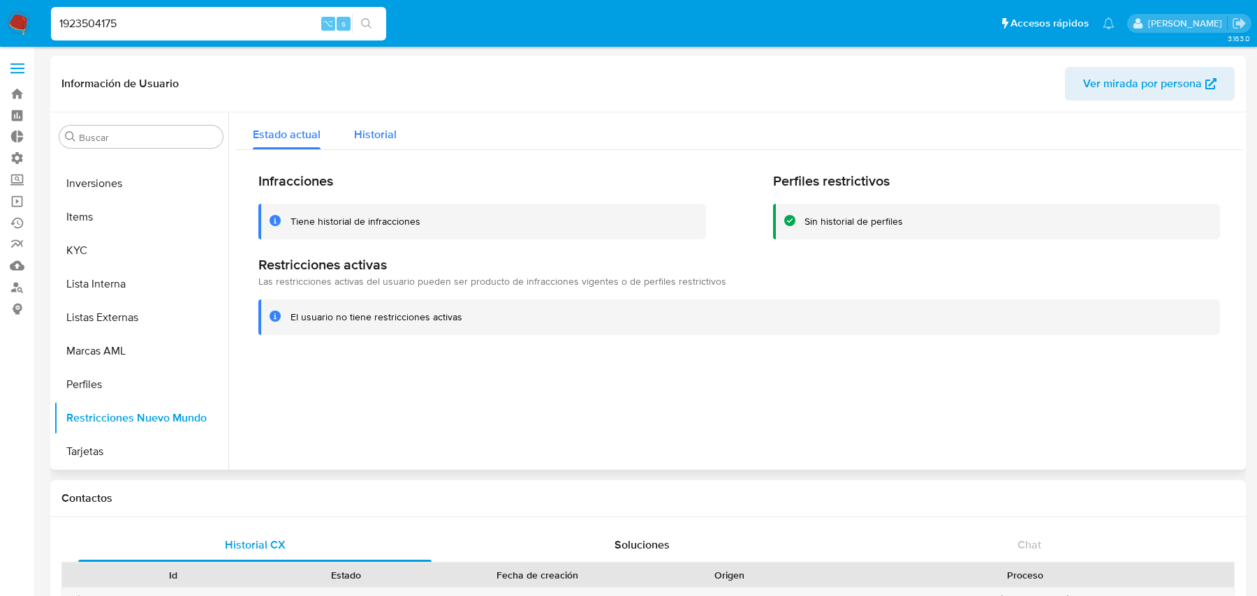
click at [383, 141] on span "Historial" at bounding box center [375, 134] width 43 height 16
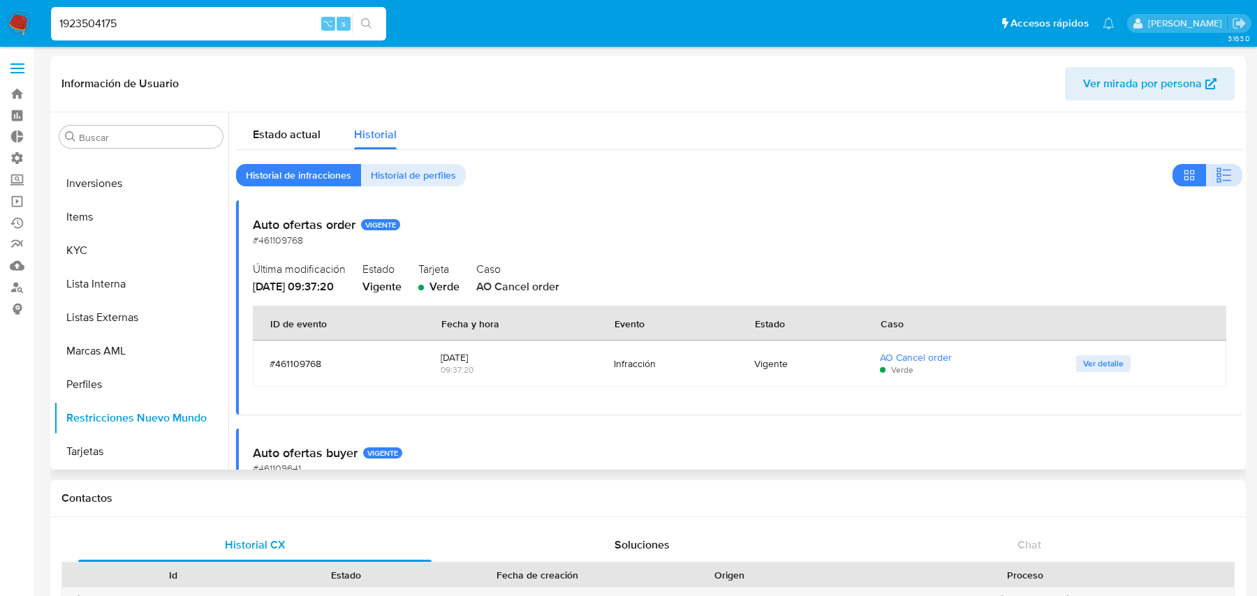
click at [1222, 172] on icon "button" at bounding box center [1223, 175] width 17 height 17
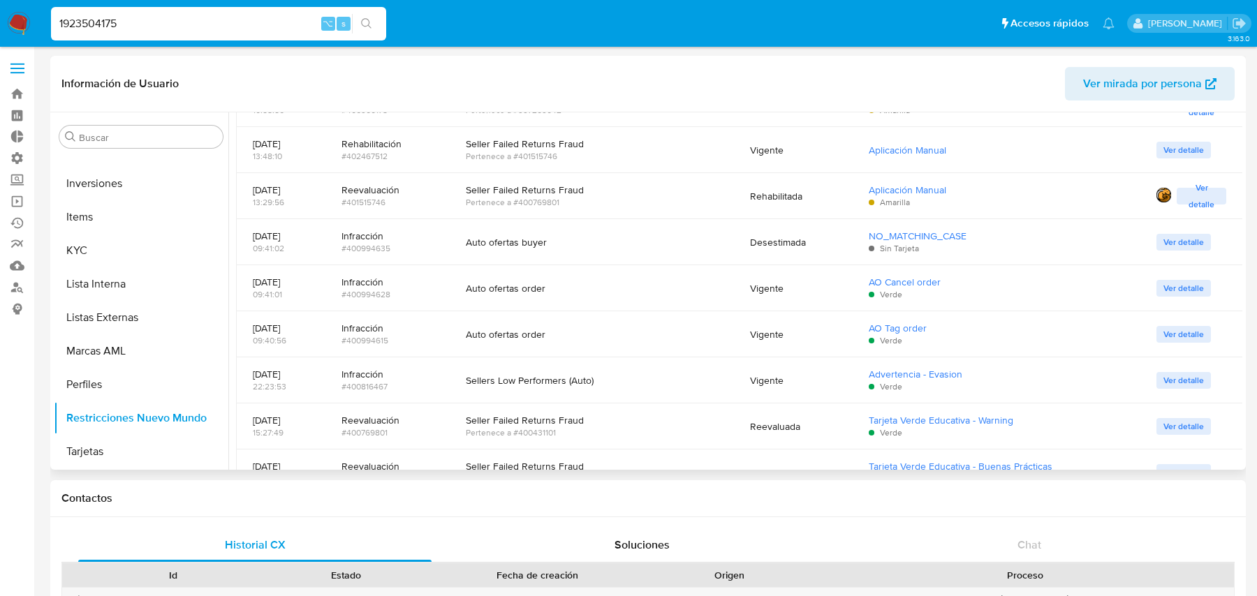
scroll to position [1615, 0]
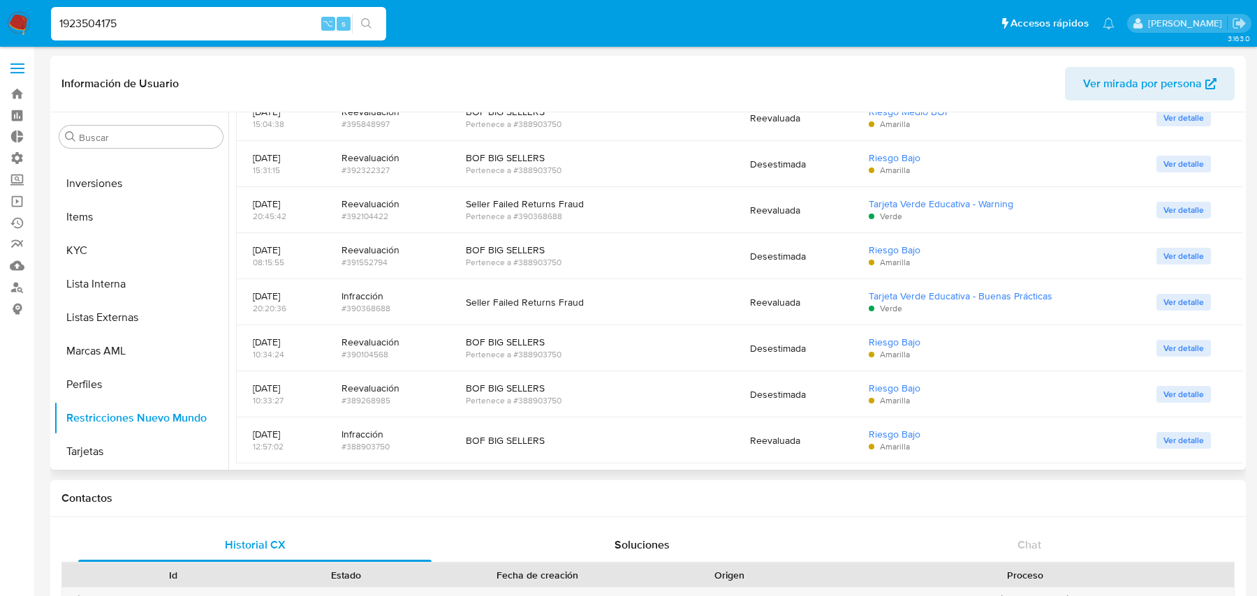
click at [409, 441] on div "#388903750" at bounding box center [386, 447] width 91 height 13
click at [387, 448] on div "#388903750" at bounding box center [386, 447] width 91 height 13
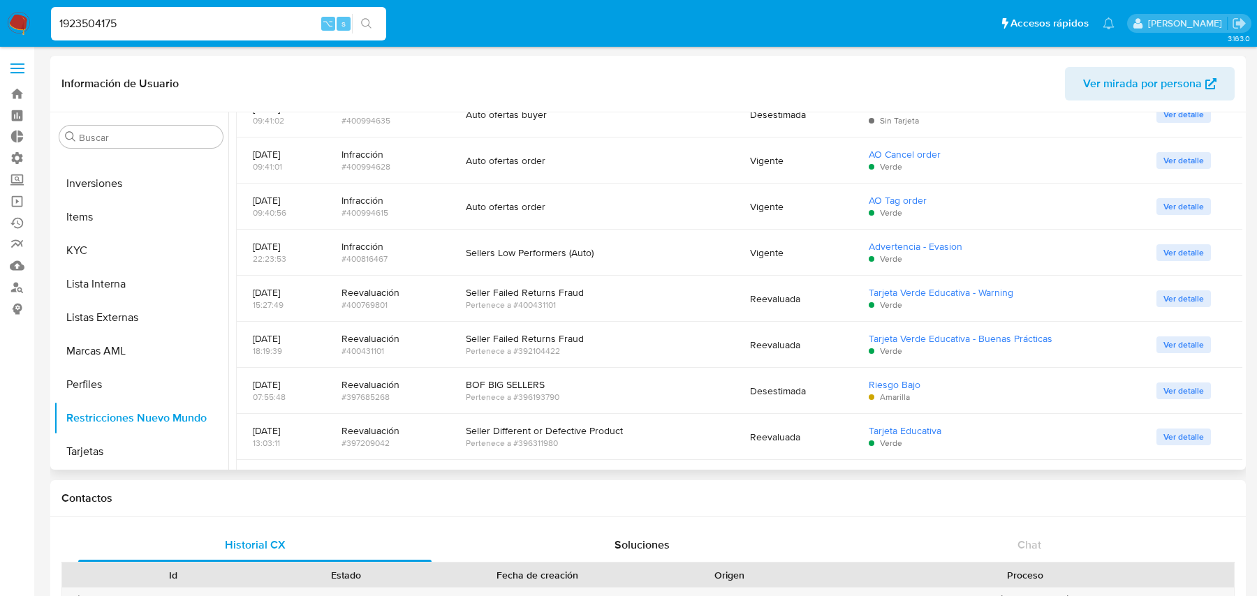
scroll to position [993, 0]
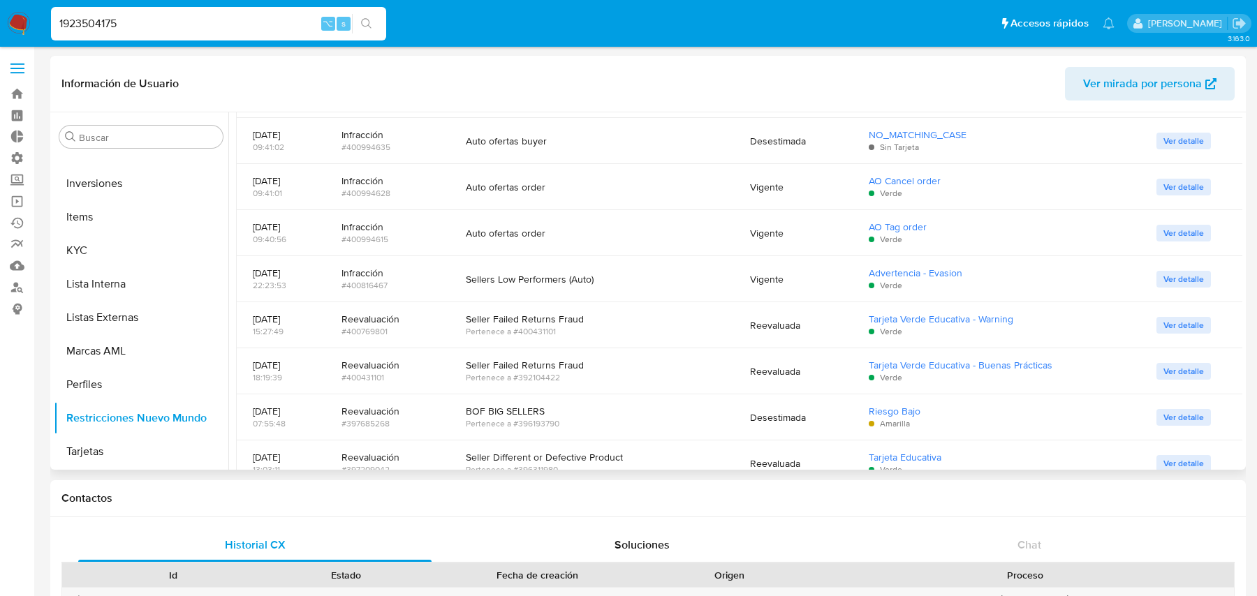
click at [391, 288] on div "#400816467" at bounding box center [386, 285] width 91 height 13
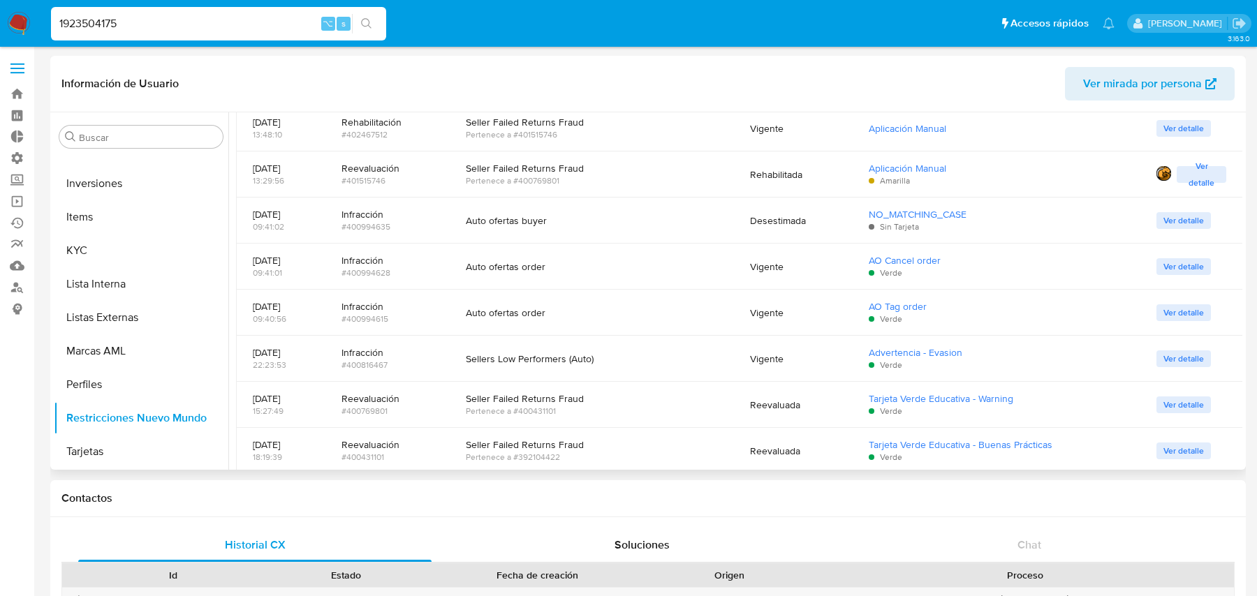
scroll to position [918, 0]
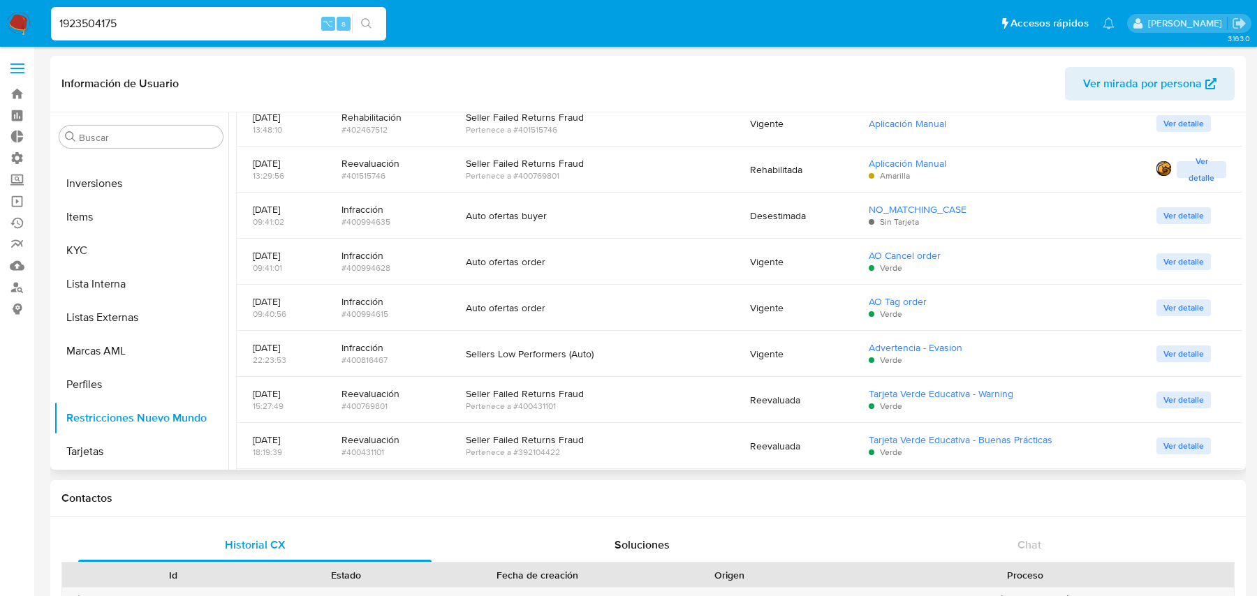
click at [386, 313] on div "#400994615" at bounding box center [386, 314] width 91 height 13
click at [396, 310] on div "#400994615" at bounding box center [386, 314] width 91 height 13
click at [373, 267] on div "#400994628" at bounding box center [386, 268] width 91 height 13
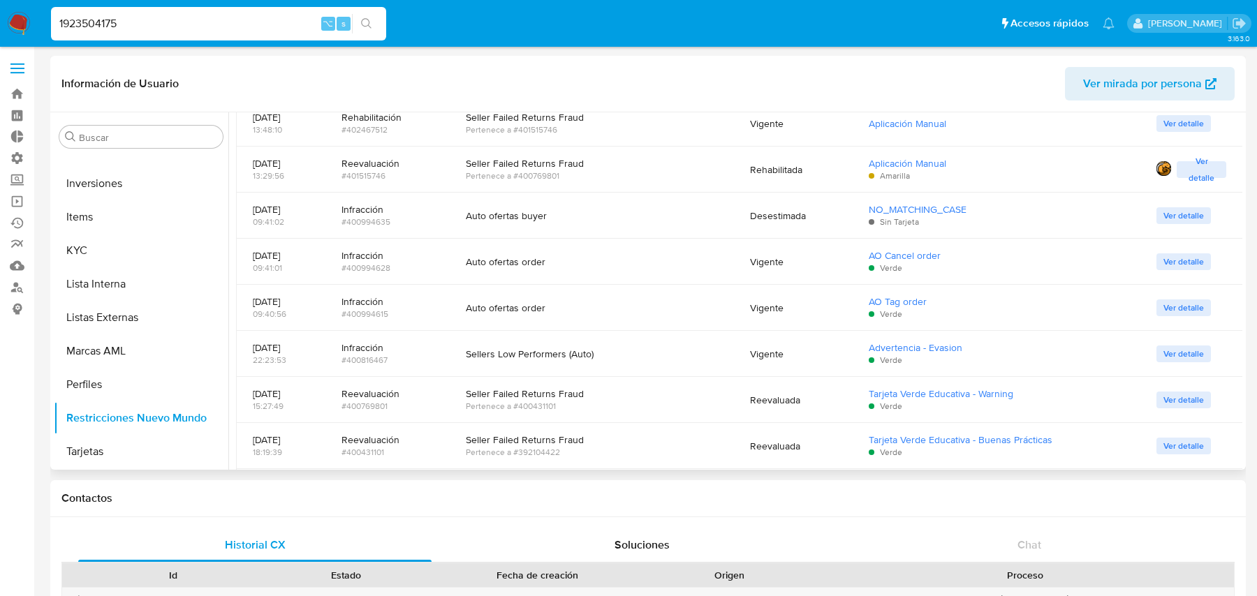
click at [373, 267] on div "#400994628" at bounding box center [386, 268] width 91 height 13
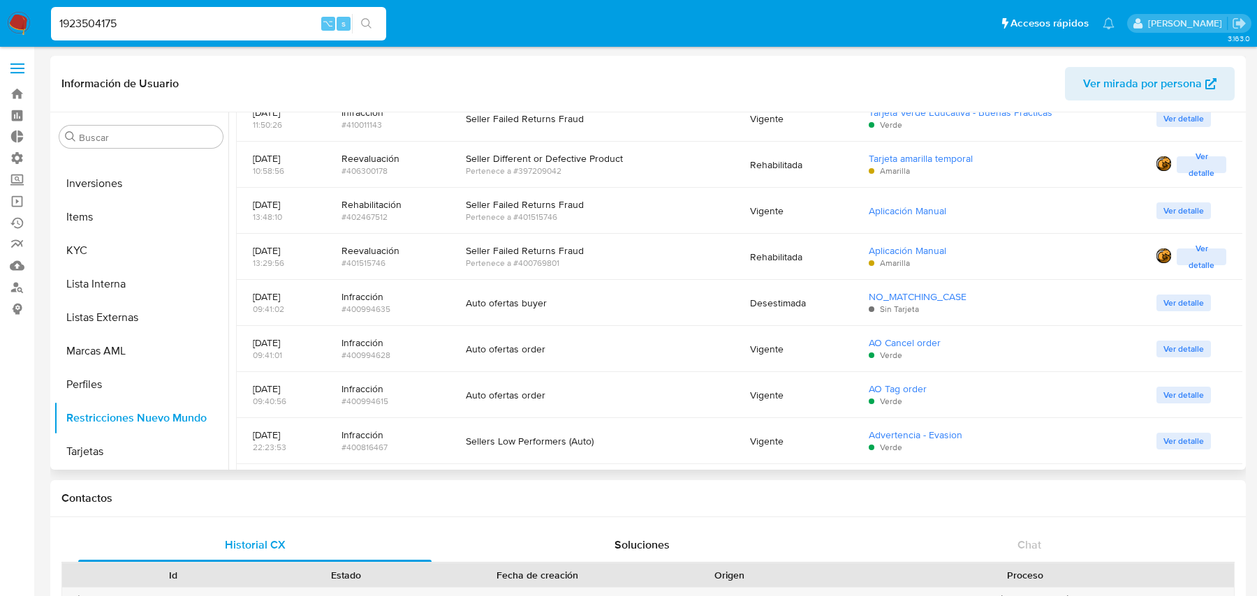
scroll to position [822, 0]
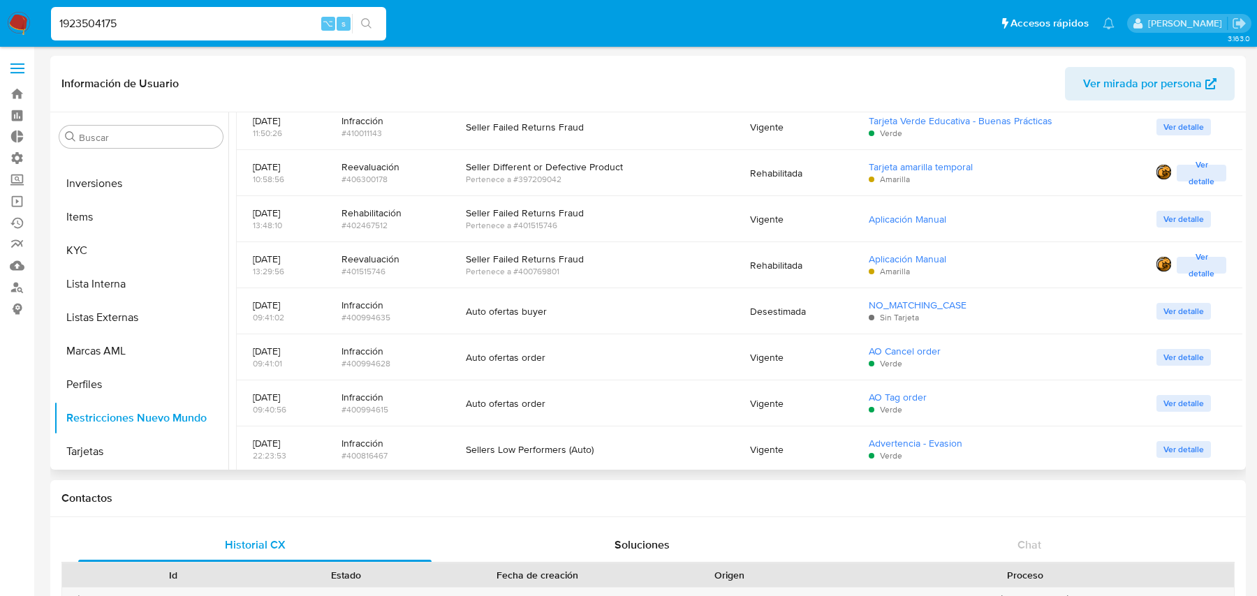
click at [387, 227] on div "#402467512" at bounding box center [386, 225] width 91 height 13
click at [403, 224] on div "#402467512" at bounding box center [386, 225] width 91 height 13
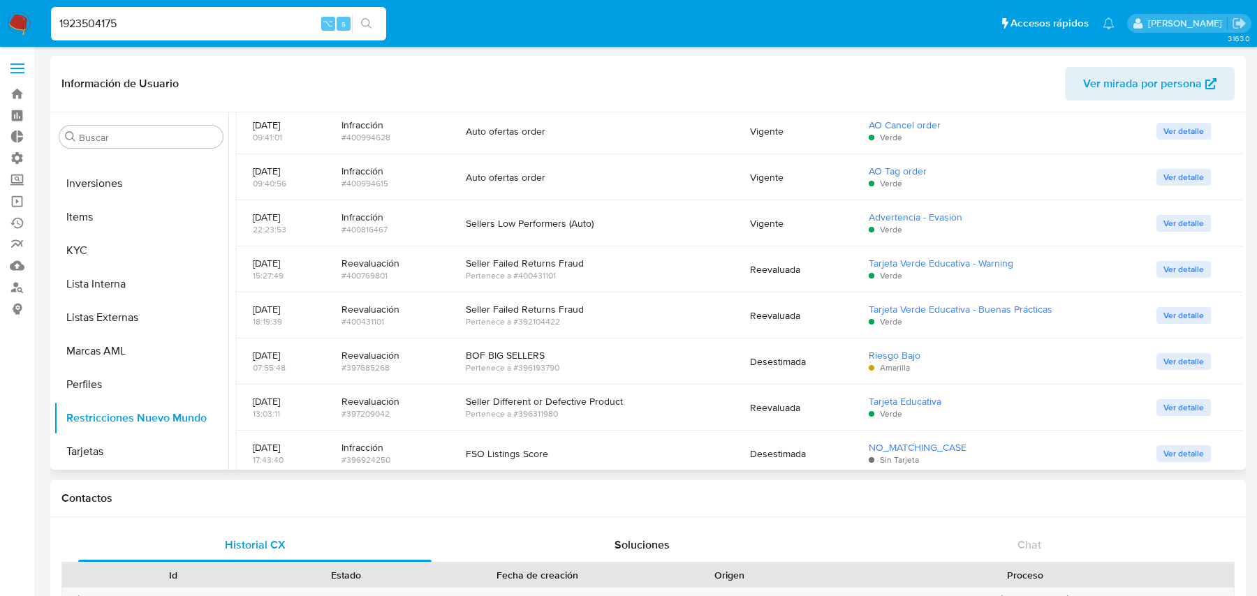
scroll to position [1048, 0]
click at [383, 228] on div "#400816467" at bounding box center [386, 230] width 91 height 13
click at [244, 21] on input "1923504175" at bounding box center [218, 24] width 335 height 18
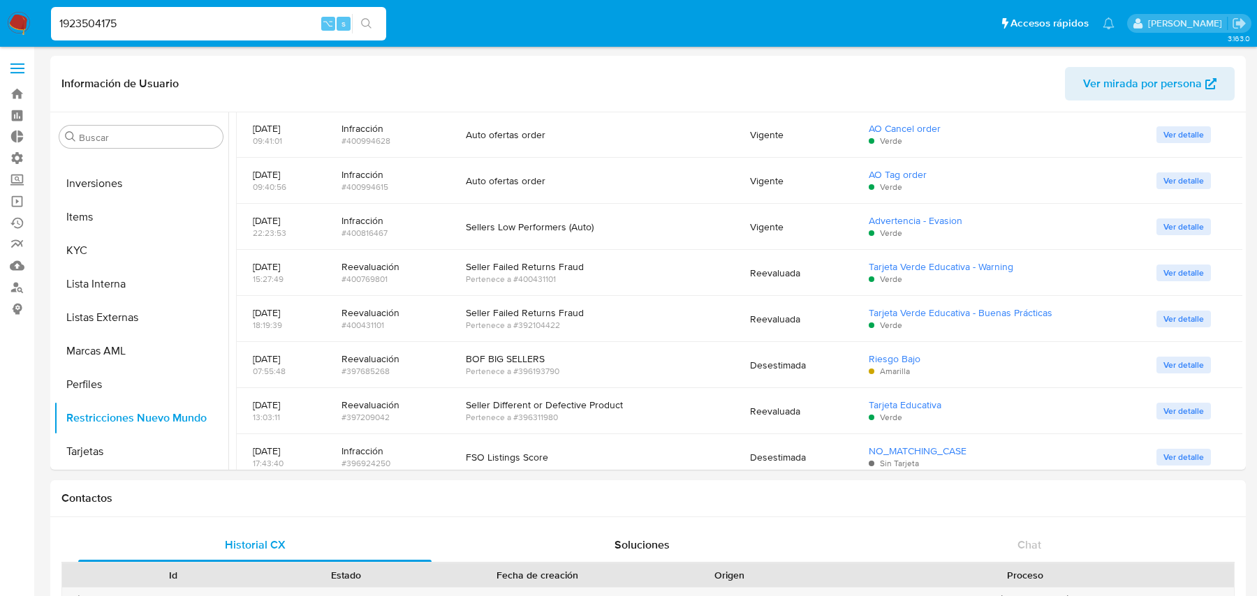
click at [244, 21] on input "1923504175" at bounding box center [218, 24] width 335 height 18
paste input "QOVl67w3eT4mb58mPKvu7FSh"
type input "QOVl67w3eT4mb58mPKvu7FSh"
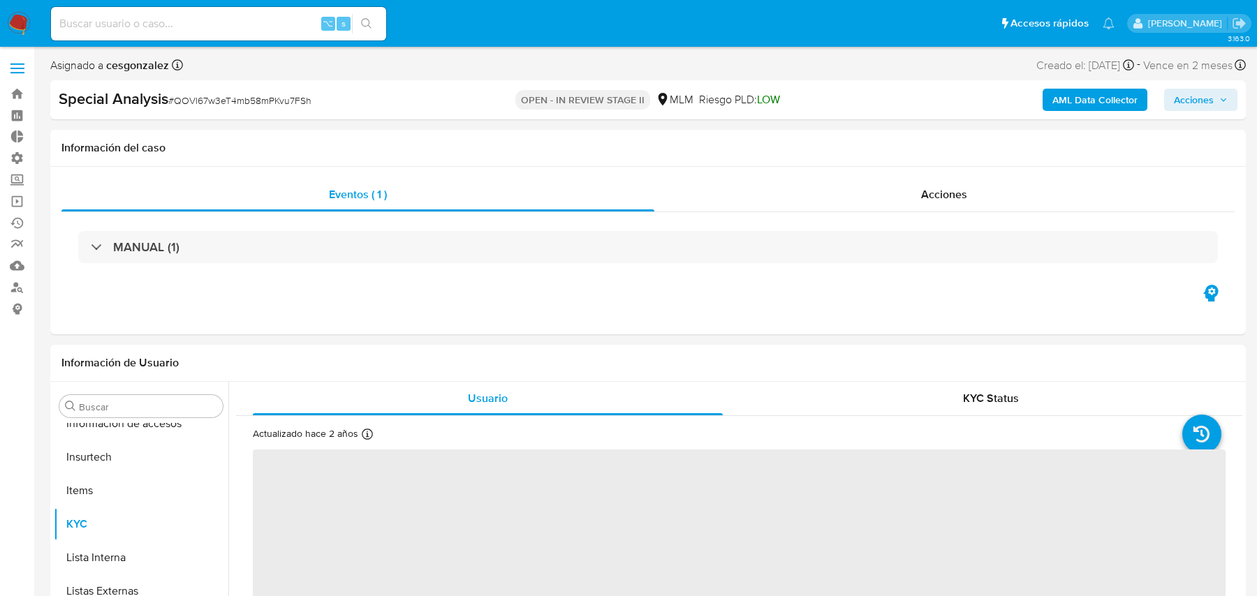
scroll to position [690, 0]
click at [1066, 100] on b "AML Data Collector" at bounding box center [1094, 100] width 85 height 22
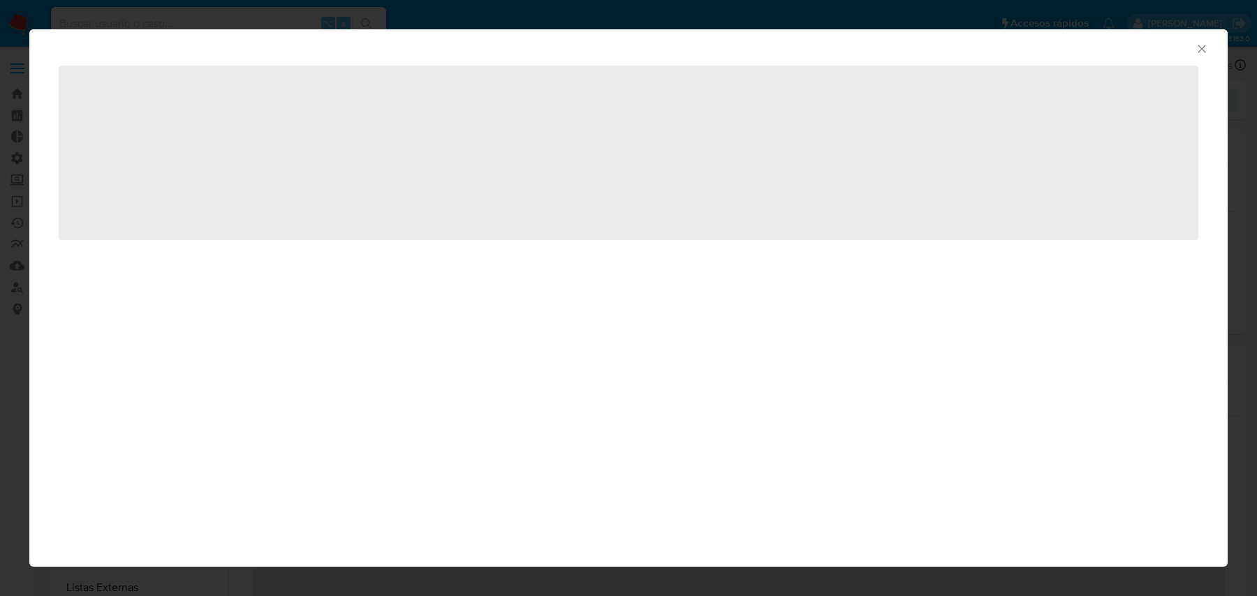
select select "10"
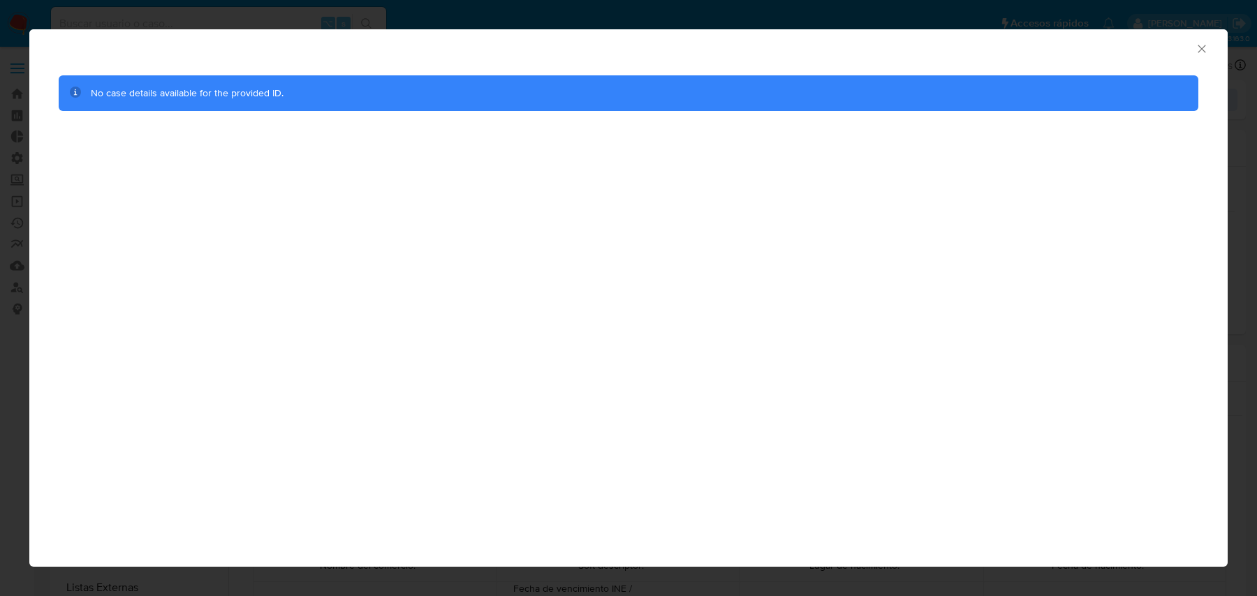
click at [304, 13] on div "AML Data Collector No case details available for the provided ID." at bounding box center [628, 298] width 1257 height 596
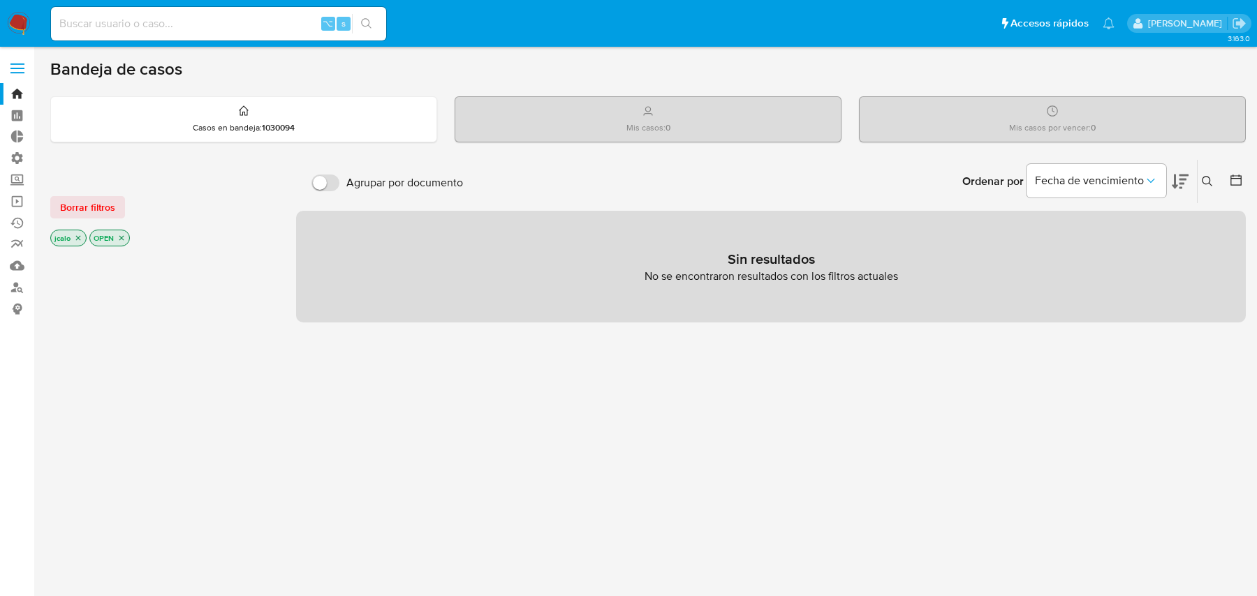
click at [169, 13] on div "⌥ s" at bounding box center [218, 24] width 335 height 34
click at [147, 17] on input at bounding box center [218, 24] width 335 height 18
paste input "3nUgy4gW0nW4MjSPByOWzFl3"
type input "3nUgy4gW0nW4MjSPByOWzFl3"
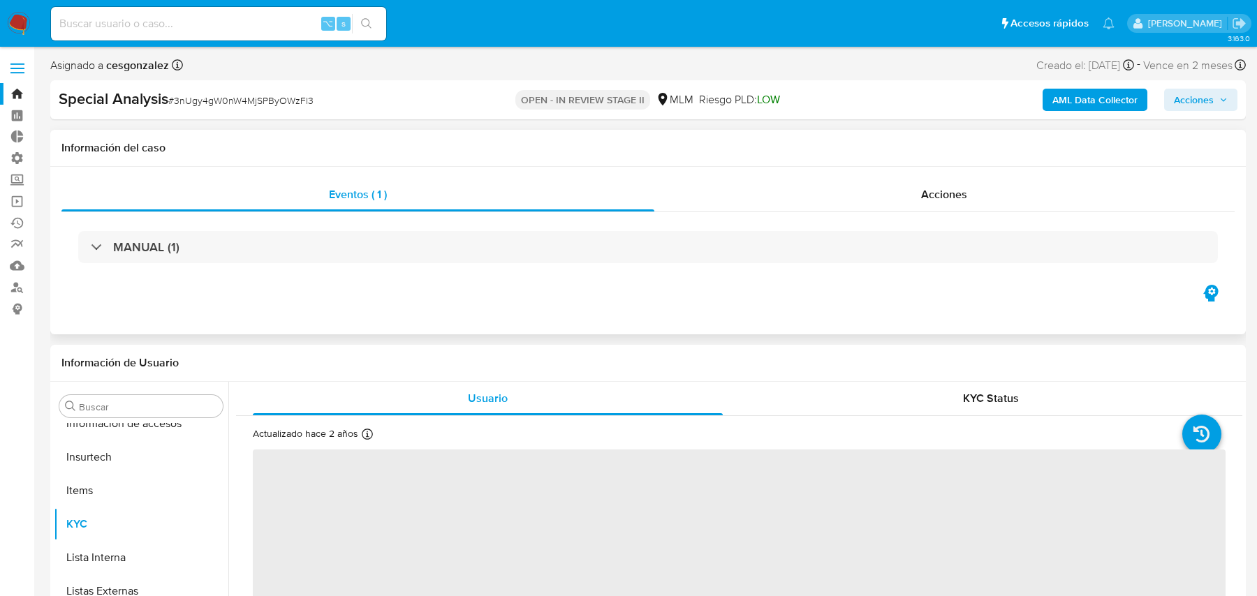
scroll to position [690, 0]
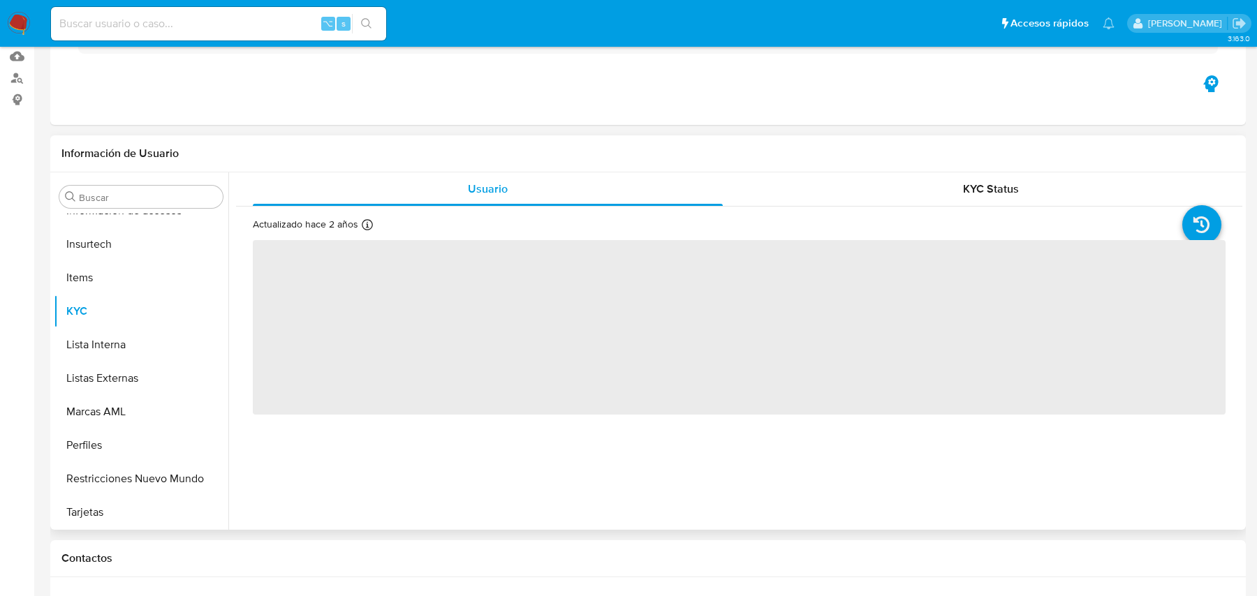
select select "10"
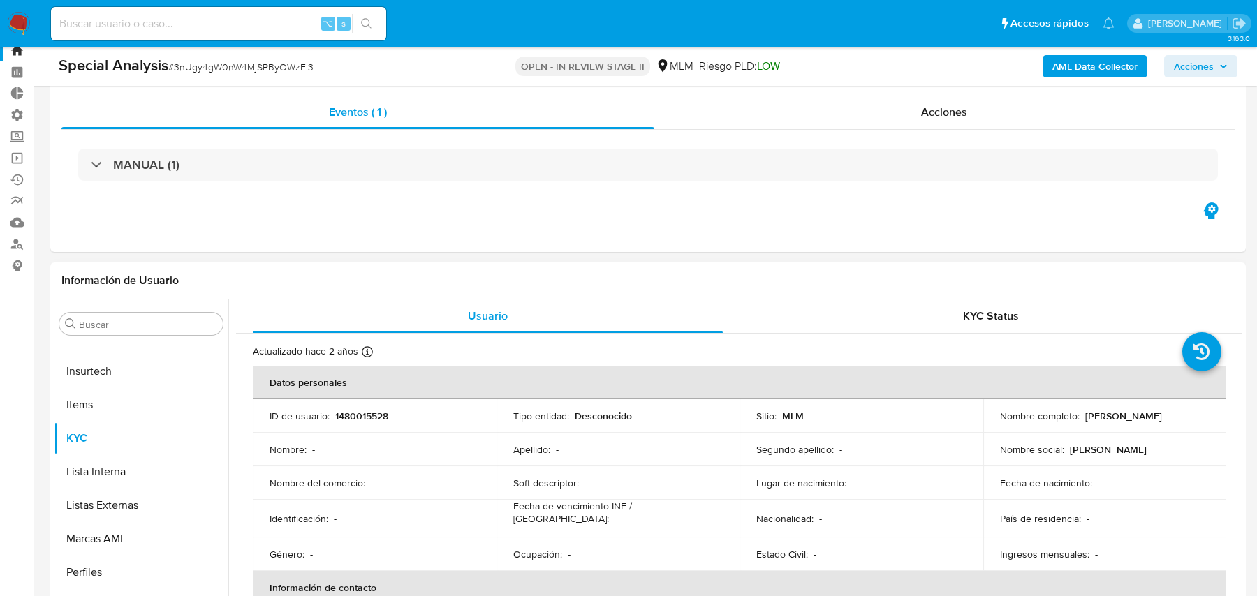
scroll to position [0, 0]
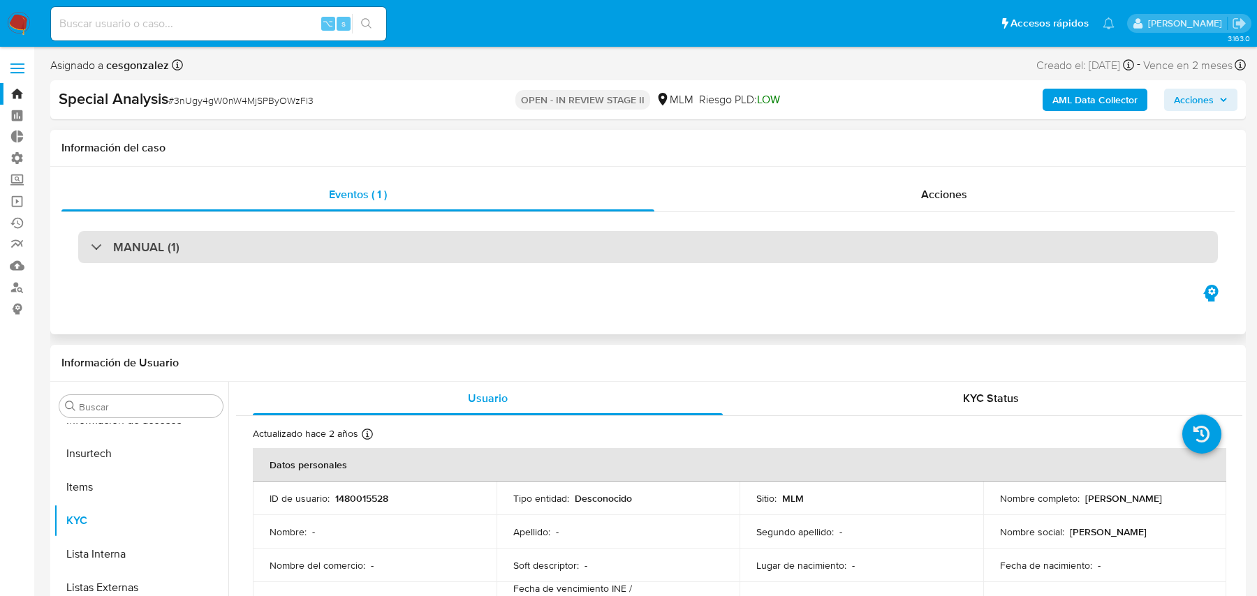
click at [575, 235] on div "MANUAL (1)" at bounding box center [647, 247] width 1139 height 32
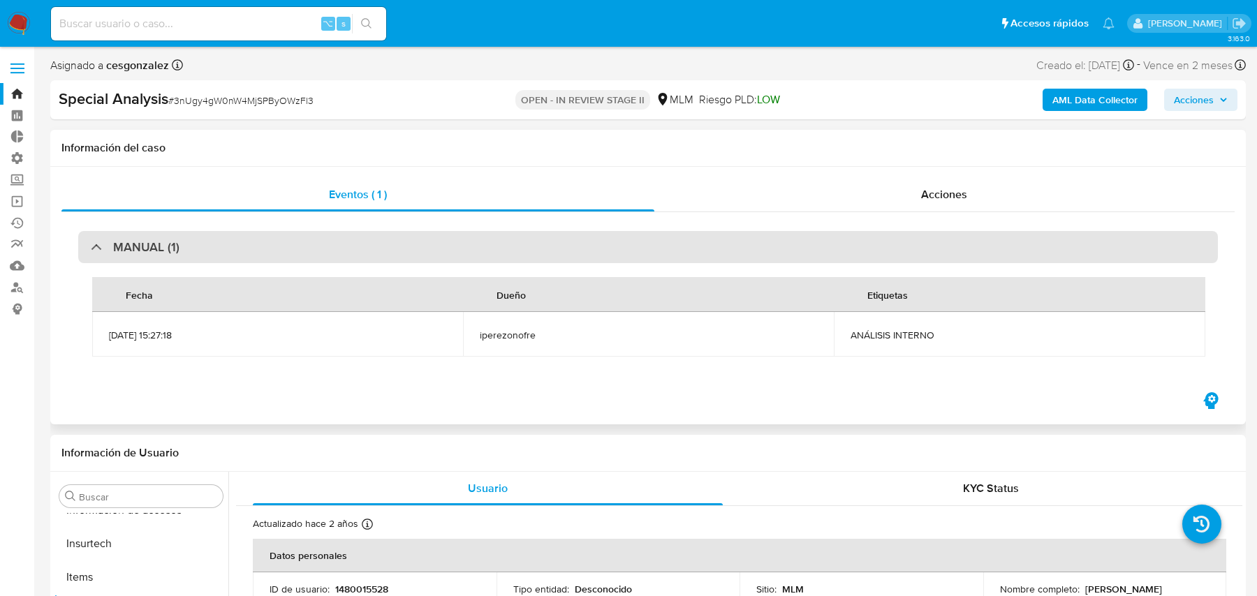
click at [575, 235] on div "MANUAL (1)" at bounding box center [647, 247] width 1139 height 32
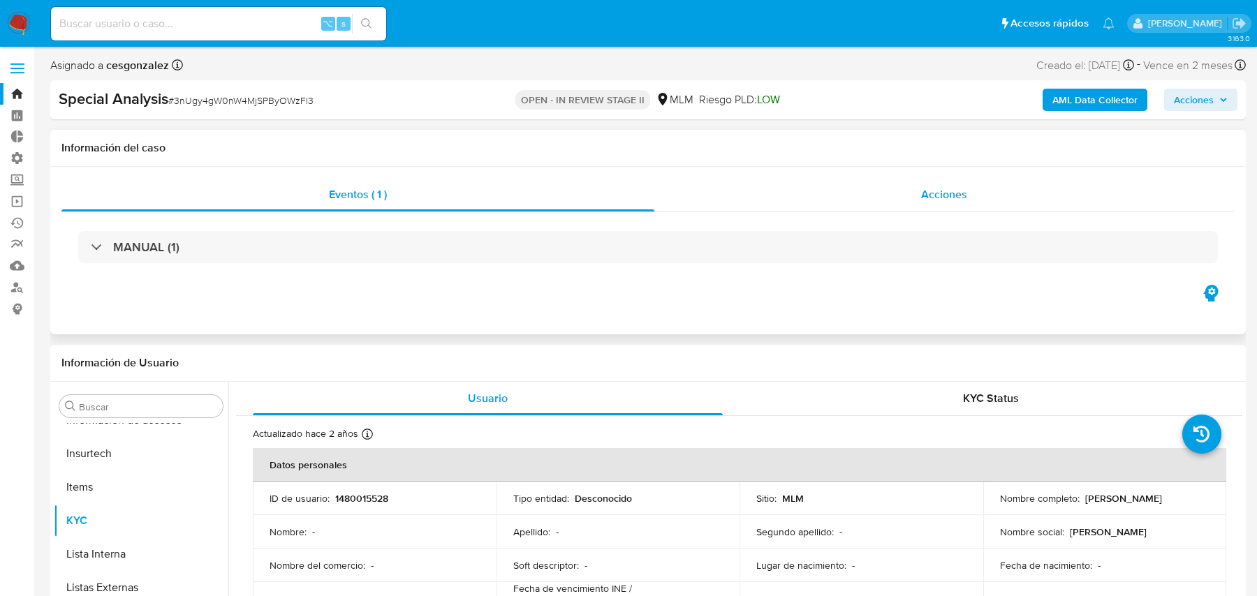
click at [701, 195] on div "Acciones" at bounding box center [944, 195] width 581 height 34
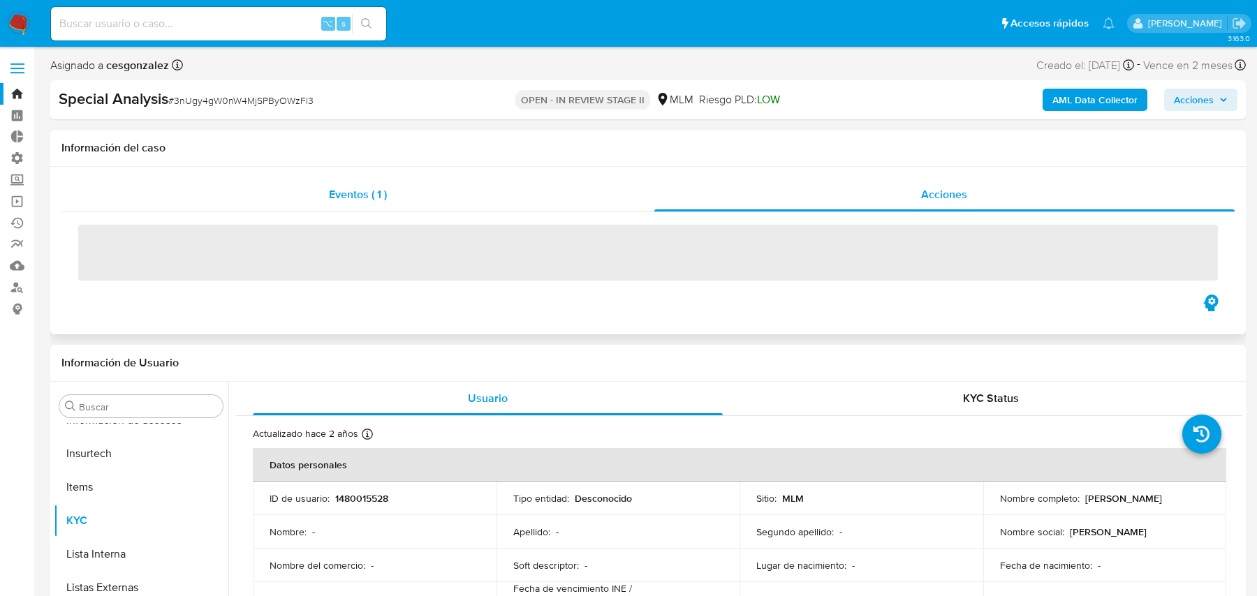
click at [587, 183] on div "Eventos ( 1 )" at bounding box center [357, 195] width 593 height 34
